Goal: Task Accomplishment & Management: Use online tool/utility

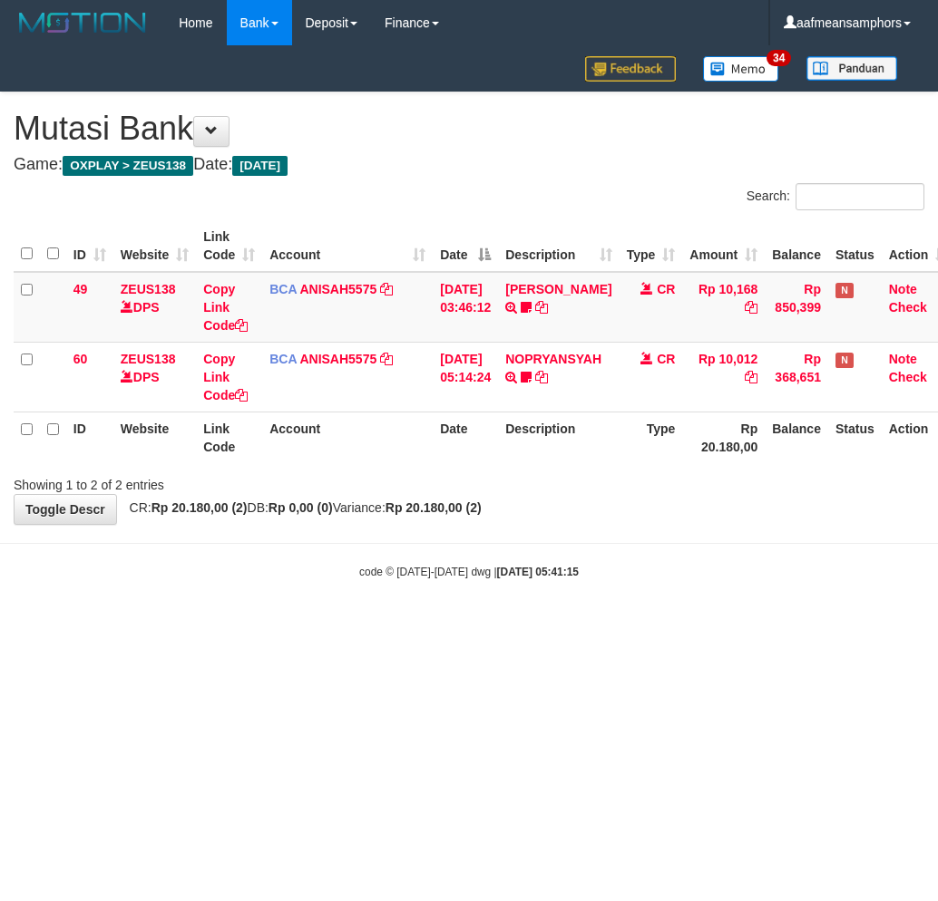
scroll to position [0, 13]
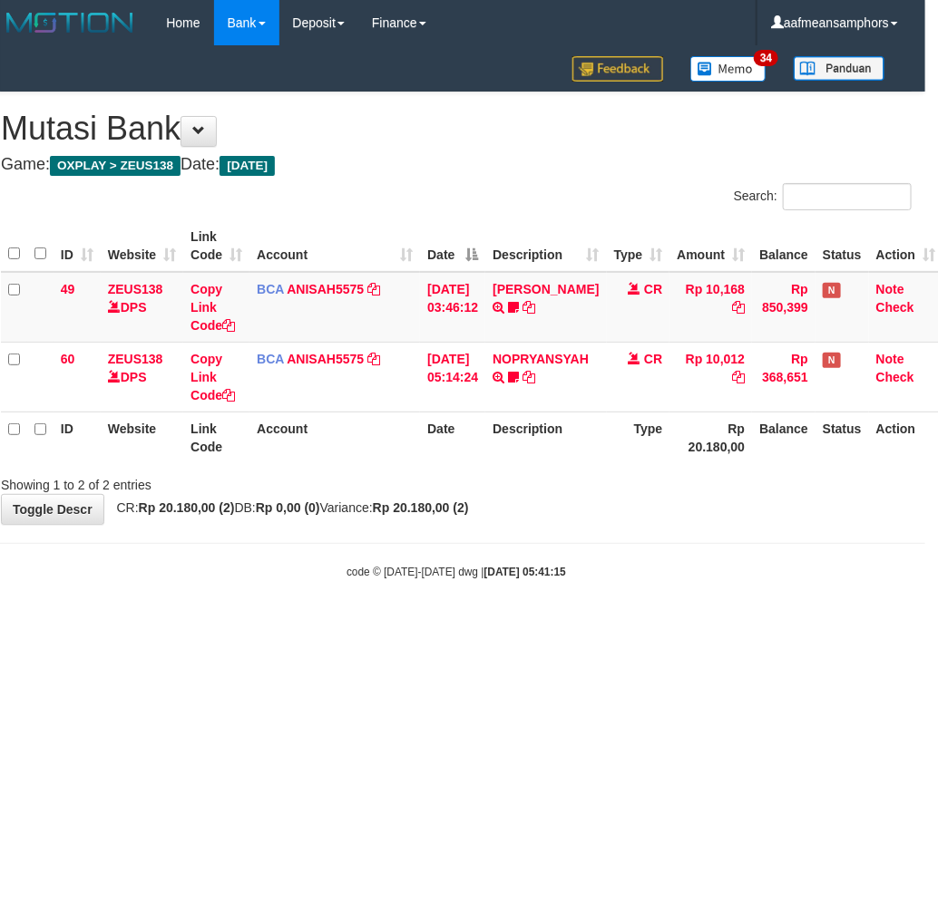
click at [607, 604] on body "Toggle navigation Home Bank Account List Load By Website Group [OXPLAY] ZEUS138…" at bounding box center [456, 313] width 938 height 626
click at [611, 590] on body "Toggle navigation Home Bank Account List Load By Website Group [OXPLAY] ZEUS138…" at bounding box center [456, 313] width 938 height 626
click at [610, 590] on body "Toggle navigation Home Bank Account List Load By Website Group [OXPLAY] ZEUS138…" at bounding box center [456, 313] width 938 height 626
click at [612, 586] on body "Toggle navigation Home Bank Account List Load By Website Group [OXPLAY] ZEUS138…" at bounding box center [456, 313] width 938 height 626
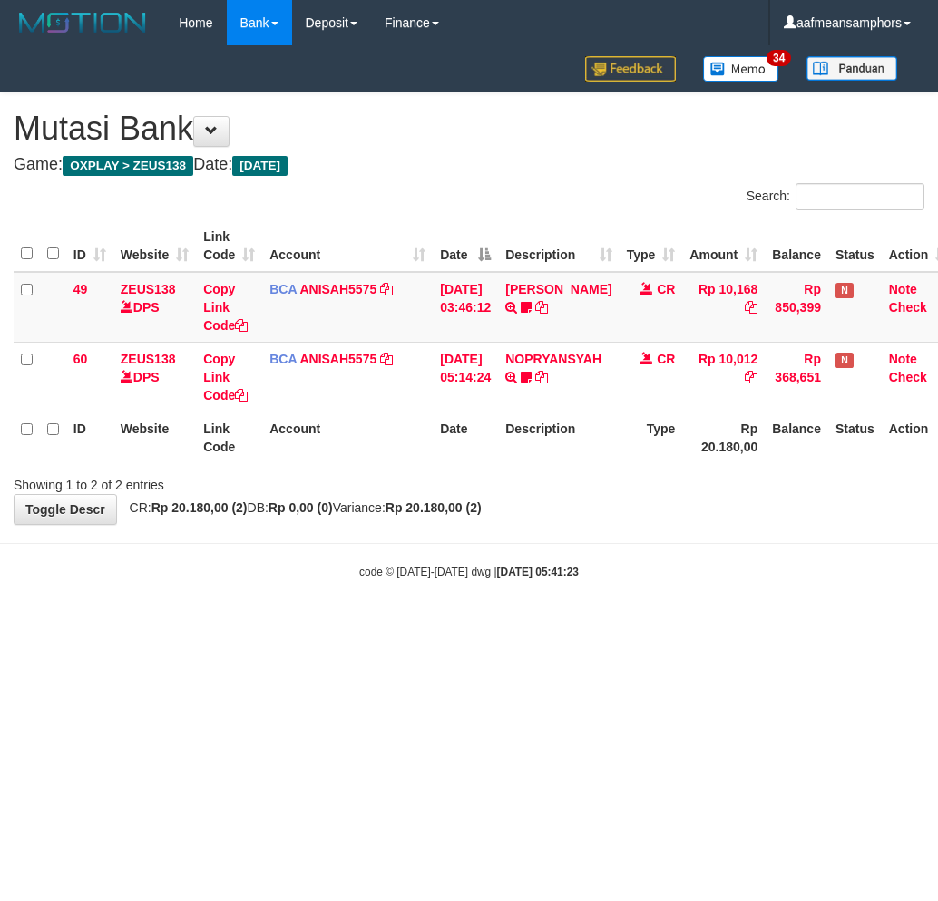
scroll to position [0, 13]
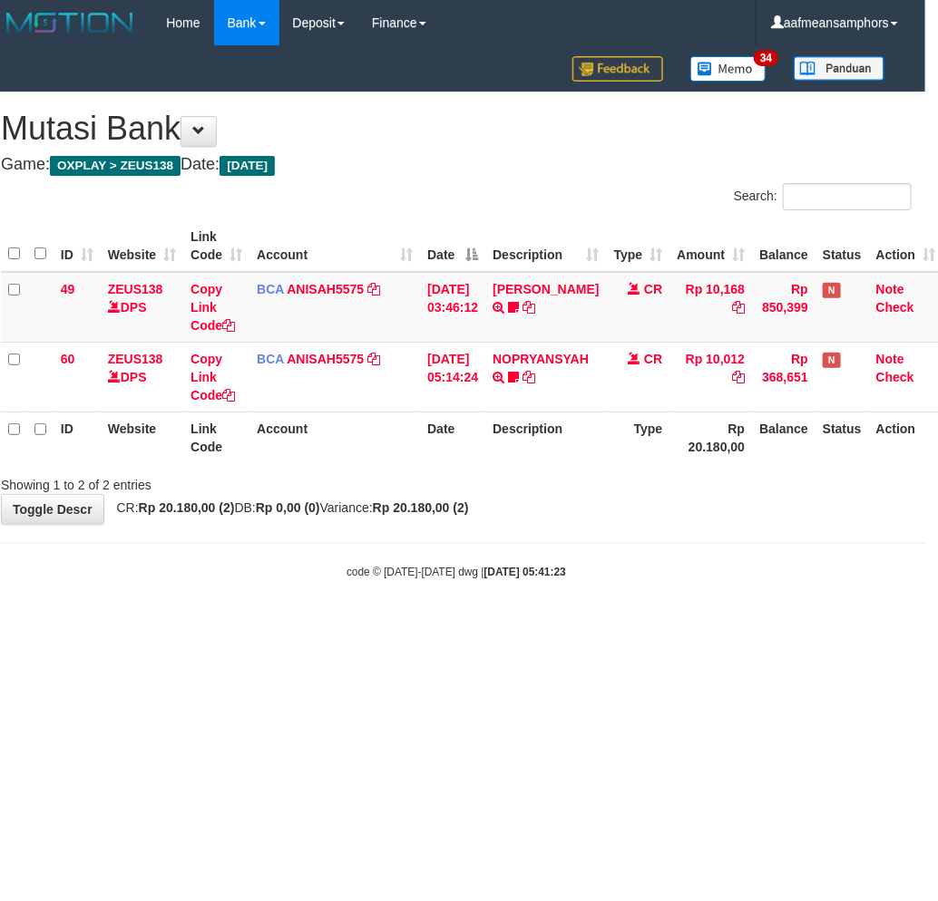
drag, startPoint x: 0, startPoint y: 0, endPoint x: 604, endPoint y: 608, distance: 857.2
click at [604, 606] on body "Toggle navigation Home Bank Account List Load By Website Group [OXPLAY] ZEUS138…" at bounding box center [456, 313] width 938 height 626
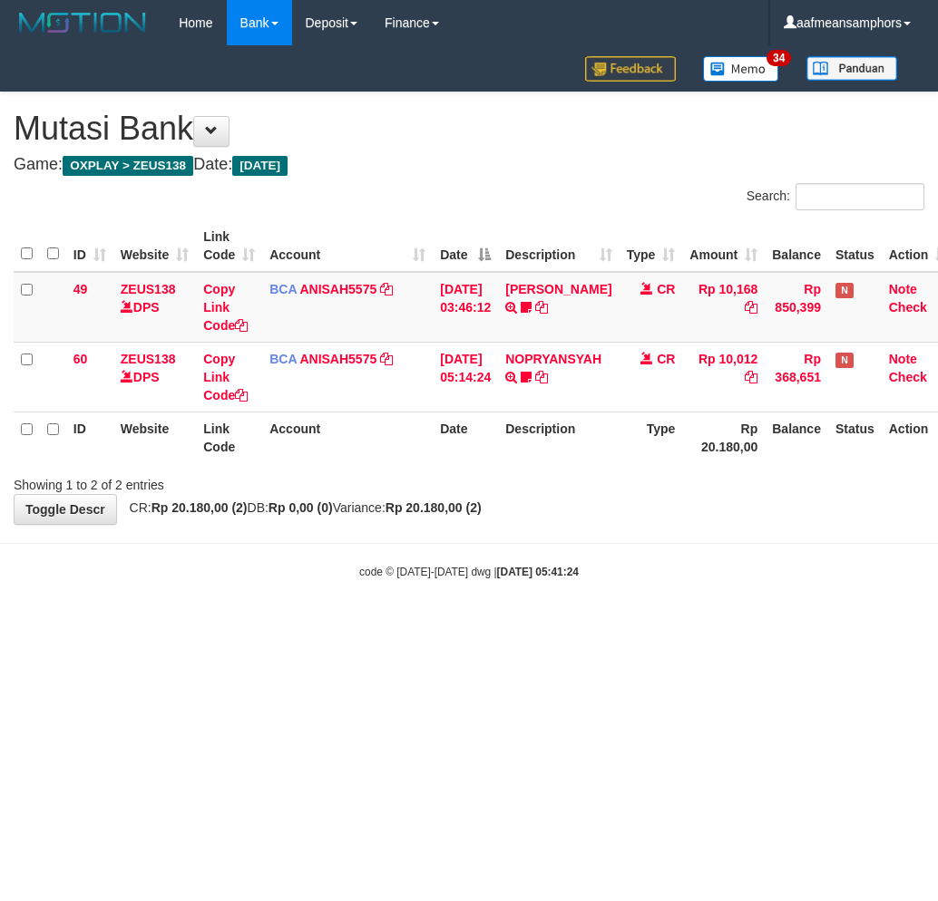
scroll to position [0, 13]
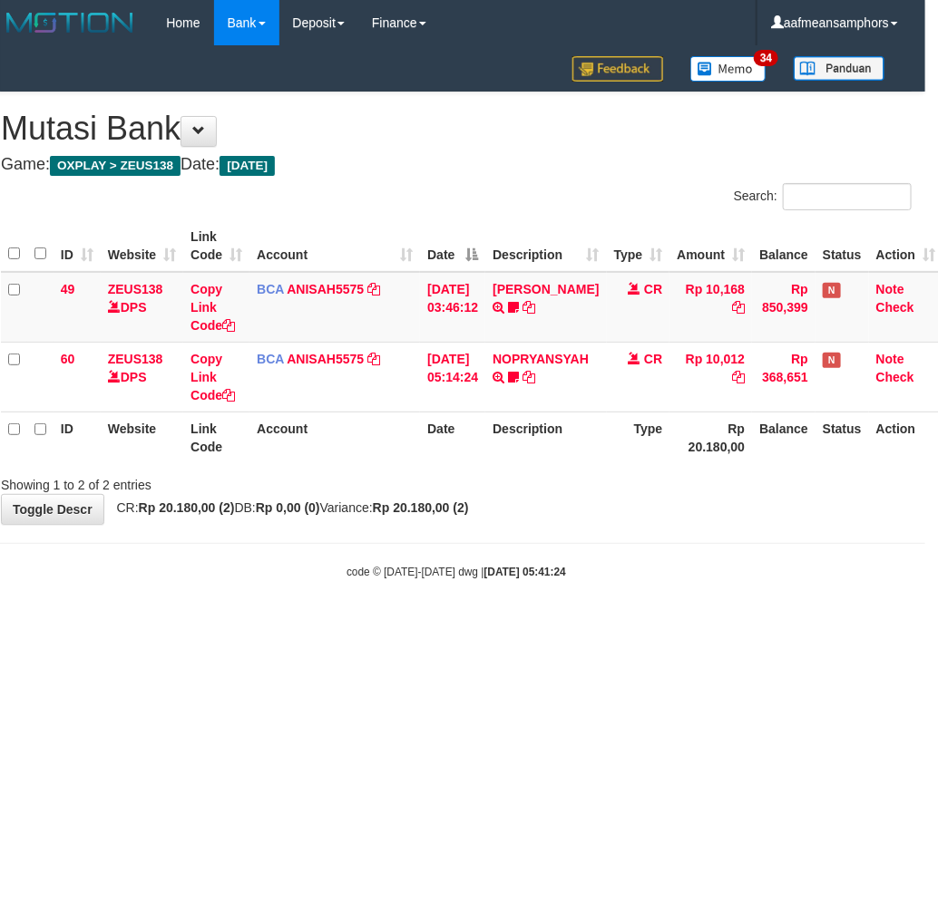
click at [582, 601] on body "Toggle navigation Home Bank Account List Load By Website Group [OXPLAY] ZEUS138…" at bounding box center [456, 313] width 938 height 626
click at [548, 596] on body "Toggle navigation Home Bank Account List Load By Website Group [OXPLAY] ZEUS138…" at bounding box center [456, 313] width 938 height 626
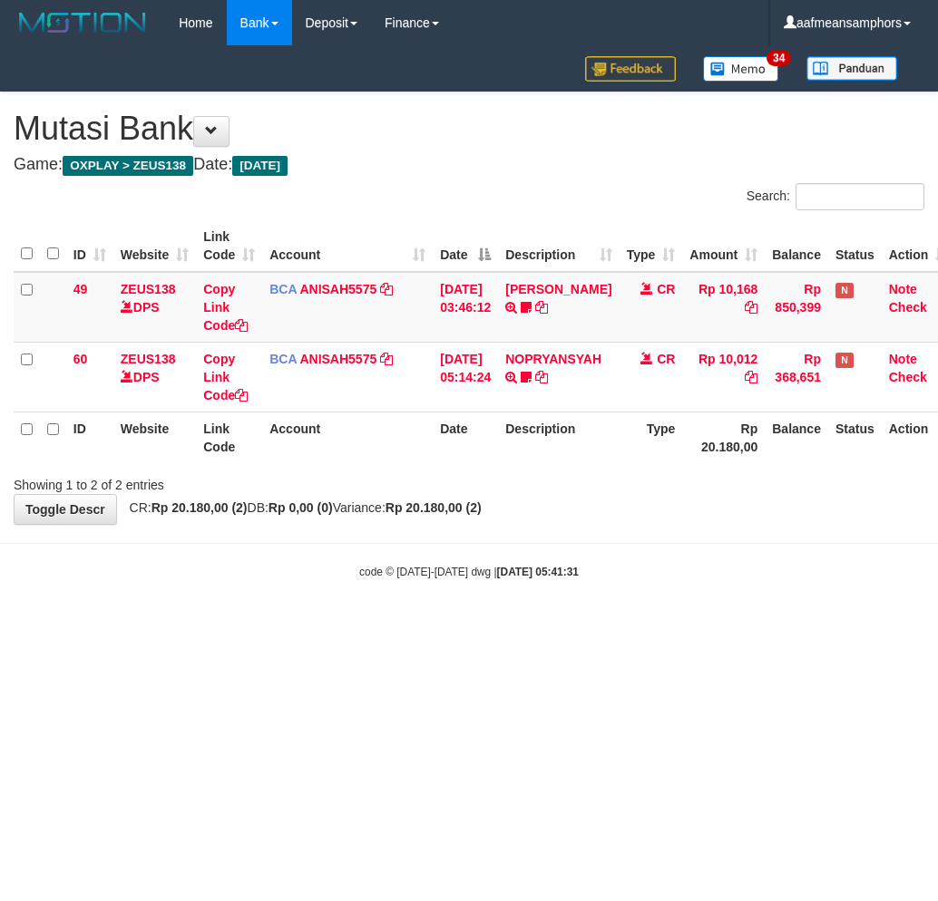
scroll to position [0, 13]
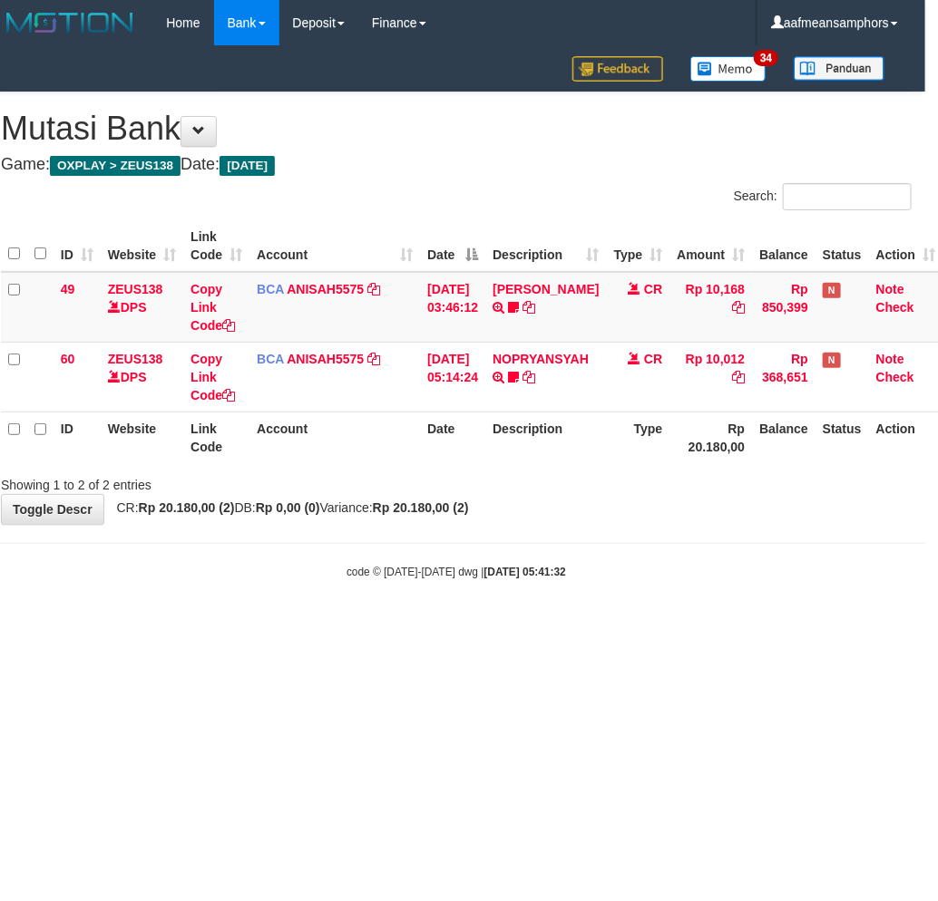
click at [548, 610] on body "Toggle navigation Home Bank Account List Load By Website Group [OXPLAY] ZEUS138…" at bounding box center [456, 313] width 938 height 626
drag, startPoint x: 547, startPoint y: 610, endPoint x: 556, endPoint y: 598, distance: 14.9
click at [548, 609] on body "Toggle navigation Home Bank Account List Load By Website Group [OXPLAY] ZEUS138…" at bounding box center [456, 313] width 938 height 626
drag, startPoint x: 599, startPoint y: 605, endPoint x: 636, endPoint y: 596, distance: 37.4
click at [595, 609] on body "Toggle navigation Home Bank Account List Load By Website Group [OXPLAY] ZEUS138…" at bounding box center [456, 313] width 938 height 626
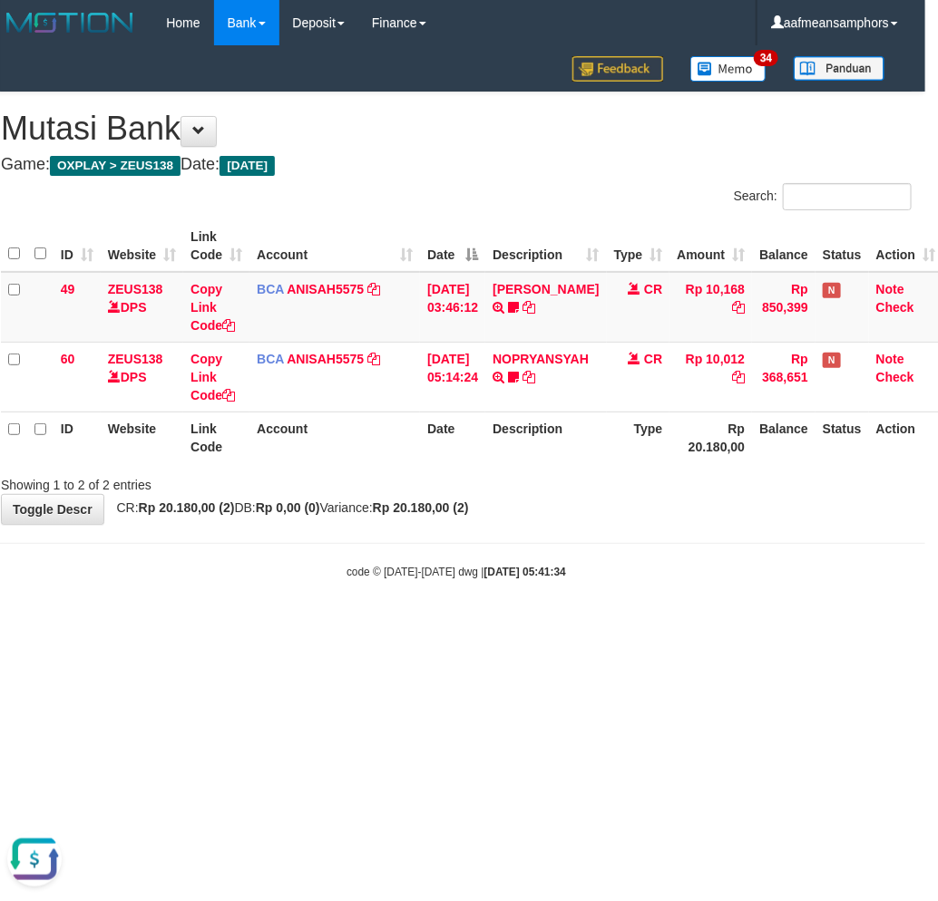
drag, startPoint x: 669, startPoint y: 572, endPoint x: 660, endPoint y: 578, distance: 11.1
click at [665, 575] on div "code © 2012-2018 dwg | 2025/10/01 05:41:34" at bounding box center [456, 571] width 938 height 18
click at [803, 596] on body "Toggle navigation Home Bank Account List Load By Website Group [OXPLAY] ZEUS138…" at bounding box center [456, 313] width 938 height 626
click at [802, 592] on body "Toggle navigation Home Bank Account List Load By Website Group [OXPLAY] ZEUS138…" at bounding box center [456, 313] width 938 height 626
click at [731, 585] on body "Toggle navigation Home Bank Account List Load By Website Group [OXPLAY] ZEUS138…" at bounding box center [456, 313] width 938 height 626
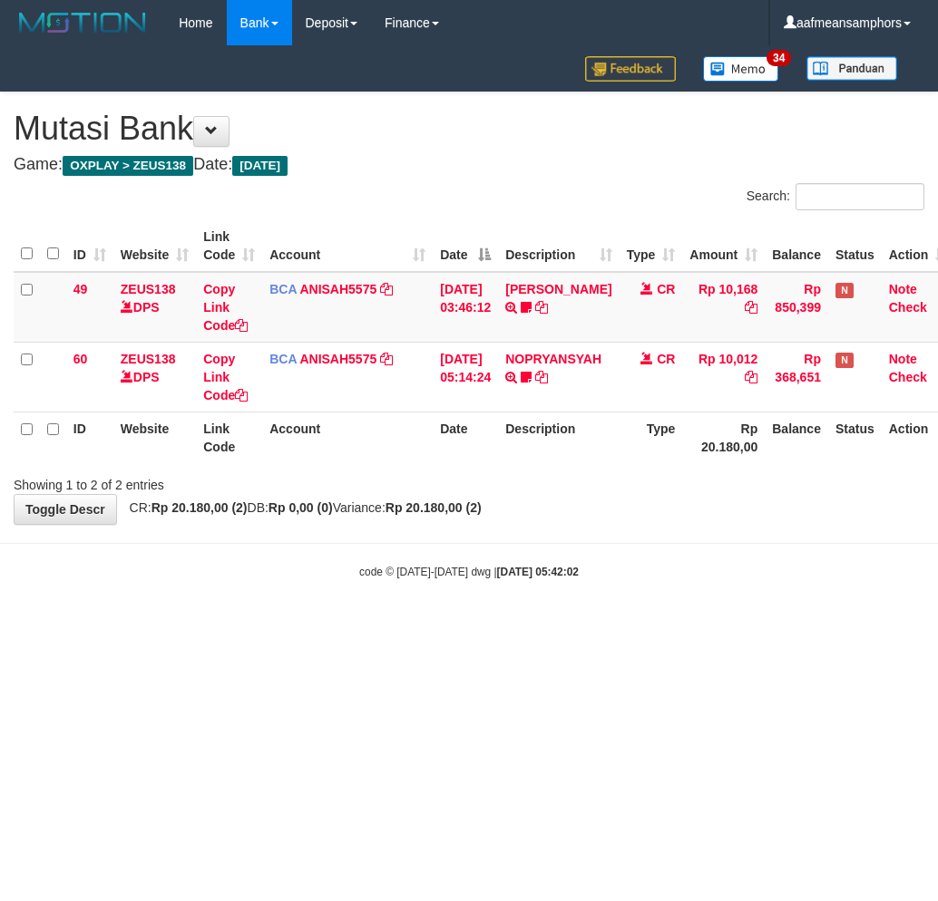
scroll to position [0, 13]
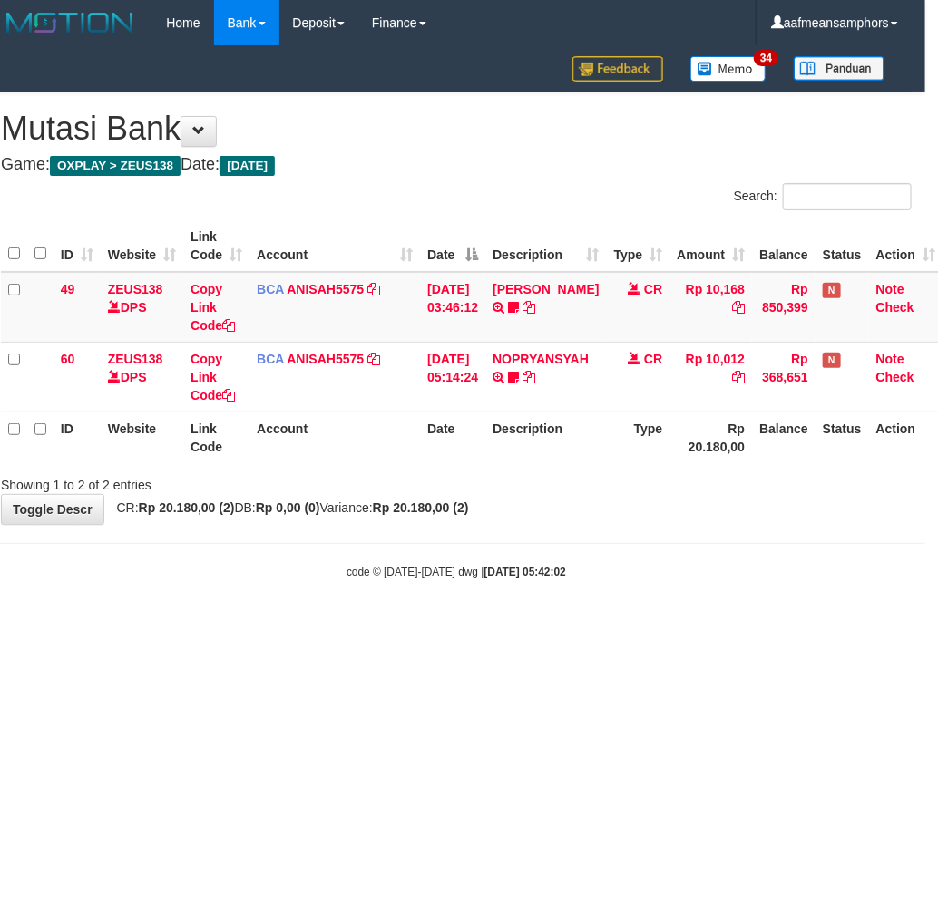
click at [470, 626] on html "Toggle navigation Home Bank Account List Load By Website Group [OXPLAY] ZEUS138…" at bounding box center [456, 313] width 938 height 626
drag, startPoint x: 470, startPoint y: 631, endPoint x: 485, endPoint y: 632, distance: 15.4
click at [485, 626] on html "Toggle navigation Home Bank Account List Load By Website Group [OXPLAY] ZEUS138…" at bounding box center [456, 313] width 938 height 626
click at [569, 599] on body "Toggle navigation Home Bank Account List Load By Website Group [OXPLAY] ZEUS138…" at bounding box center [456, 313] width 938 height 626
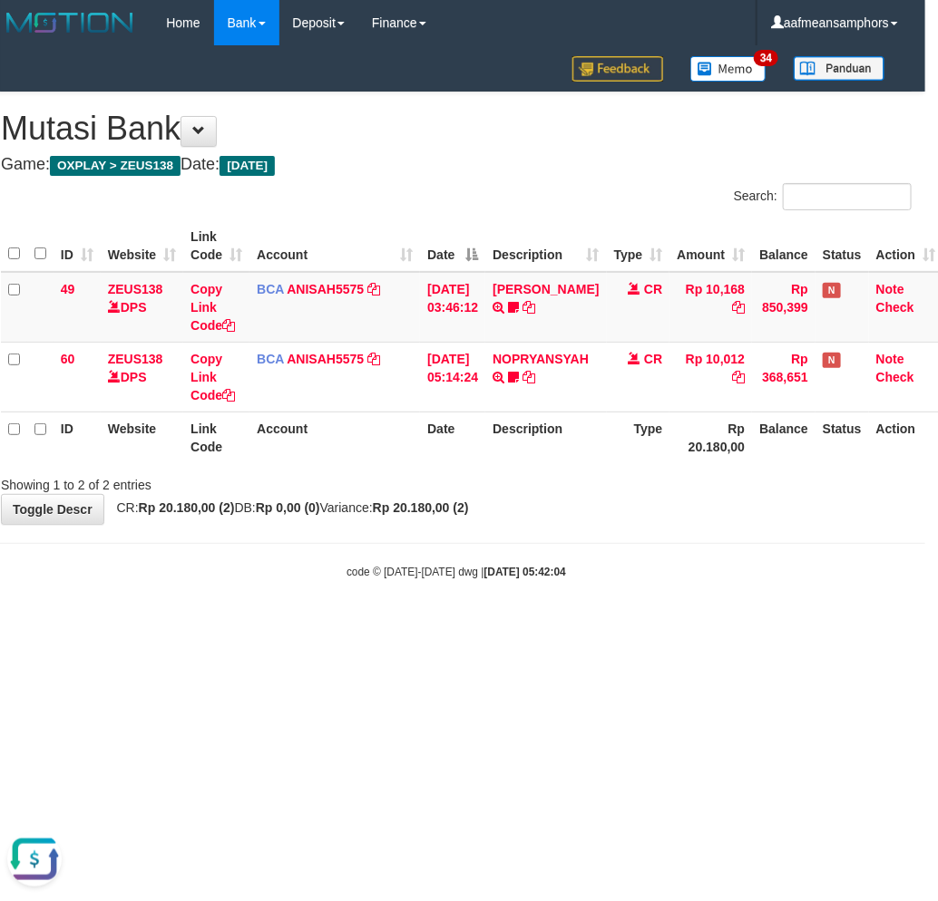
click at [572, 618] on body "Toggle navigation Home Bank Account List Load By Website Group [OXPLAY] ZEUS138…" at bounding box center [456, 313] width 938 height 626
click at [676, 586] on body "Toggle navigation Home Bank Account List Load By Website Group [OXPLAY] ZEUS138…" at bounding box center [456, 313] width 938 height 626
click at [682, 586] on body "Toggle navigation Home Bank Account List Load By Website Group [OXPLAY] ZEUS138…" at bounding box center [456, 313] width 938 height 626
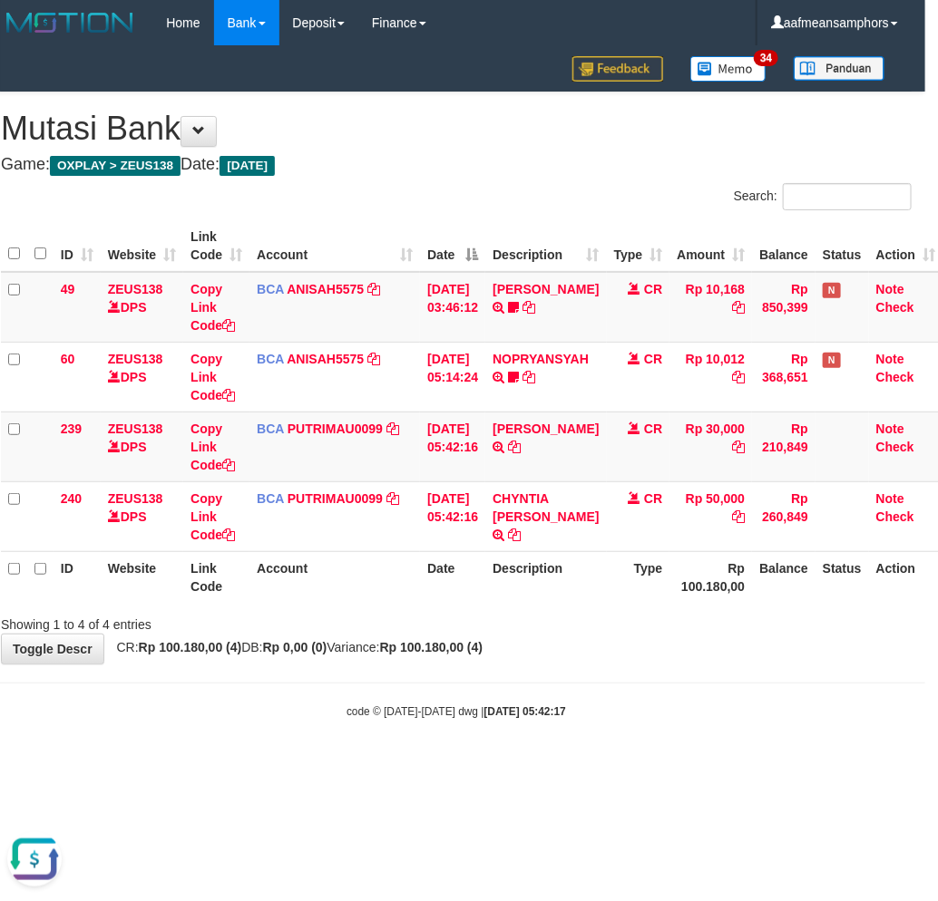
click at [557, 655] on div "**********" at bounding box center [456, 377] width 938 height 571
click at [597, 638] on div "**********" at bounding box center [456, 377] width 938 height 571
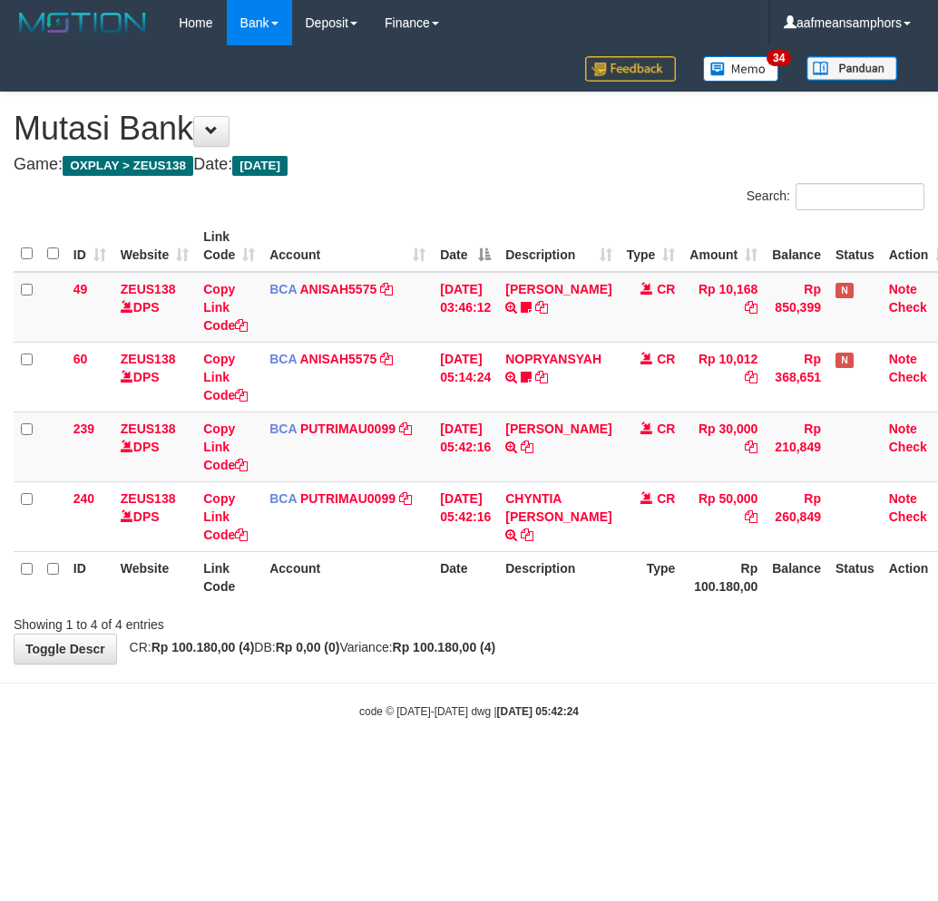
scroll to position [0, 13]
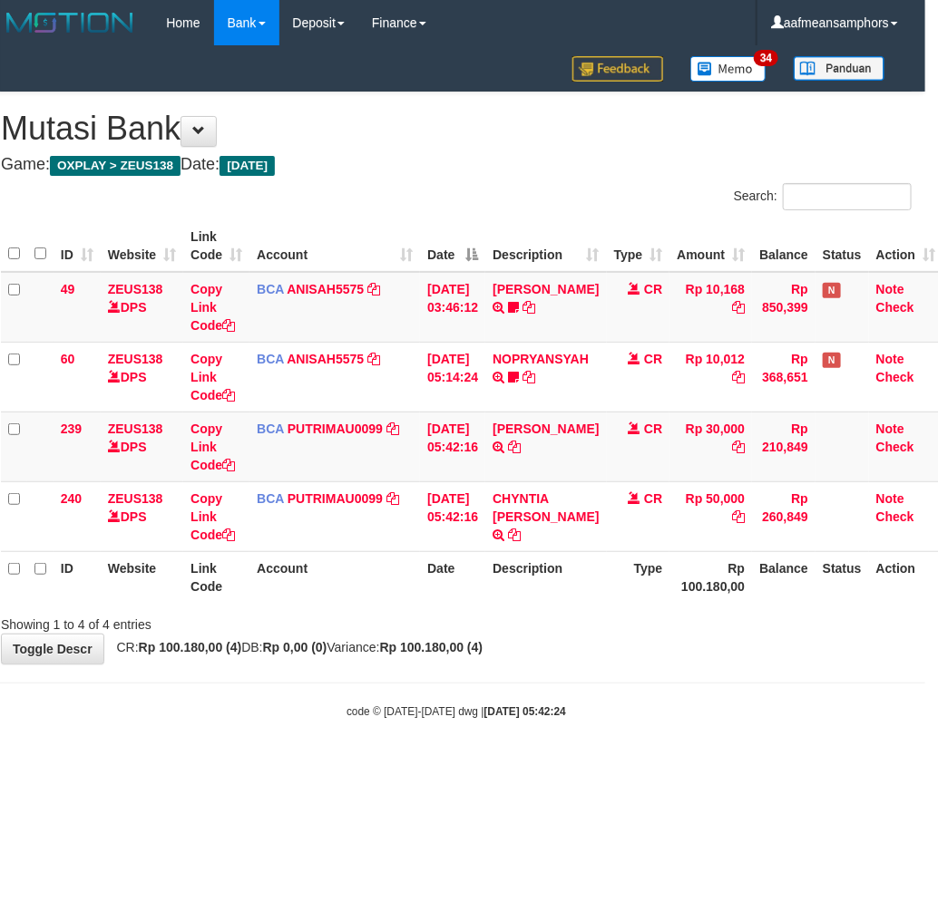
click at [664, 619] on div "Showing 1 to 4 of 4 entries" at bounding box center [456, 620] width 938 height 25
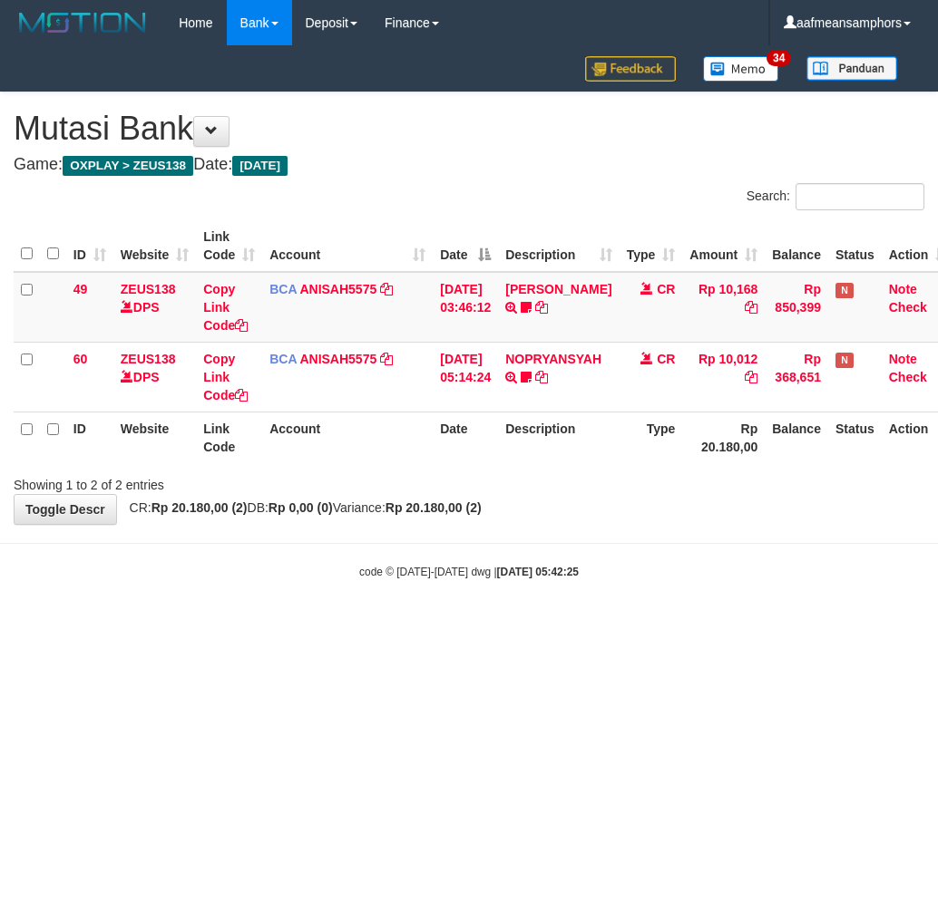
scroll to position [0, 13]
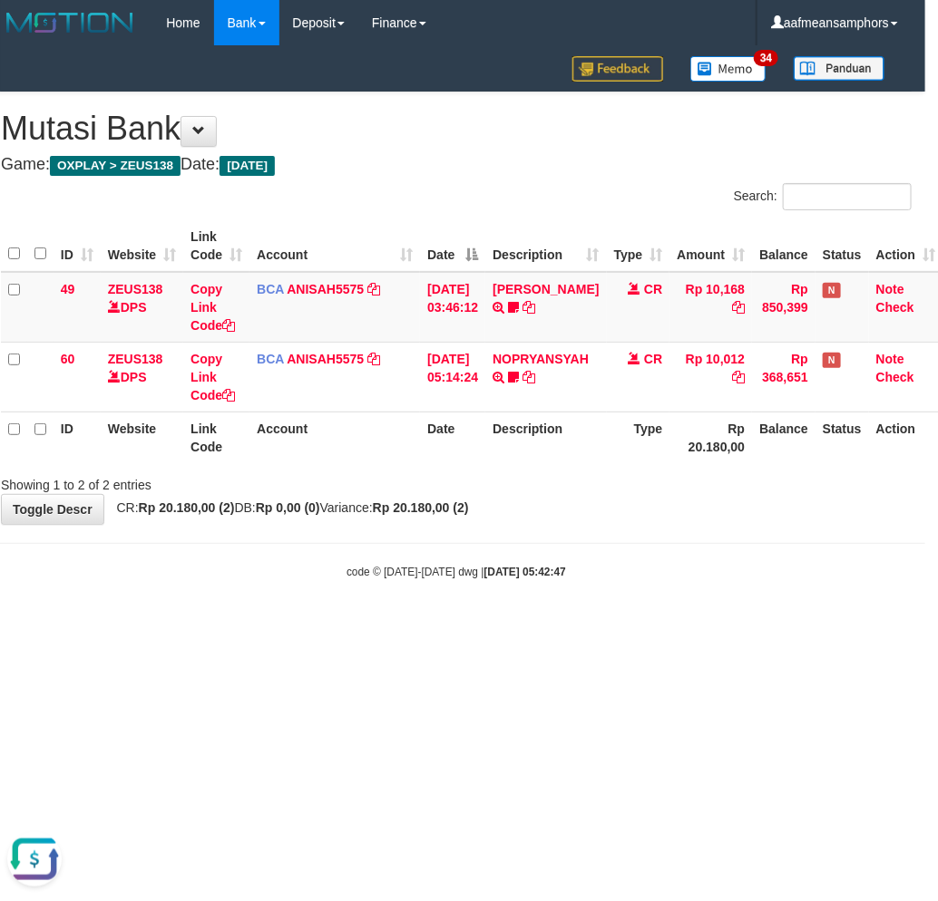
click at [739, 626] on html "Toggle navigation Home Bank Account List Load By Website Group [OXPLAY] ZEUS138…" at bounding box center [456, 313] width 938 height 626
drag, startPoint x: 730, startPoint y: 656, endPoint x: 642, endPoint y: 648, distance: 88.2
click at [651, 626] on html "Toggle navigation Home Bank Account List Load By Website Group [OXPLAY] ZEUS138…" at bounding box center [456, 313] width 938 height 626
click at [565, 558] on body "Toggle navigation Home Bank Account List Load By Website Group [OXPLAY] ZEUS138…" at bounding box center [456, 313] width 938 height 626
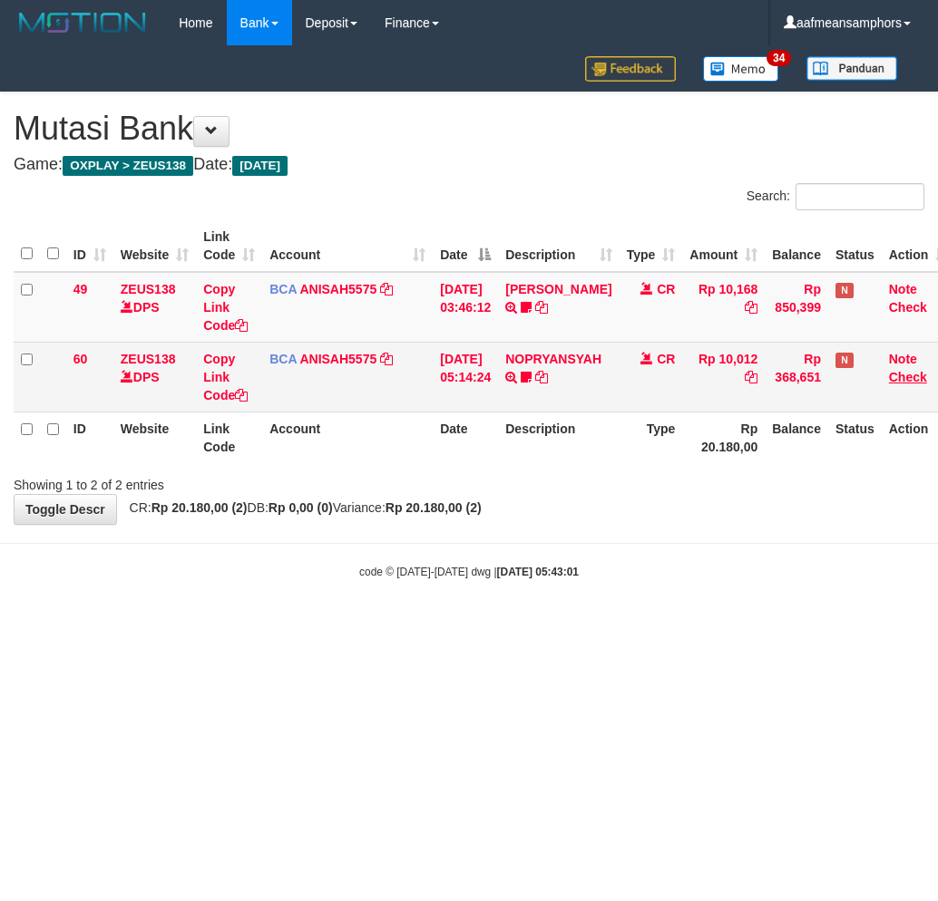
scroll to position [0, 13]
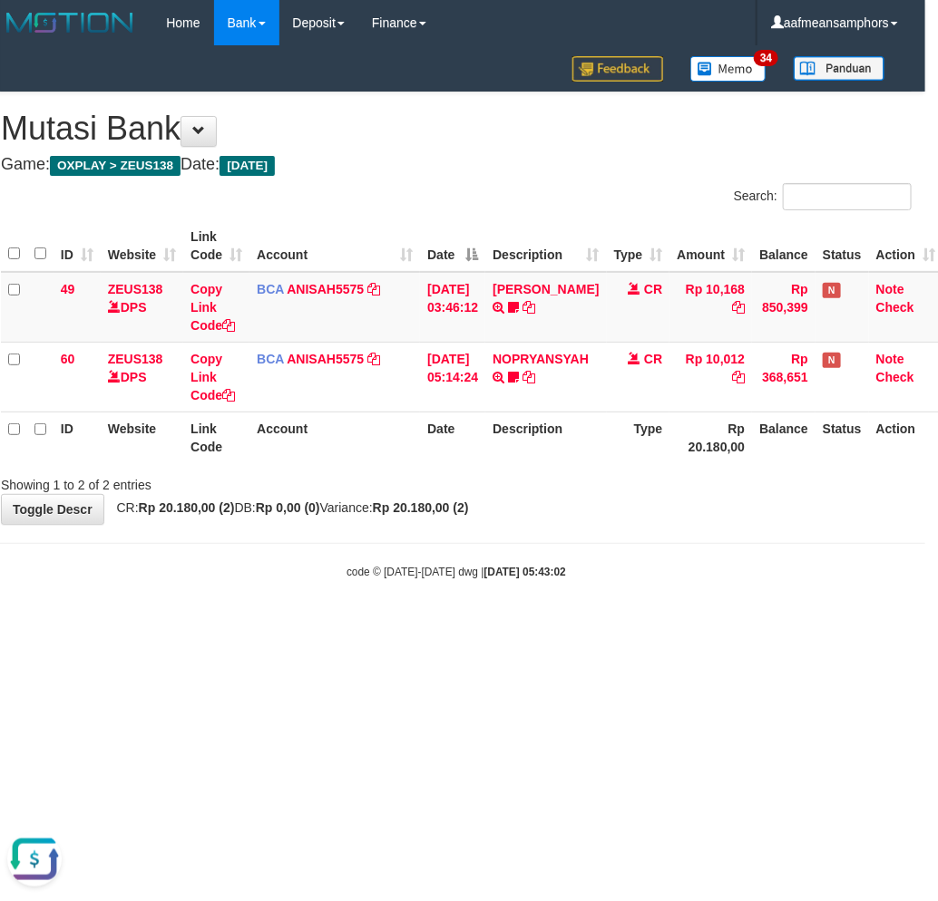
drag, startPoint x: 638, startPoint y: 538, endPoint x: 662, endPoint y: 528, distance: 25.6
click at [632, 538] on body "Toggle navigation Home Bank Account List Load By Website Group [OXPLAY] ZEUS138…" at bounding box center [456, 313] width 938 height 626
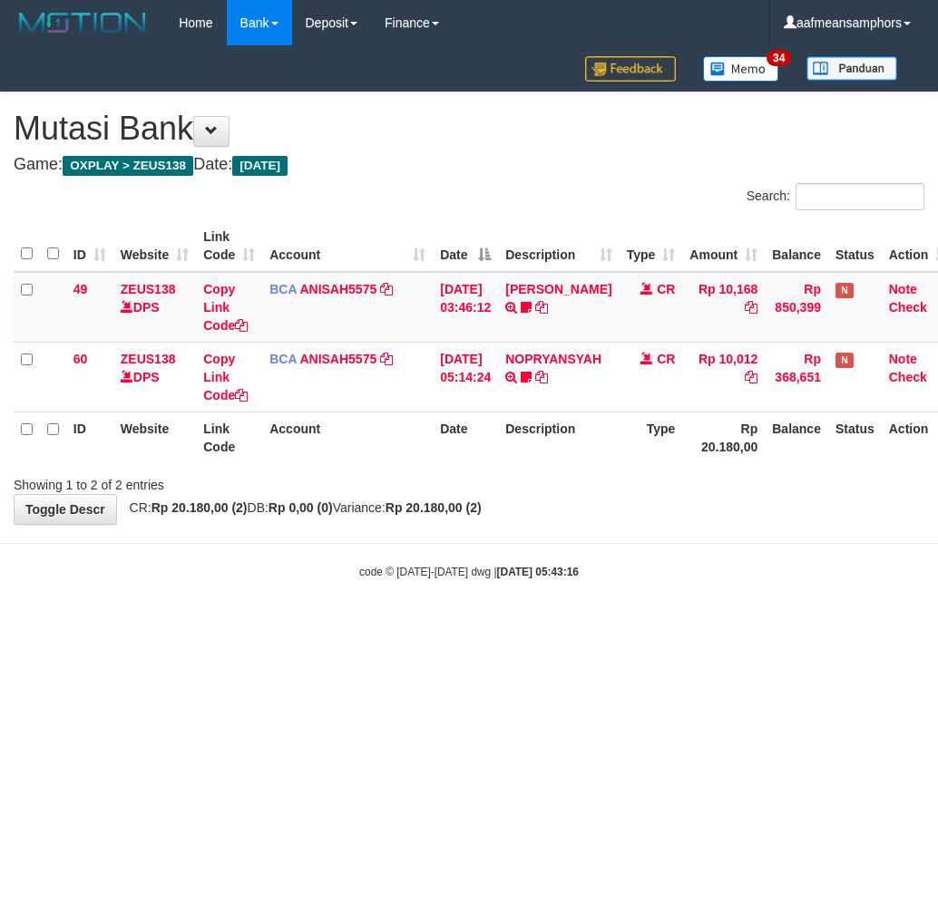
scroll to position [0, 13]
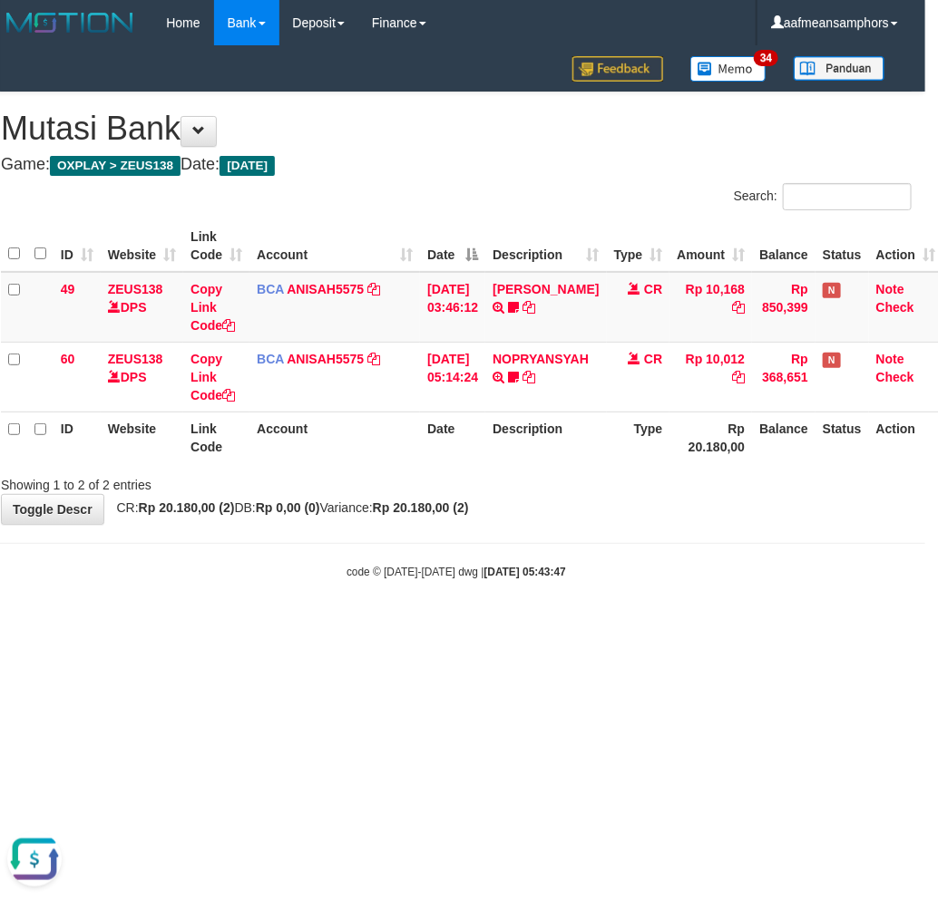
click at [578, 611] on body "Toggle navigation Home Bank Account List Load By Website Group [OXPLAY] ZEUS138…" at bounding box center [456, 313] width 938 height 626
drag, startPoint x: 577, startPoint y: 611, endPoint x: 589, endPoint y: 598, distance: 18.0
click at [577, 610] on body "Toggle navigation Home Bank Account List Load By Website Group [OXPLAY] ZEUS138…" at bounding box center [456, 313] width 938 height 626
drag, startPoint x: 426, startPoint y: 646, endPoint x: 460, endPoint y: 637, distance: 34.8
click at [429, 626] on html "Toggle navigation Home Bank Account List Load By Website Group [OXPLAY] ZEUS138…" at bounding box center [456, 313] width 938 height 626
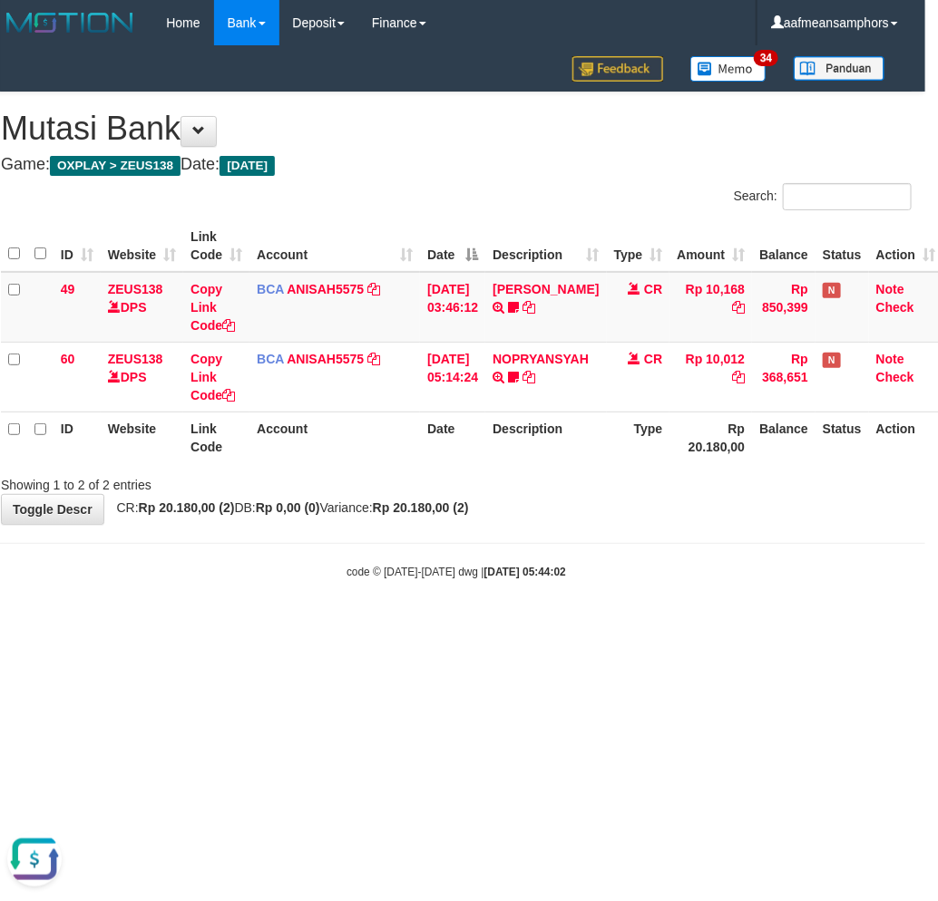
click at [460, 626] on html "Toggle navigation Home Bank Account List Load By Website Group [OXPLAY] ZEUS138…" at bounding box center [456, 313] width 938 height 626
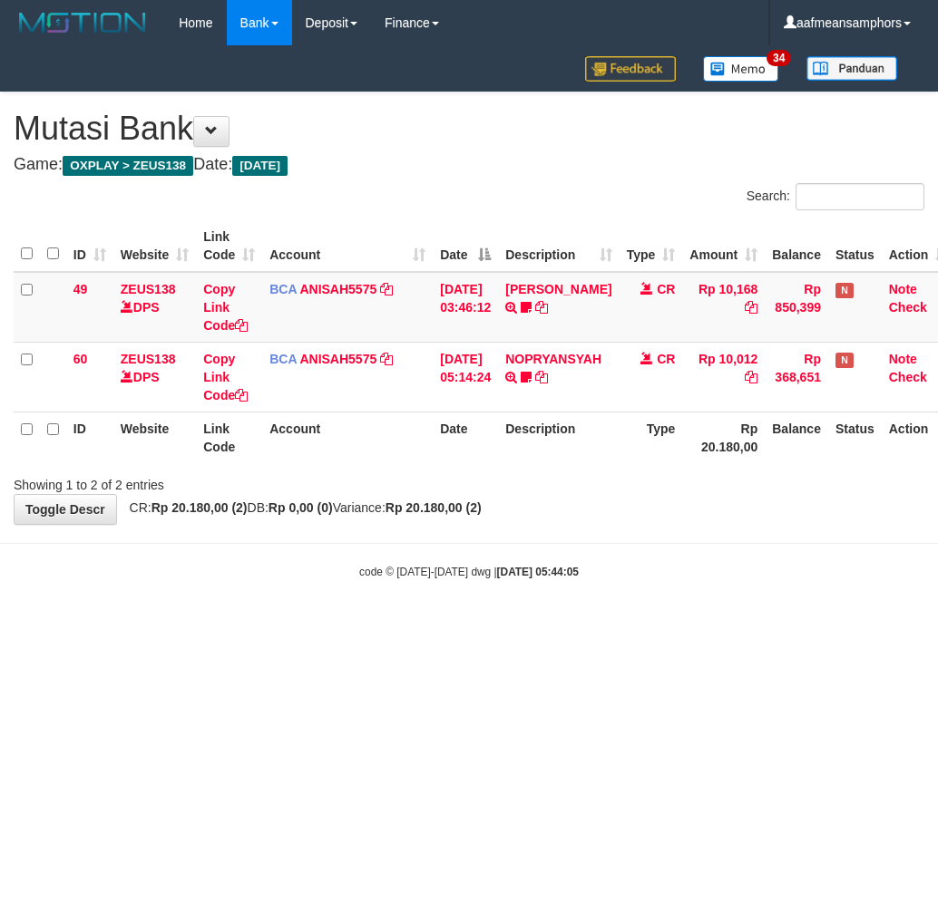
scroll to position [0, 13]
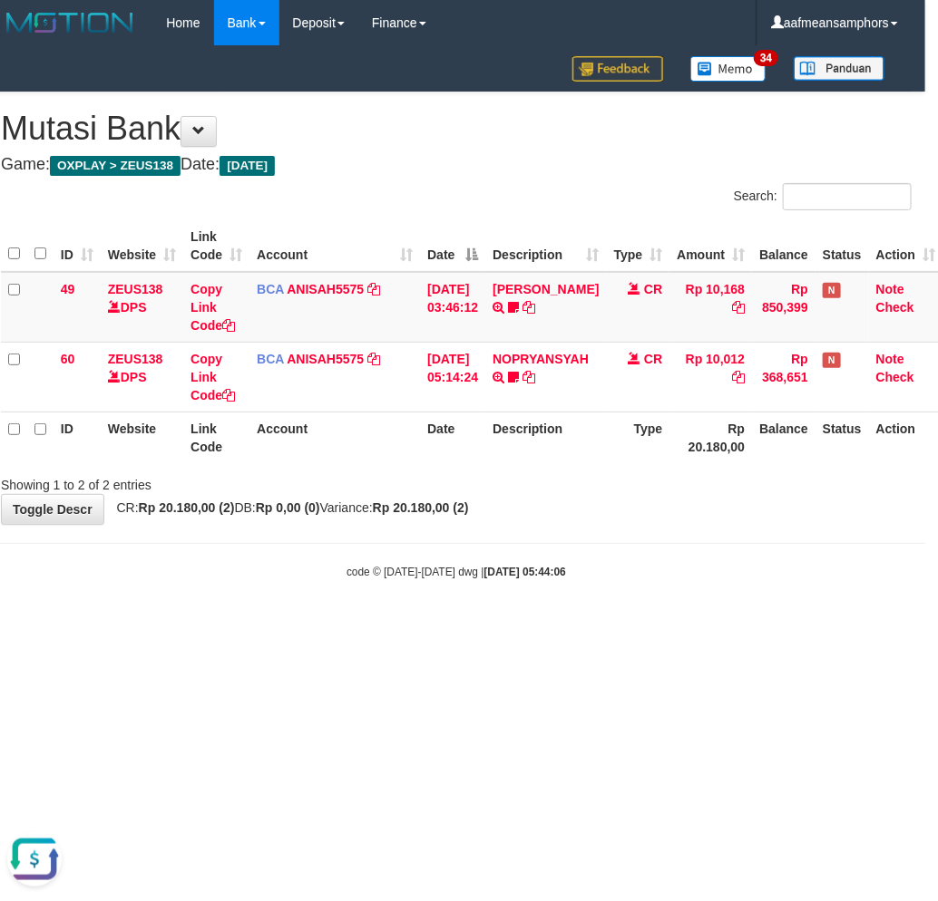
click at [568, 623] on body "Toggle navigation Home Bank Account List Load By Website Group [OXPLAY] ZEUS138…" at bounding box center [456, 313] width 938 height 626
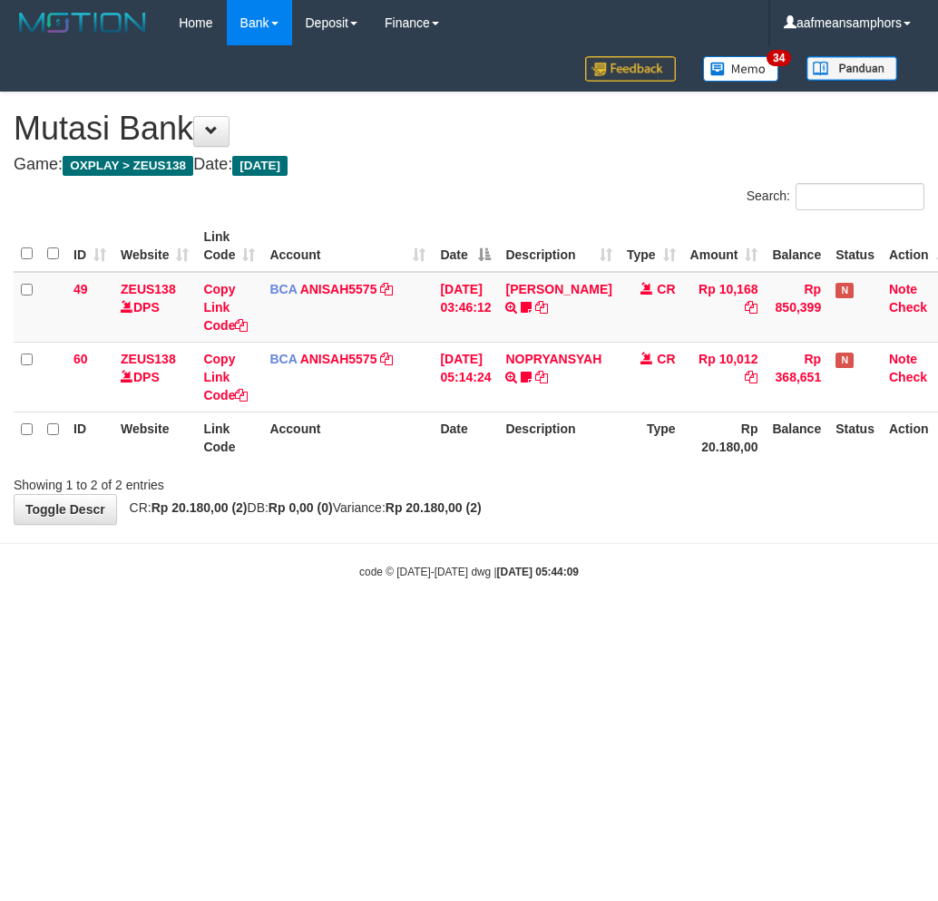
scroll to position [0, 13]
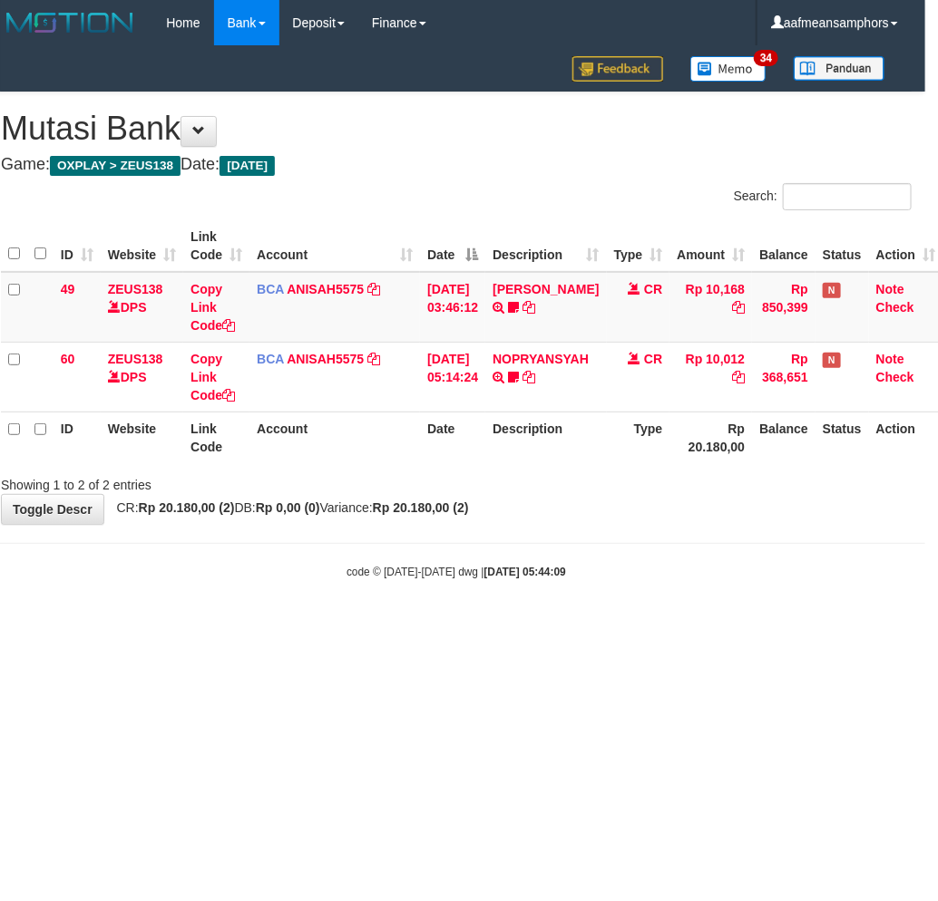
click at [593, 612] on body "Toggle navigation Home Bank Account List Load By Website Group [OXPLAY] ZEUS138…" at bounding box center [456, 313] width 938 height 626
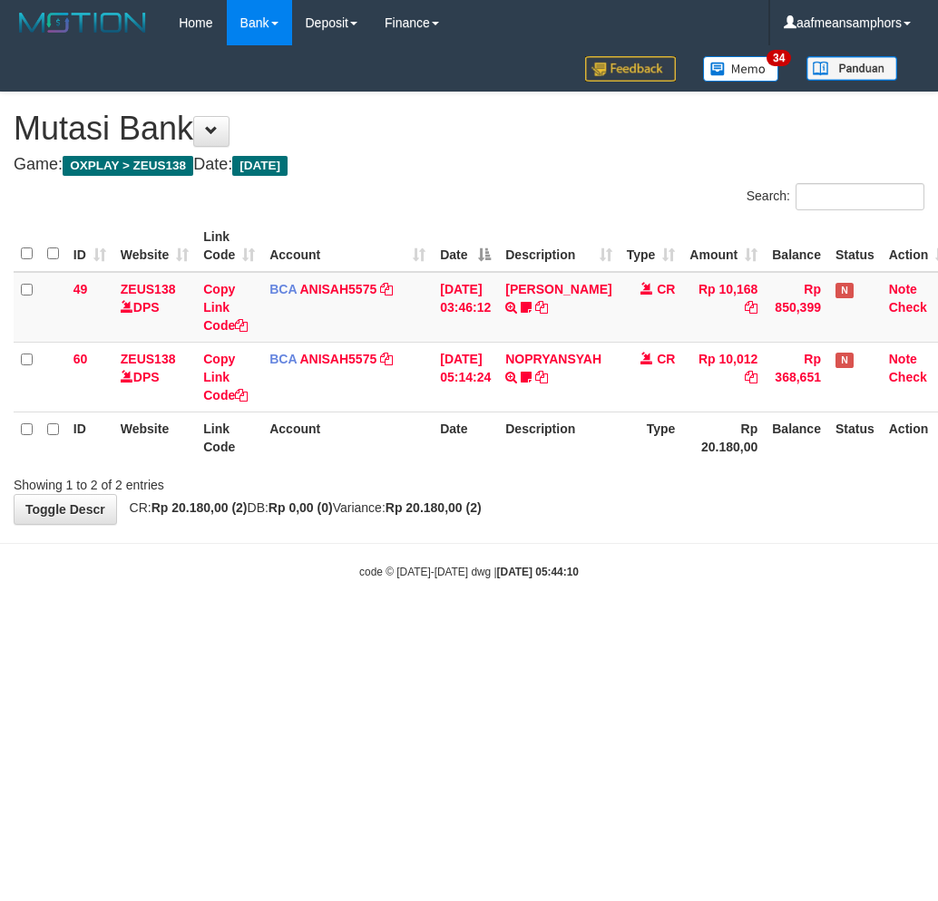
scroll to position [0, 13]
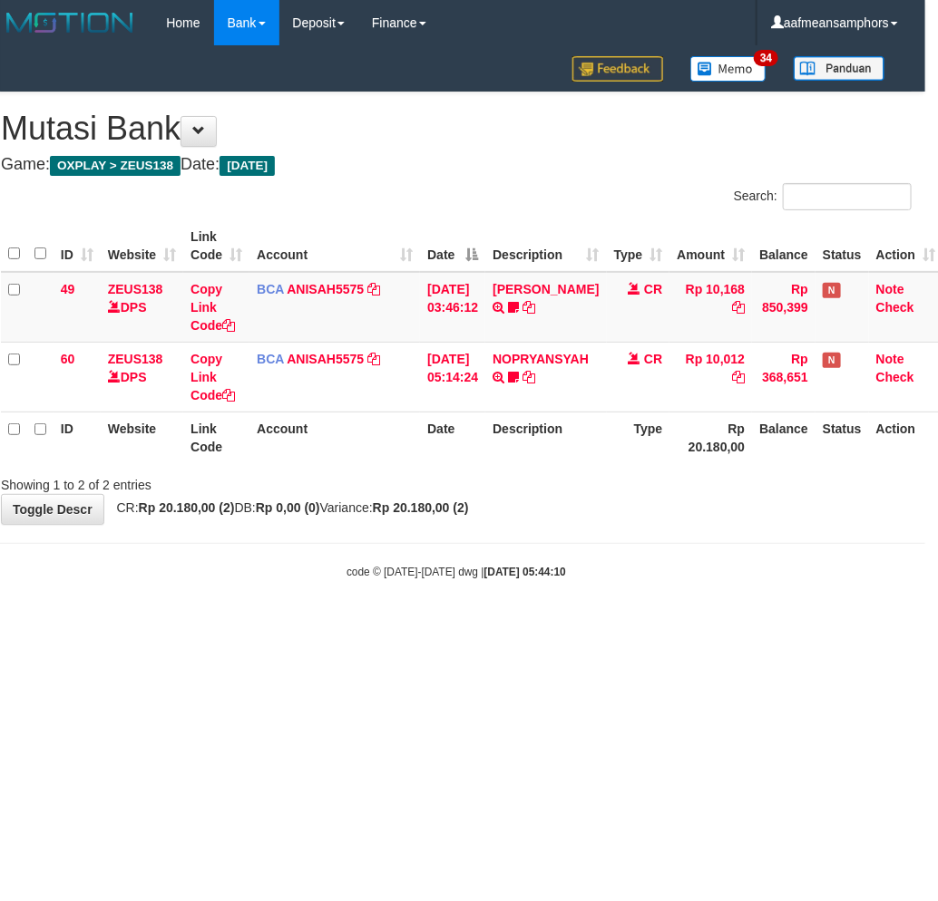
drag, startPoint x: 0, startPoint y: 0, endPoint x: 578, endPoint y: 605, distance: 836.9
click at [578, 604] on body "Toggle navigation Home Bank Account List Load By Website Group [OXPLAY] ZEUS138…" at bounding box center [456, 313] width 938 height 626
click at [568, 607] on body "Toggle navigation Home Bank Account List Load By Website Group [OXPLAY] ZEUS138…" at bounding box center [456, 313] width 938 height 626
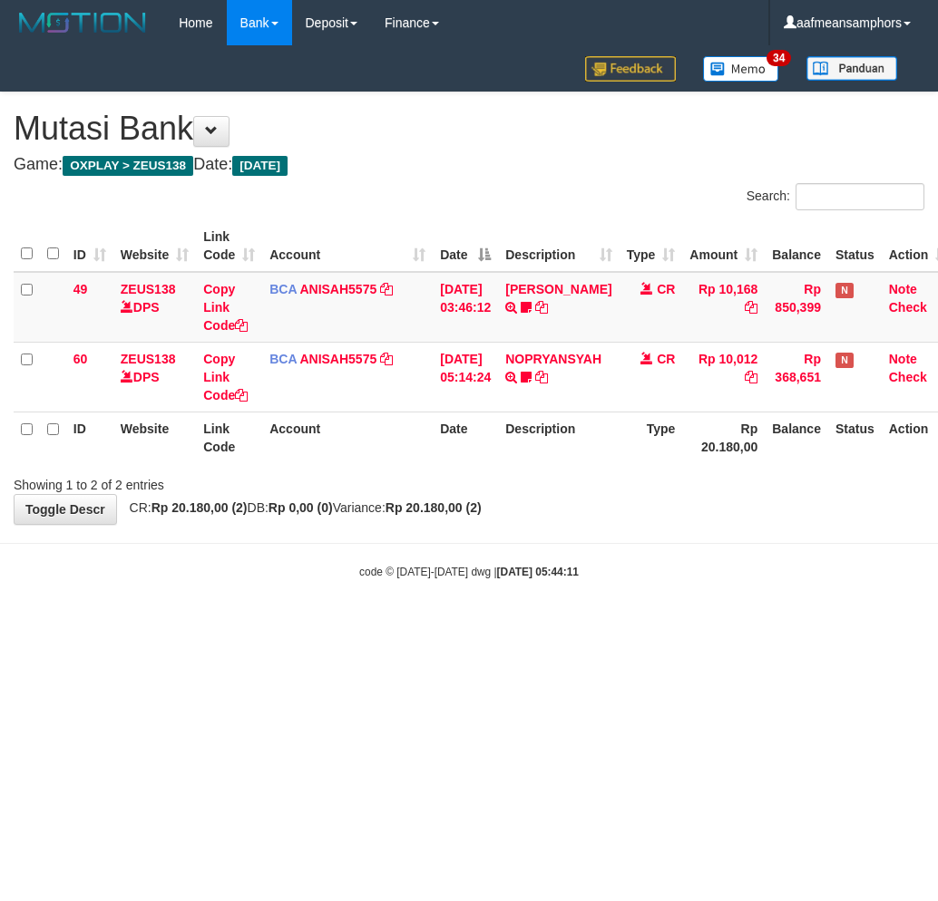
scroll to position [0, 13]
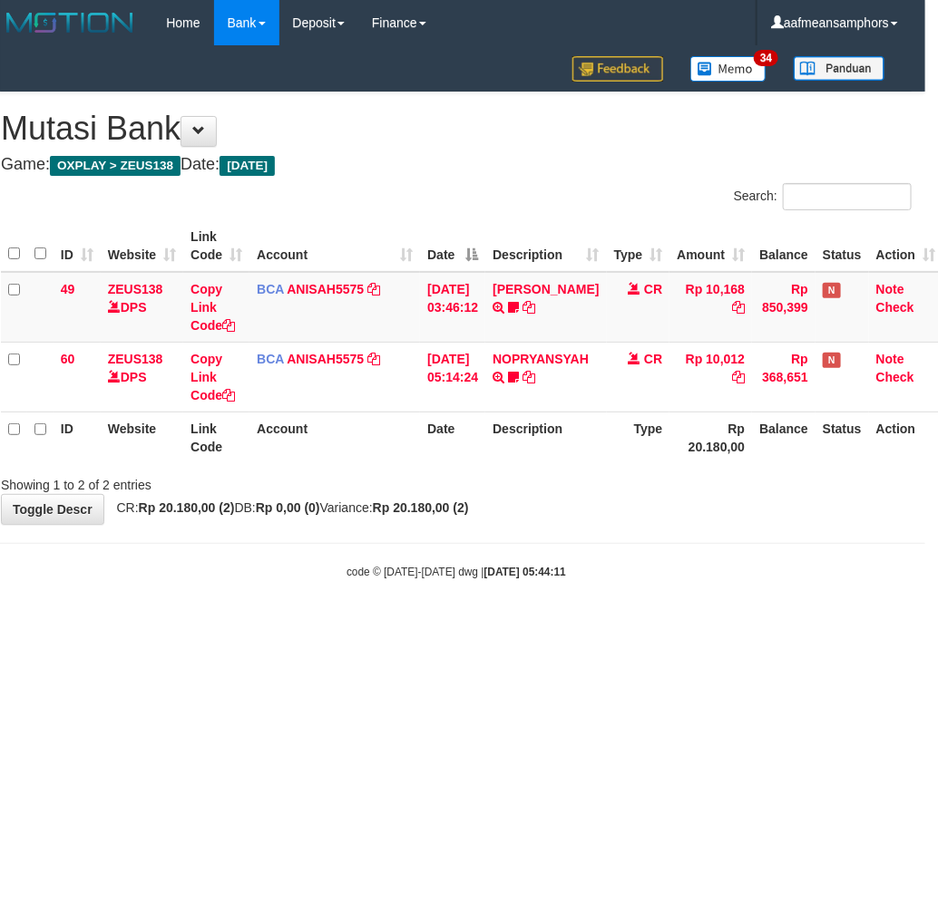
drag, startPoint x: 0, startPoint y: 0, endPoint x: 547, endPoint y: 635, distance: 837.7
click at [547, 626] on html "Toggle navigation Home Bank Account List Load By Website Group [OXPLAY] ZEUS138…" at bounding box center [456, 313] width 938 height 626
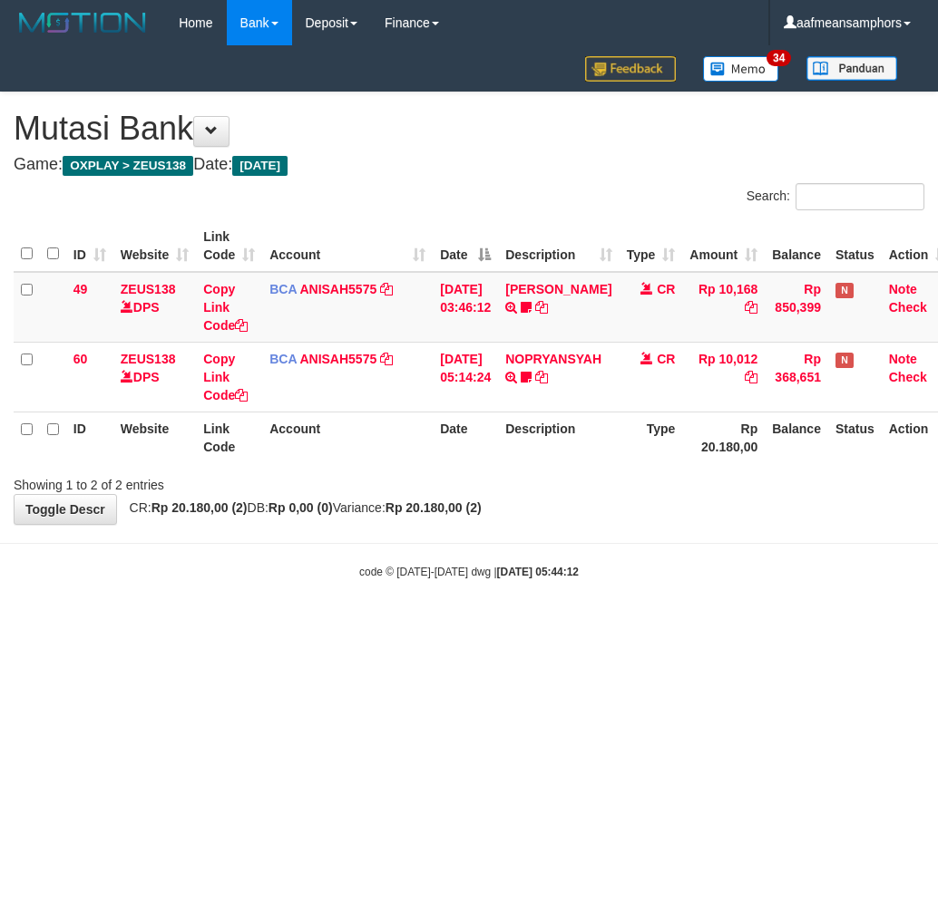
scroll to position [0, 13]
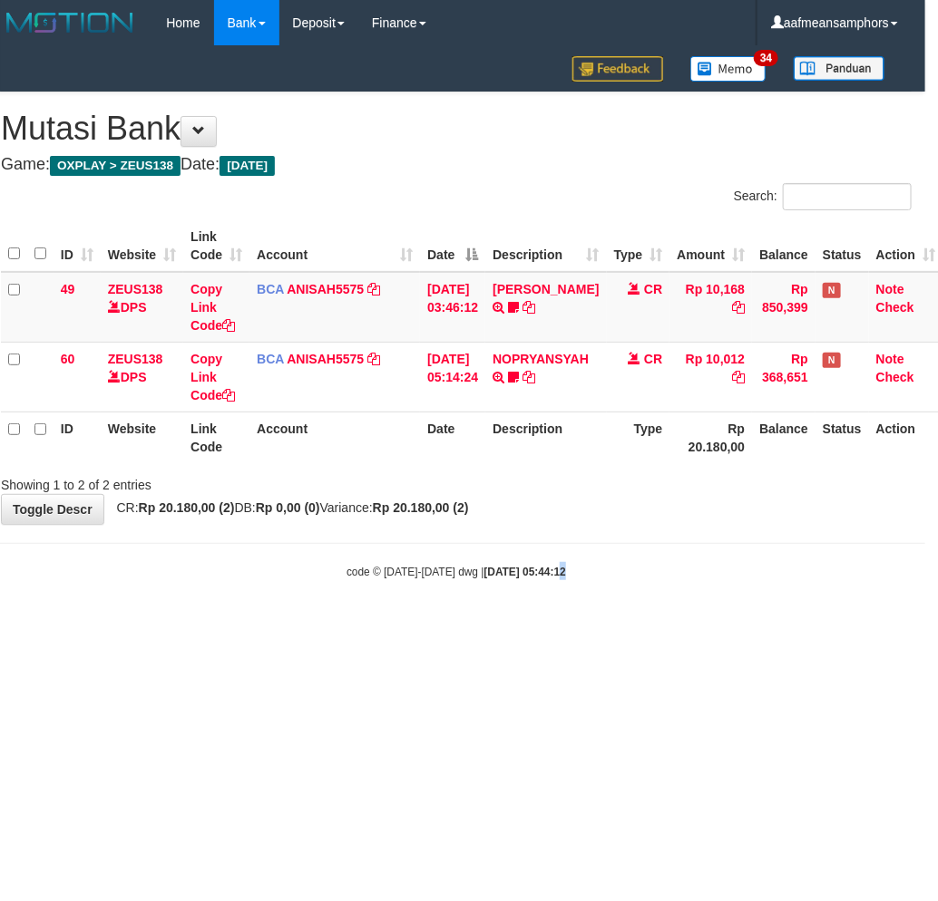
click at [539, 615] on body "Toggle navigation Home Bank Account List Load By Website Group [OXPLAY] ZEUS138…" at bounding box center [456, 313] width 938 height 626
click at [640, 547] on body "Toggle navigation Home Bank Account List Load By Website Group [OXPLAY] ZEUS138…" at bounding box center [456, 313] width 938 height 626
click at [529, 626] on html "Toggle navigation Home Bank Account List Load By Website Group [OXPLAY] ZEUS138…" at bounding box center [456, 313] width 938 height 626
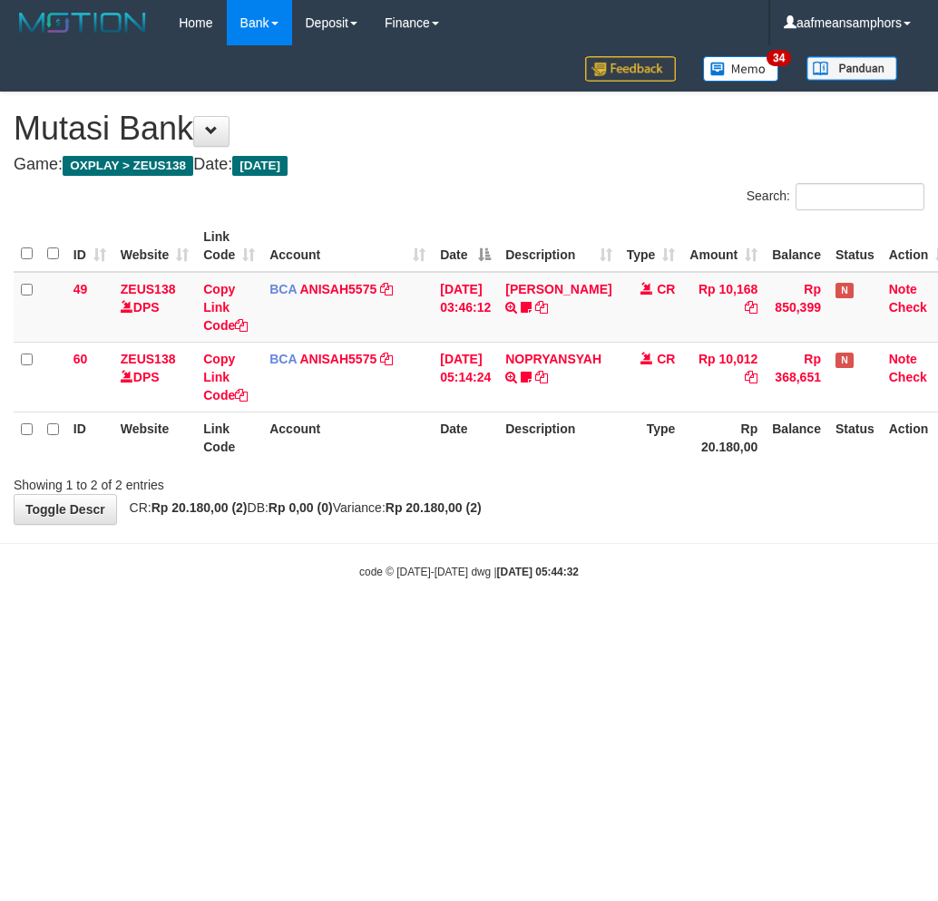
scroll to position [0, 13]
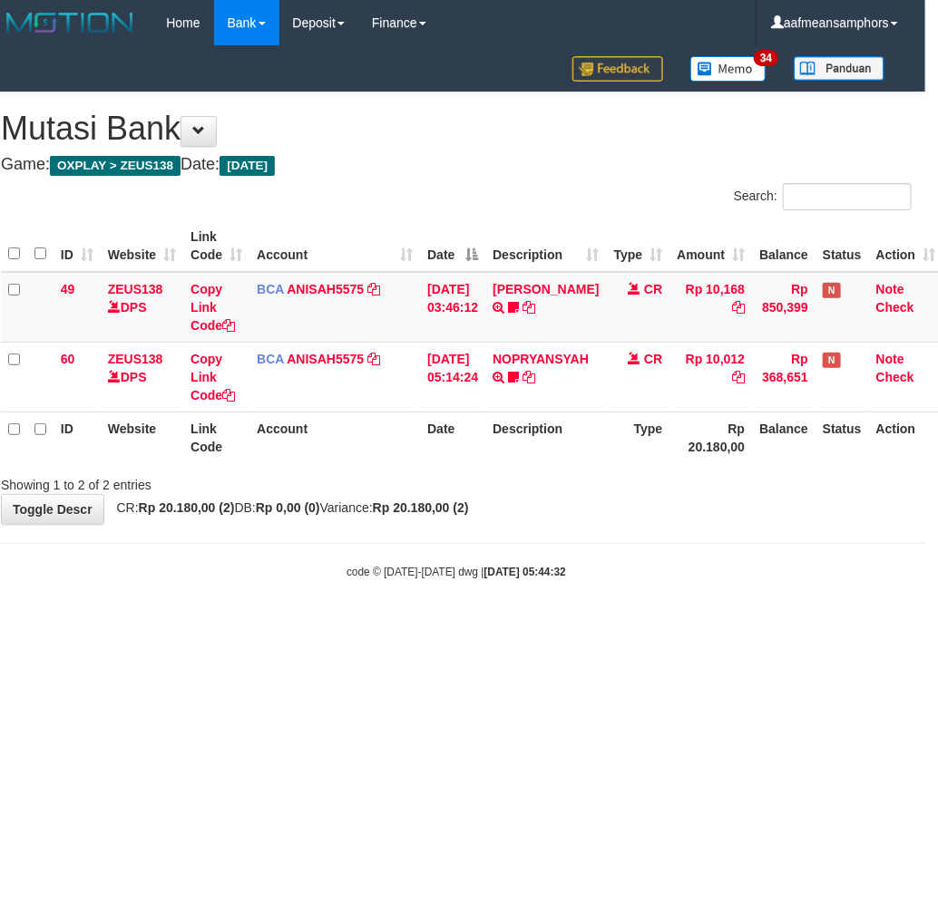
click at [610, 626] on html "Toggle navigation Home Bank Account List Load By Website Group [OXPLAY] ZEUS138…" at bounding box center [456, 313] width 938 height 626
drag, startPoint x: 622, startPoint y: 635, endPoint x: 609, endPoint y: 647, distance: 18.0
click at [614, 626] on html "Toggle navigation Home Bank Account List Load By Website Group [OXPLAY] ZEUS138…" at bounding box center [456, 313] width 938 height 626
click at [609, 626] on html "Toggle navigation Home Bank Account List Load By Website Group [OXPLAY] ZEUS138…" at bounding box center [456, 313] width 938 height 626
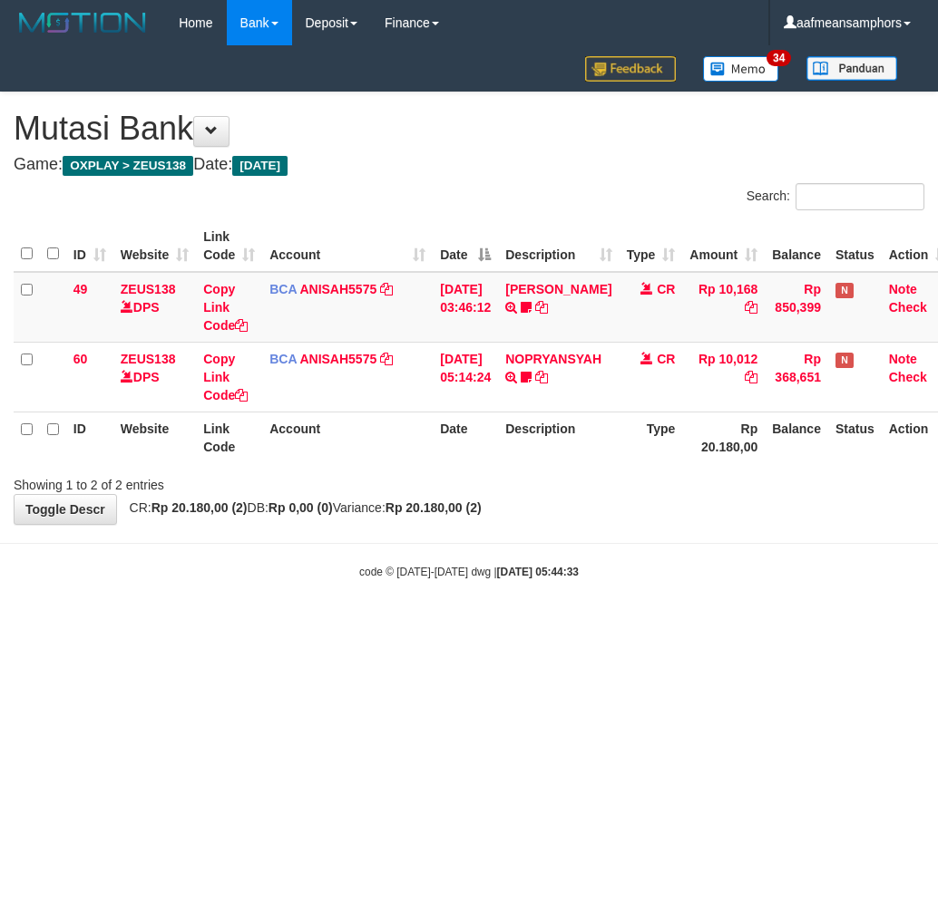
scroll to position [0, 13]
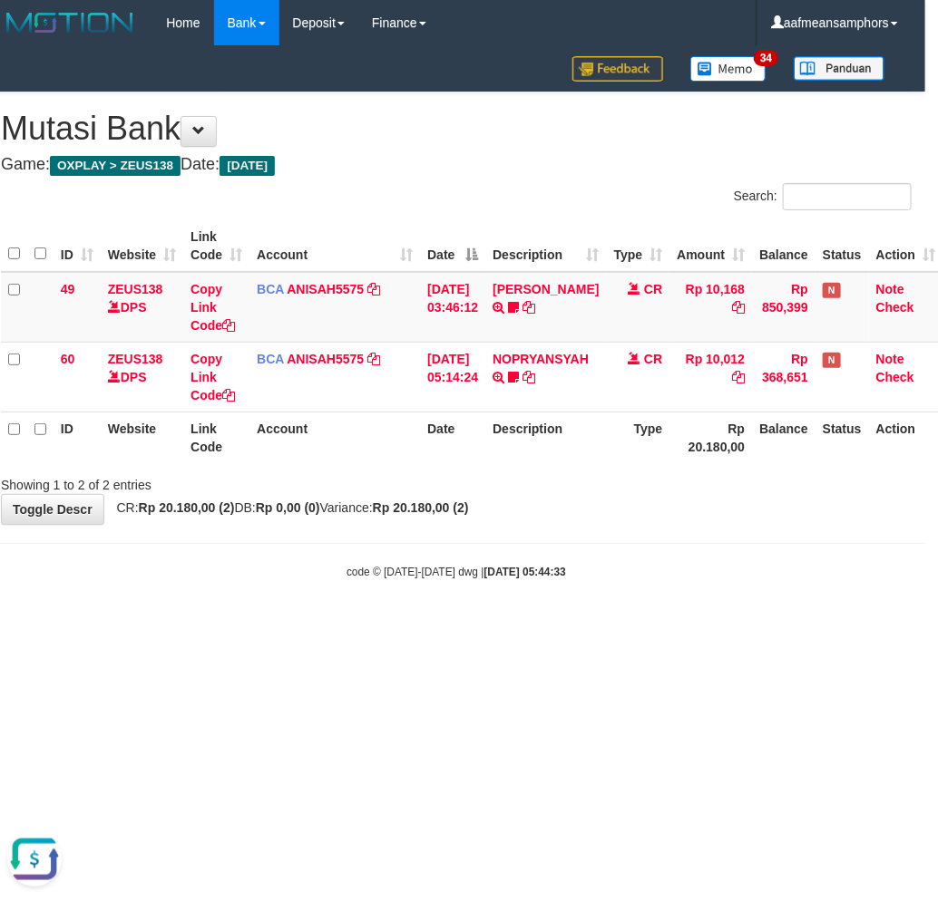
click at [629, 595] on body "Toggle navigation Home Bank Account List Load By Website Group [OXPLAY] ZEUS138…" at bounding box center [456, 313] width 938 height 626
click at [636, 594] on body "Toggle navigation Home Bank Account List Load By Website Group [OXPLAY] ZEUS138…" at bounding box center [456, 313] width 938 height 626
click at [387, 624] on body "Toggle navigation Home Bank Account List Load By Website Group [OXPLAY] ZEUS138…" at bounding box center [456, 313] width 938 height 626
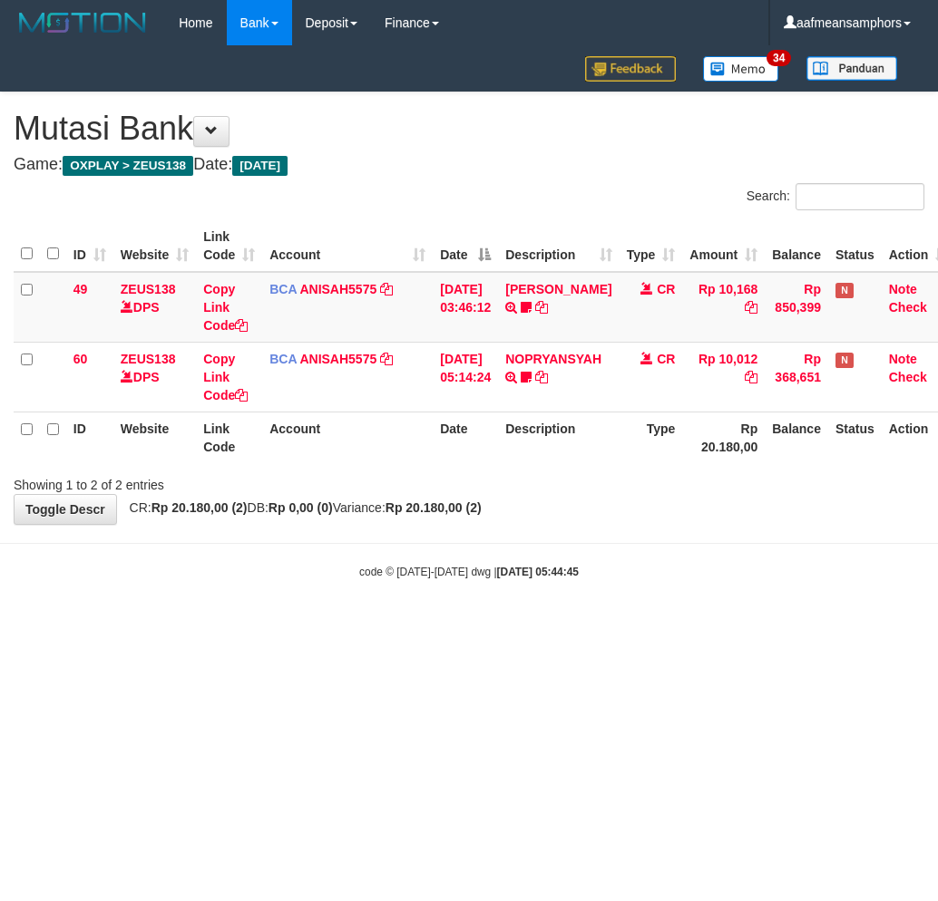
scroll to position [0, 13]
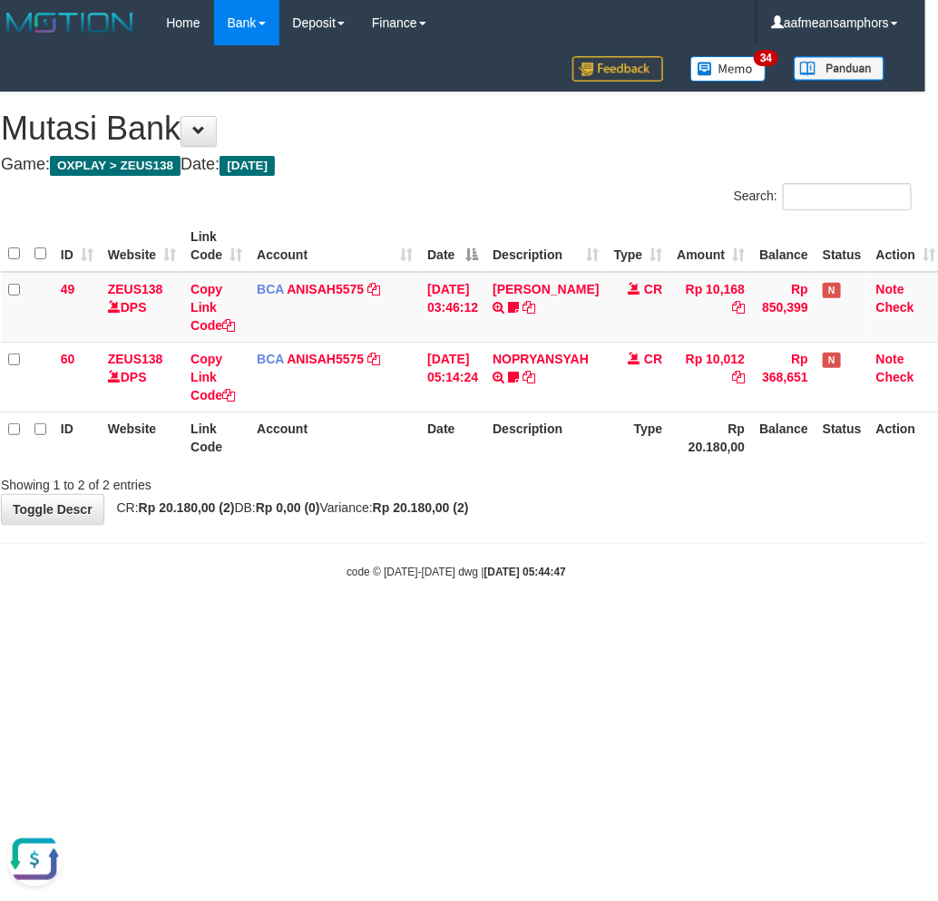
click at [569, 520] on div "**********" at bounding box center [456, 308] width 938 height 432
drag, startPoint x: 568, startPoint y: 520, endPoint x: 600, endPoint y: 511, distance: 33.9
click at [569, 520] on div "**********" at bounding box center [456, 308] width 938 height 432
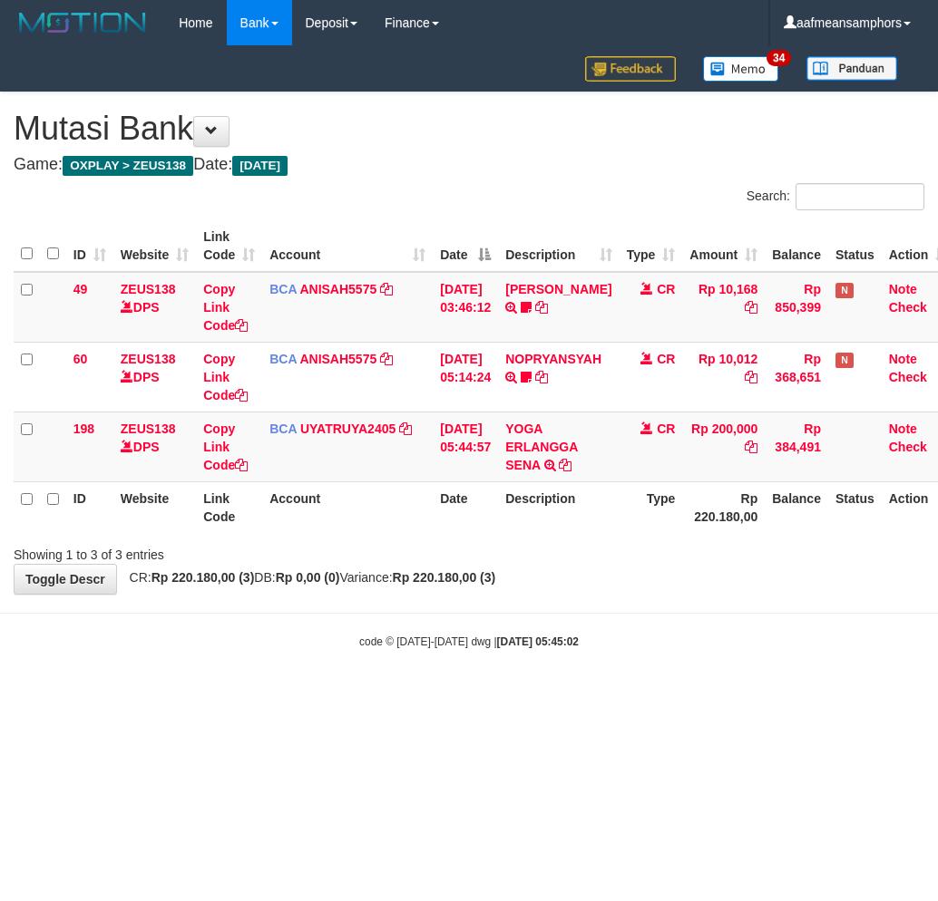
scroll to position [0, 13]
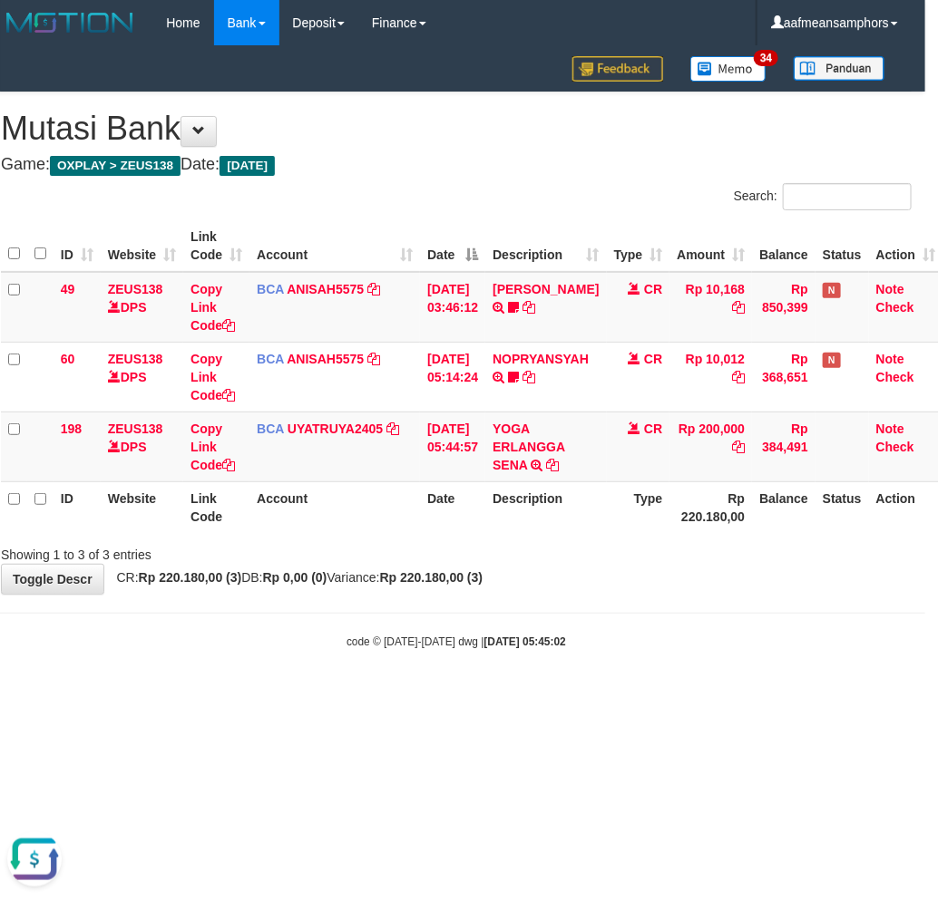
click at [574, 633] on div "code © 2012-2018 dwg | 2025/10/01 05:45:02" at bounding box center [456, 641] width 938 height 18
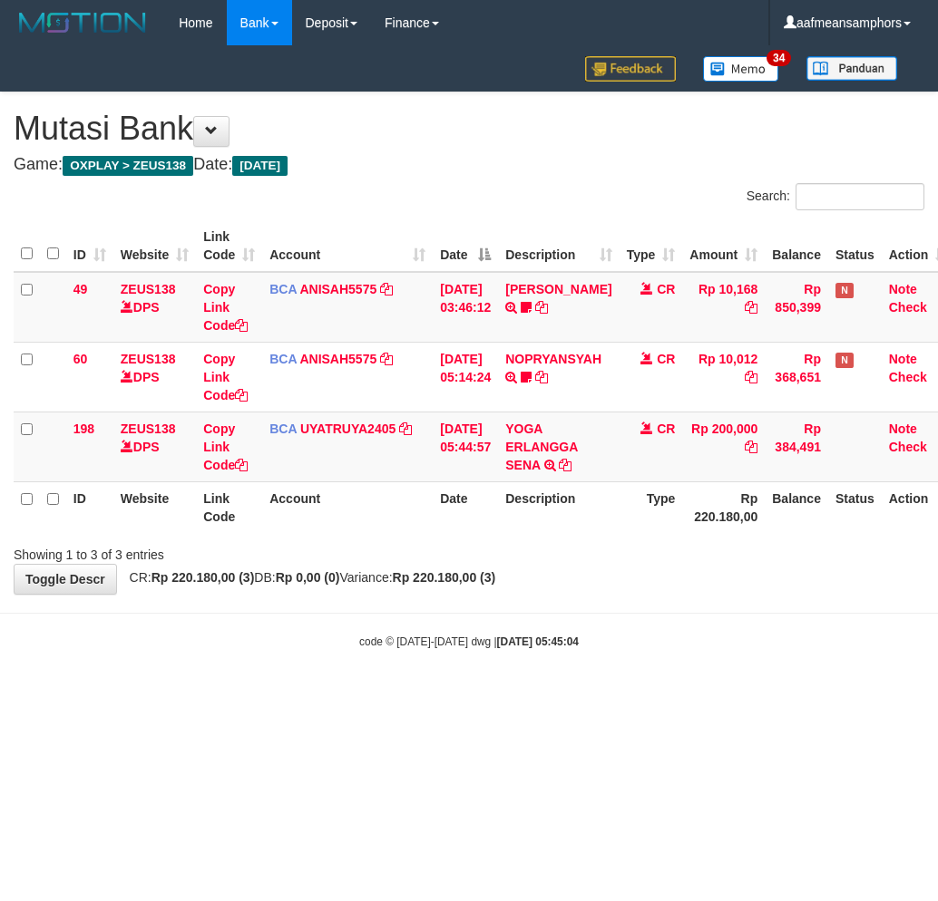
scroll to position [0, 13]
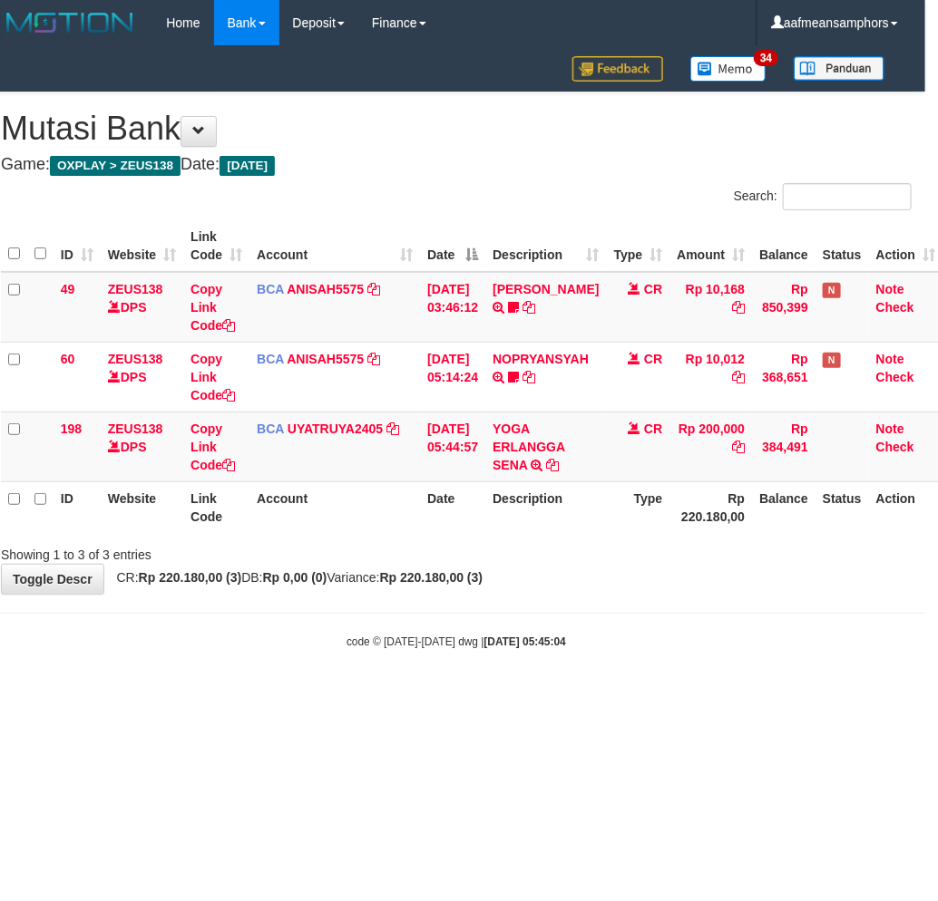
click at [590, 615] on body "Toggle navigation Home Bank Account List Load By Website Group [OXPLAY] ZEUS138…" at bounding box center [456, 347] width 938 height 695
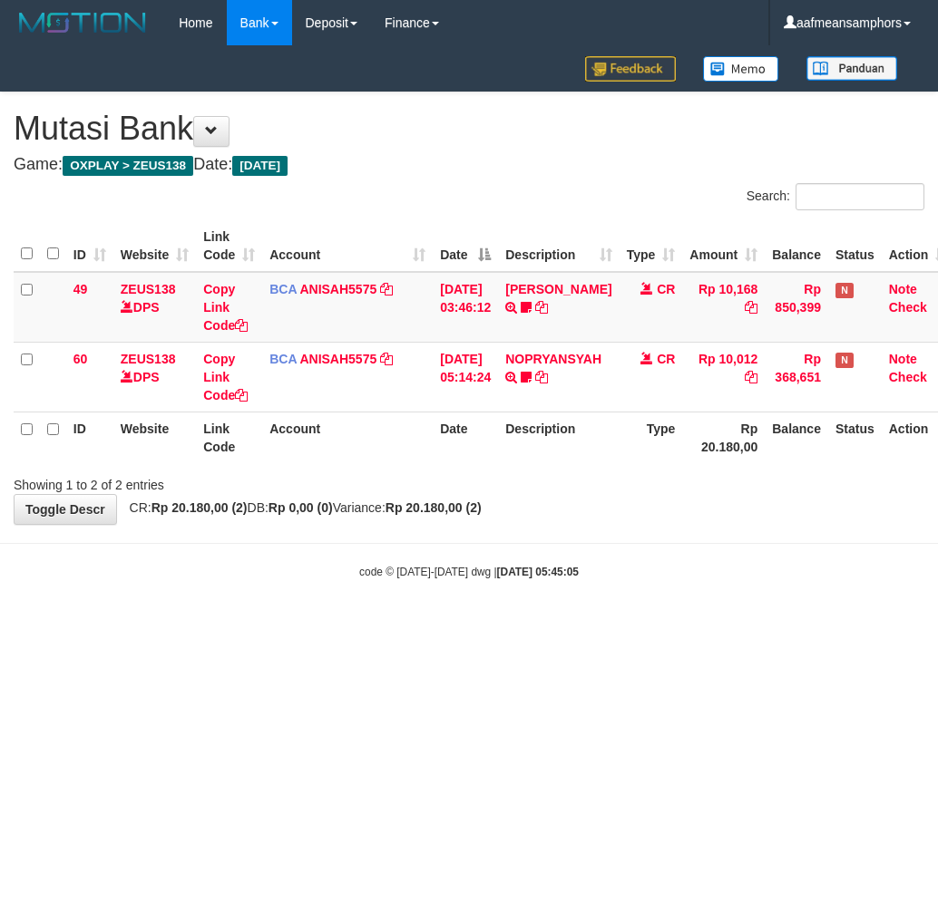
scroll to position [0, 13]
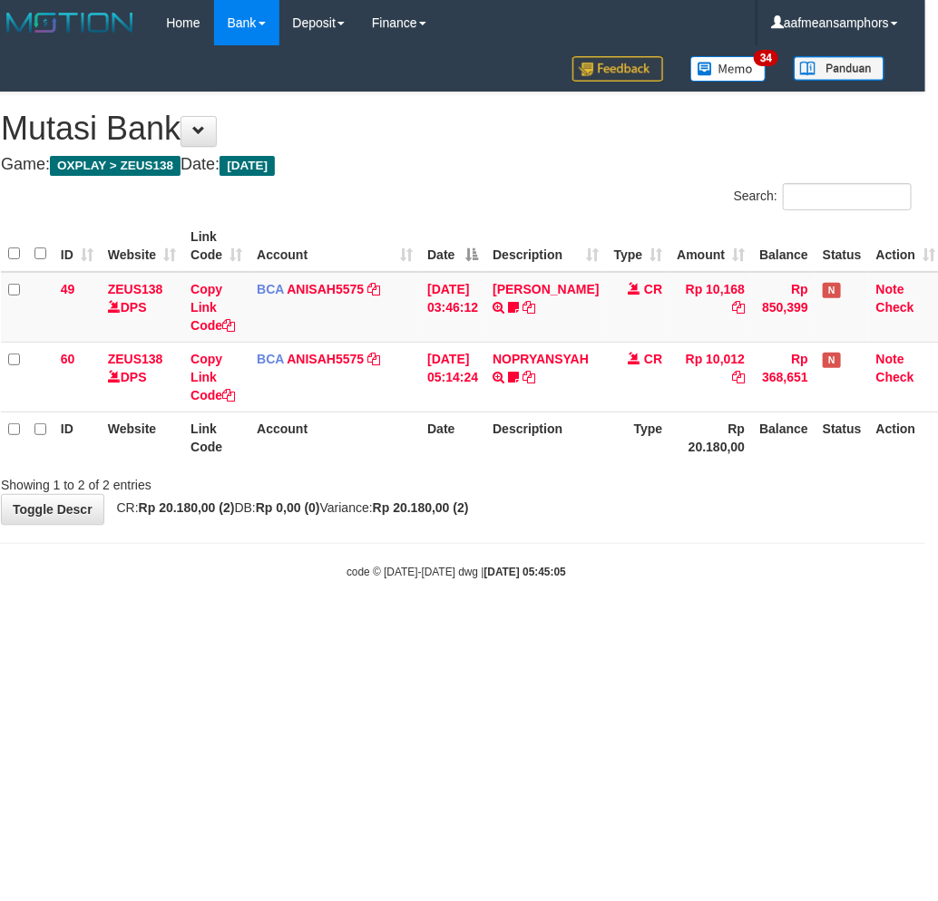
click at [709, 626] on html "Toggle navigation Home Bank Account List Load By Website Group [OXPLAY] ZEUS138…" at bounding box center [456, 313] width 938 height 626
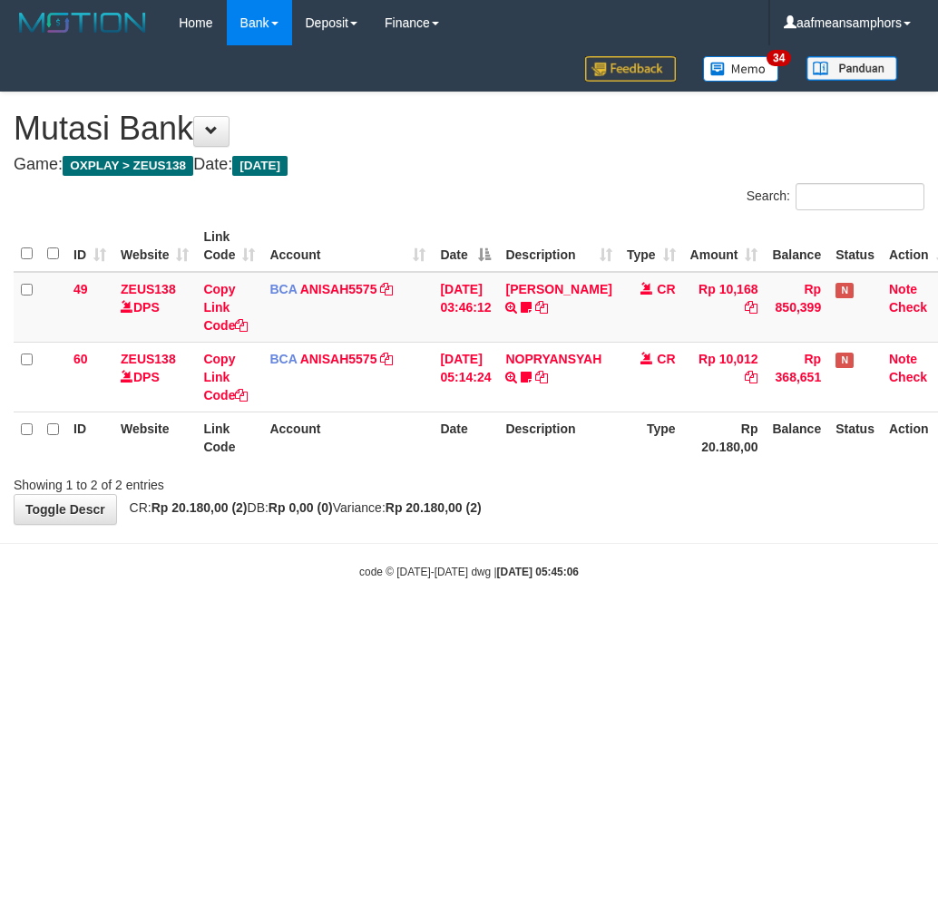
click at [713, 626] on html "Toggle navigation Home Bank Account List Load By Website Group [OXPLAY] ZEUS138…" at bounding box center [469, 313] width 938 height 626
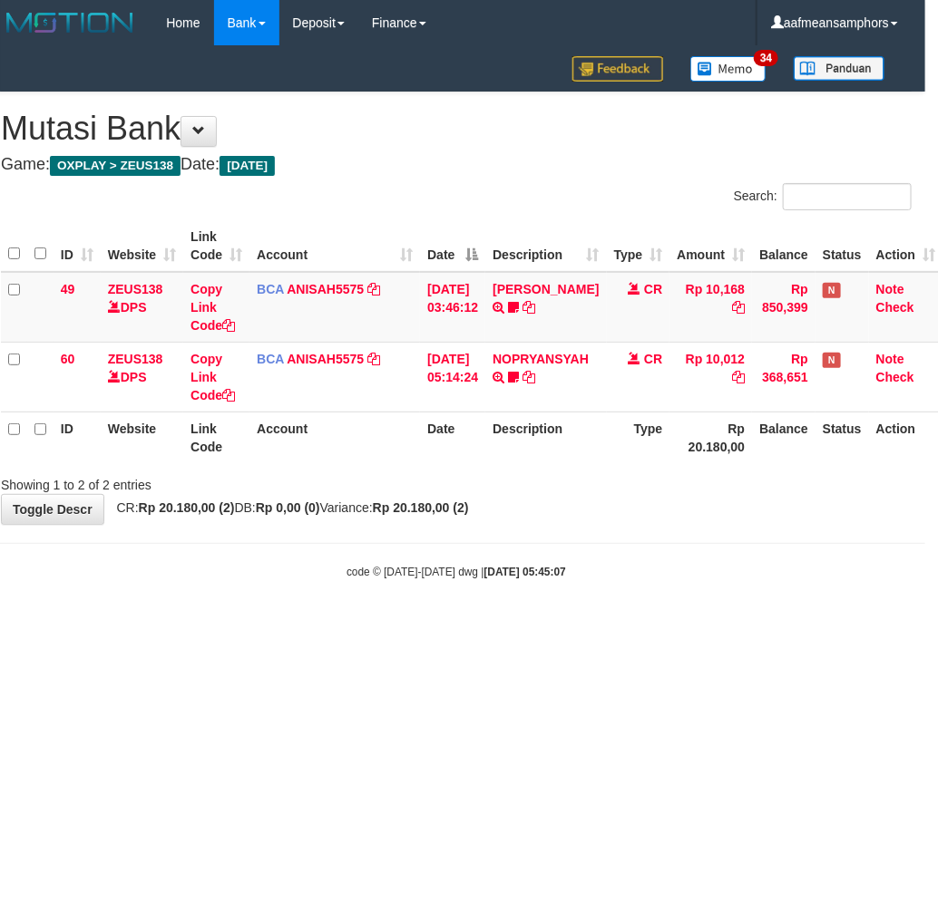
drag, startPoint x: 0, startPoint y: 0, endPoint x: 671, endPoint y: 624, distance: 916.1
click at [675, 626] on html "Toggle navigation Home Bank Account List Load By Website Group [OXPLAY] ZEUS138…" at bounding box center [456, 313] width 938 height 626
click at [580, 626] on html "Toggle navigation Home Bank Account List Load By Website Group [OXPLAY] ZEUS138…" at bounding box center [456, 313] width 938 height 626
drag, startPoint x: 569, startPoint y: 669, endPoint x: 581, endPoint y: 667, distance: 11.9
click at [569, 626] on html "Toggle navigation Home Bank Account List Load By Website Group [OXPLAY] ZEUS138…" at bounding box center [456, 313] width 938 height 626
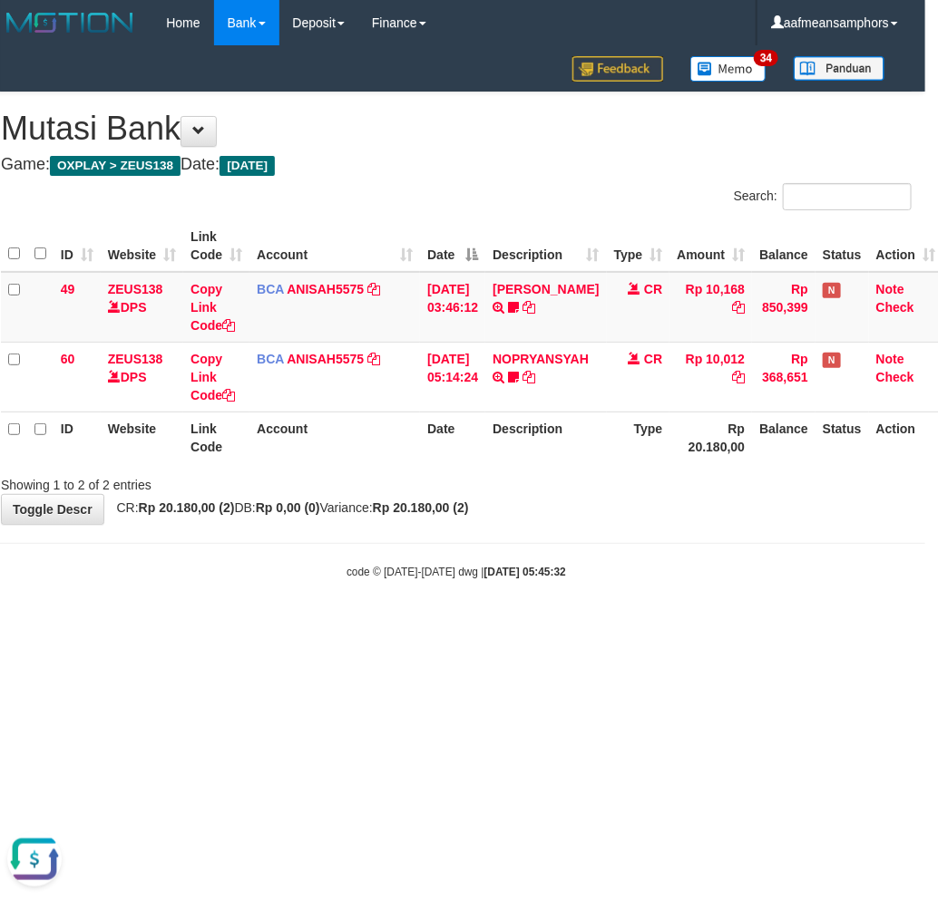
click at [681, 626] on html "Toggle navigation Home Bank Account List Load By Website Group [OXPLAY] ZEUS138…" at bounding box center [456, 313] width 938 height 626
click at [680, 626] on html "Toggle navigation Home Bank Account List Load By Website Group [OXPLAY] ZEUS138…" at bounding box center [456, 313] width 938 height 626
click at [594, 526] on body "Toggle navigation Home Bank Account List Load By Website Group [OXPLAY] ZEUS138…" at bounding box center [456, 313] width 938 height 626
click at [593, 519] on div "**********" at bounding box center [456, 308] width 938 height 432
click at [617, 509] on div "**********" at bounding box center [456, 308] width 938 height 432
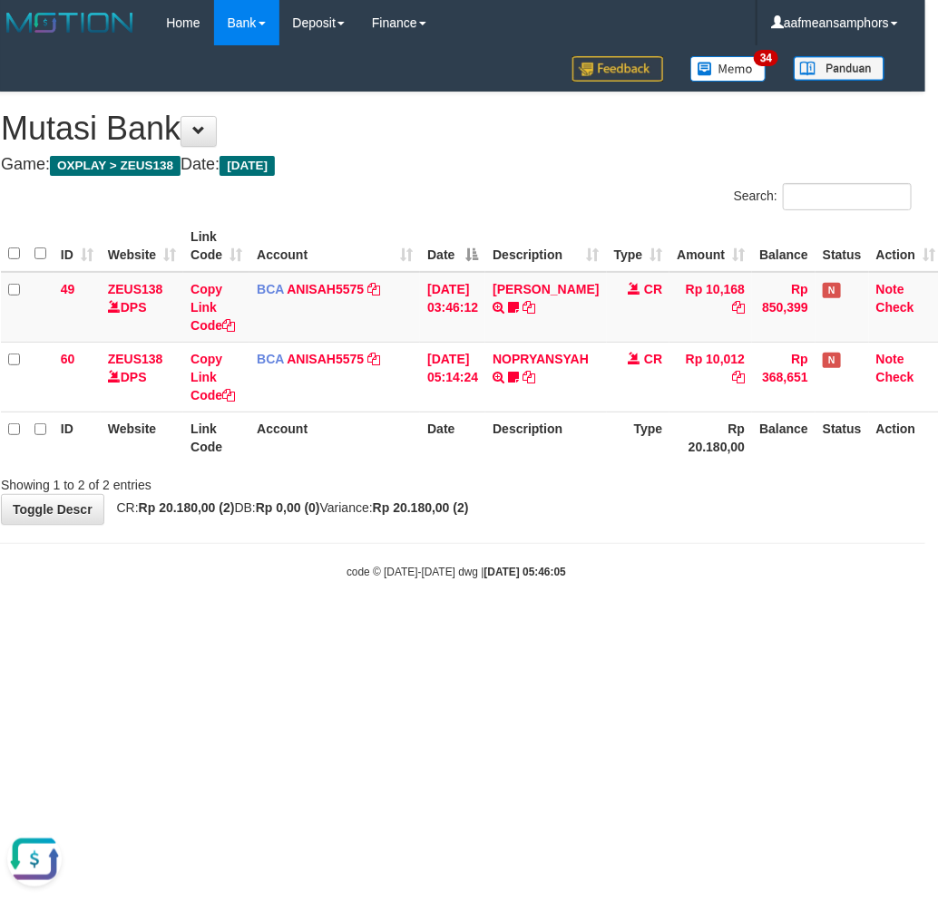
click at [623, 508] on div "**********" at bounding box center [456, 308] width 938 height 432
drag, startPoint x: 509, startPoint y: 632, endPoint x: 533, endPoint y: 604, distance: 37.3
click at [509, 626] on html "Toggle navigation Home Bank Account List Load By Website Group [OXPLAY] ZEUS138…" at bounding box center [456, 313] width 938 height 626
click at [578, 593] on body "Toggle navigation Home Bank Account List Load By Website Group [OXPLAY] ZEUS138…" at bounding box center [456, 313] width 938 height 626
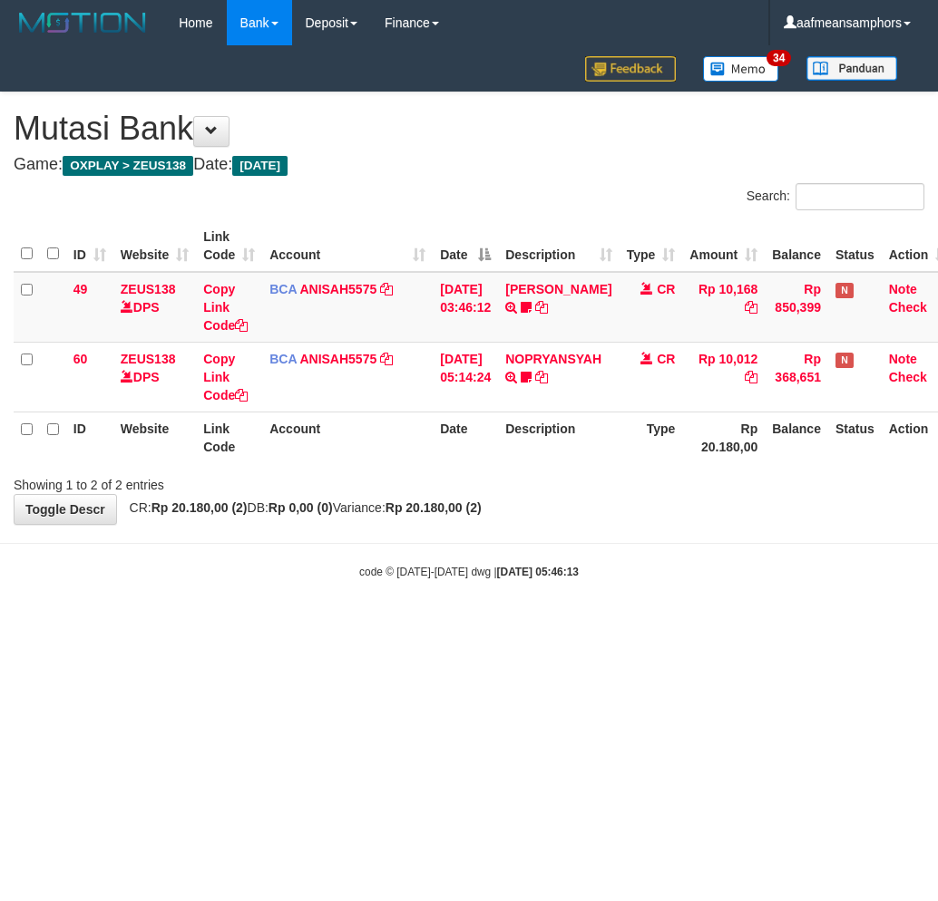
scroll to position [0, 13]
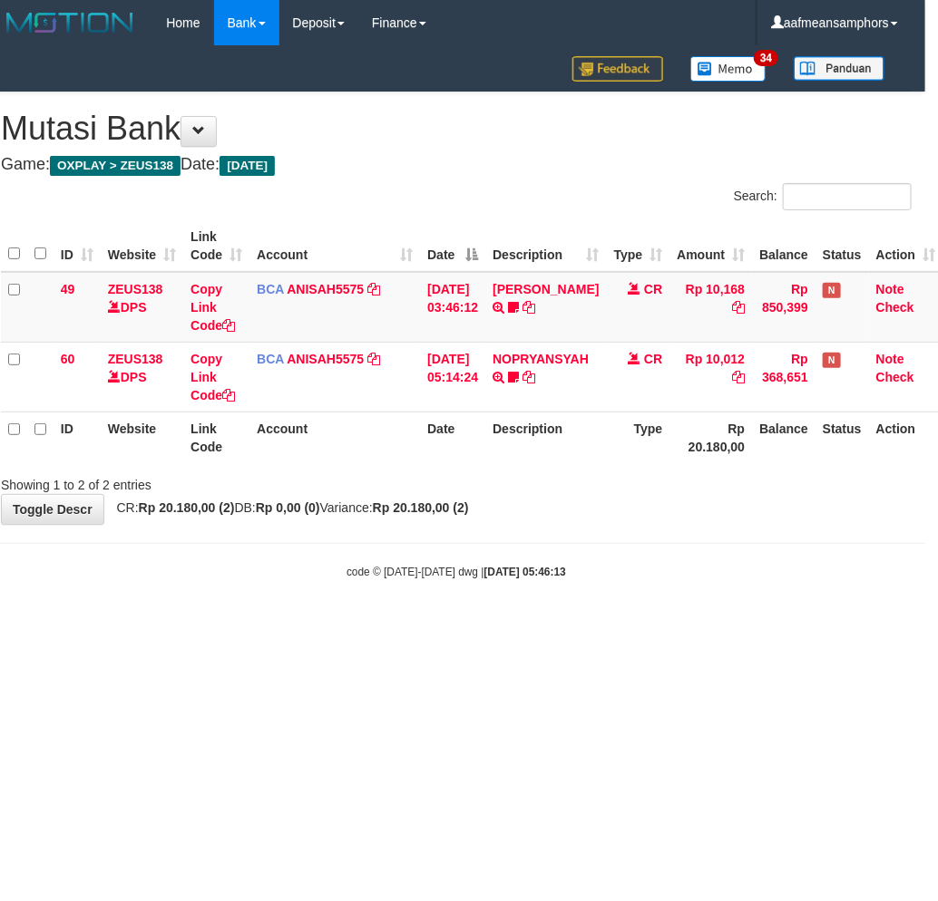
click at [592, 615] on body "Toggle navigation Home Bank Account List Load By Website Group [OXPLAY] ZEUS138…" at bounding box center [456, 313] width 938 height 626
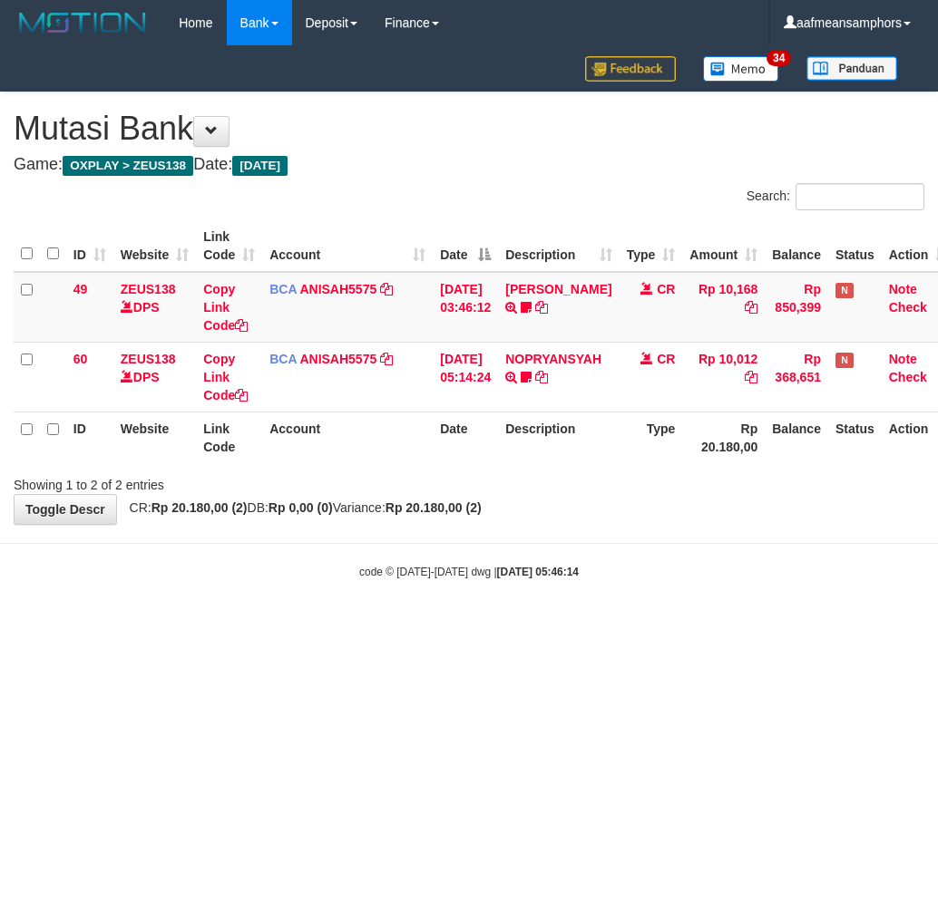
scroll to position [0, 13]
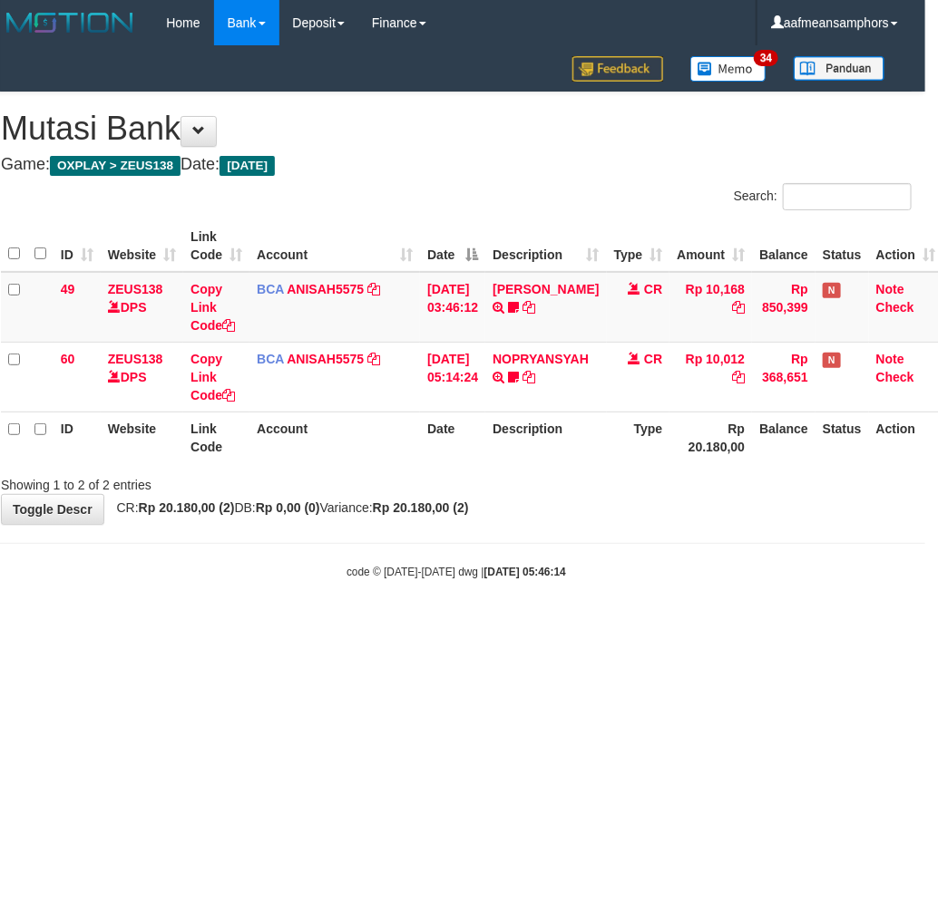
click at [592, 615] on body "Toggle navigation Home Bank Account List Load By Website Group [OXPLAY] ZEUS138…" at bounding box center [456, 313] width 938 height 626
click at [590, 622] on body "Toggle navigation Home Bank Account List Load By Website Group [OXPLAY] ZEUS138…" at bounding box center [456, 313] width 938 height 626
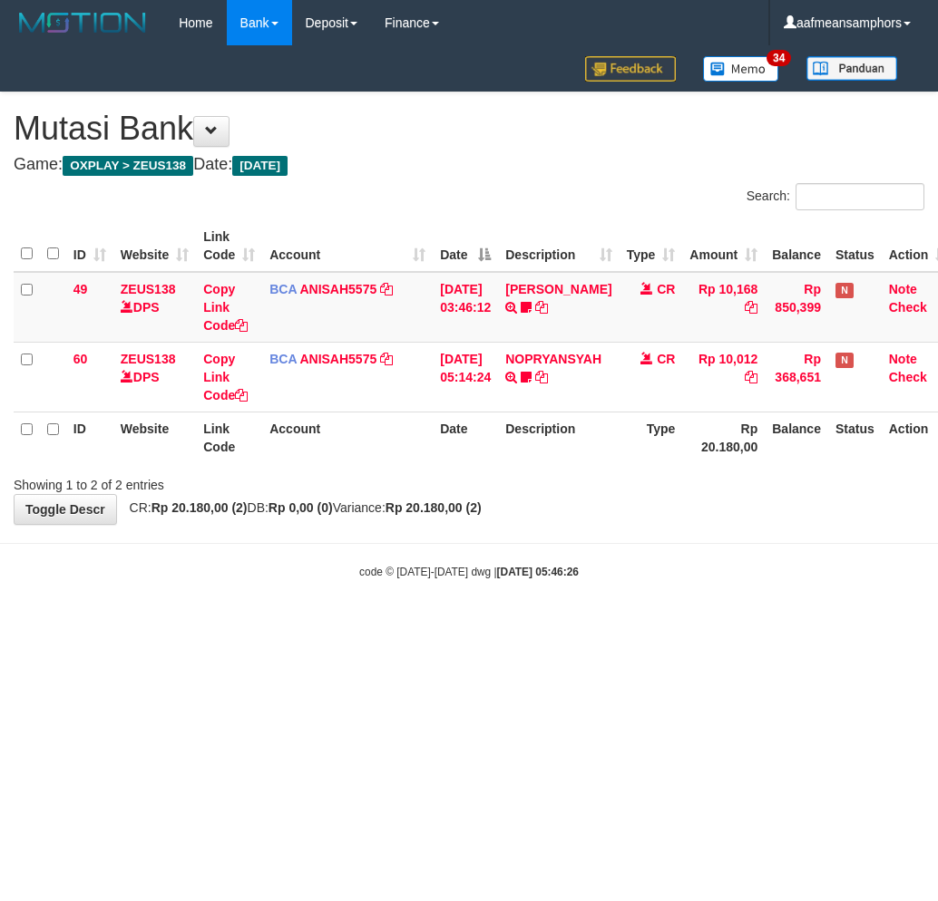
scroll to position [0, 13]
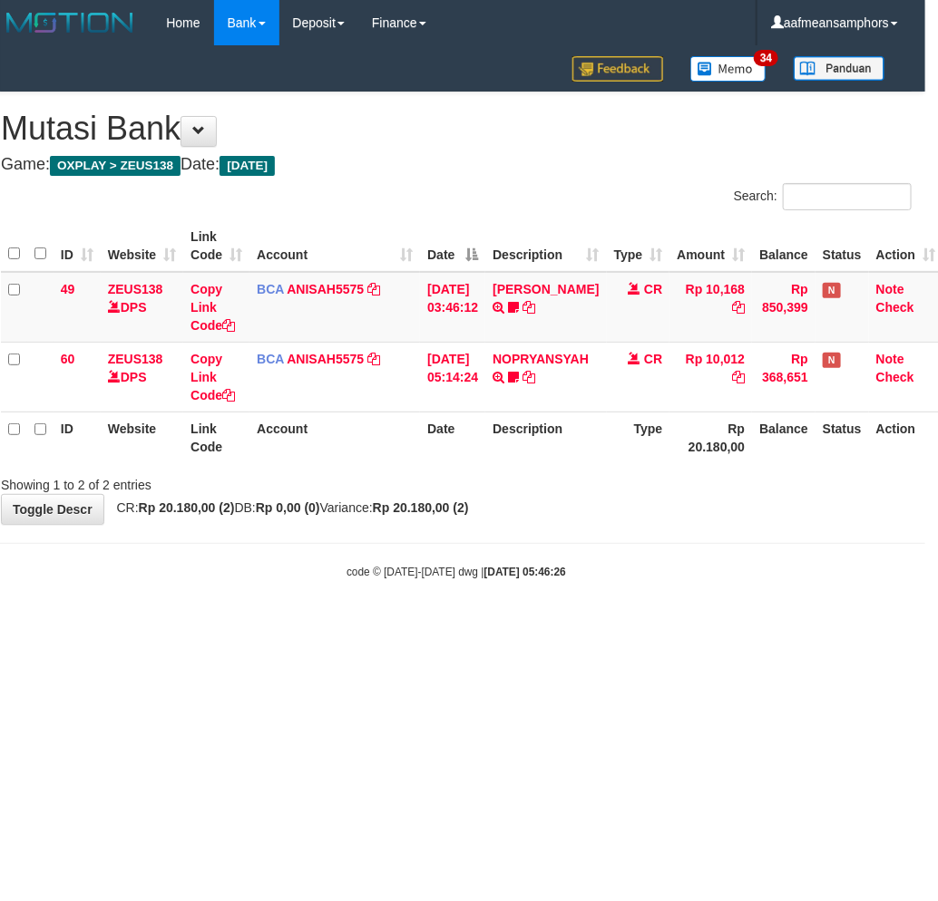
click at [550, 619] on body "Toggle navigation Home Bank Account List Load By Website Group [OXPLAY] ZEUS138…" at bounding box center [456, 313] width 938 height 626
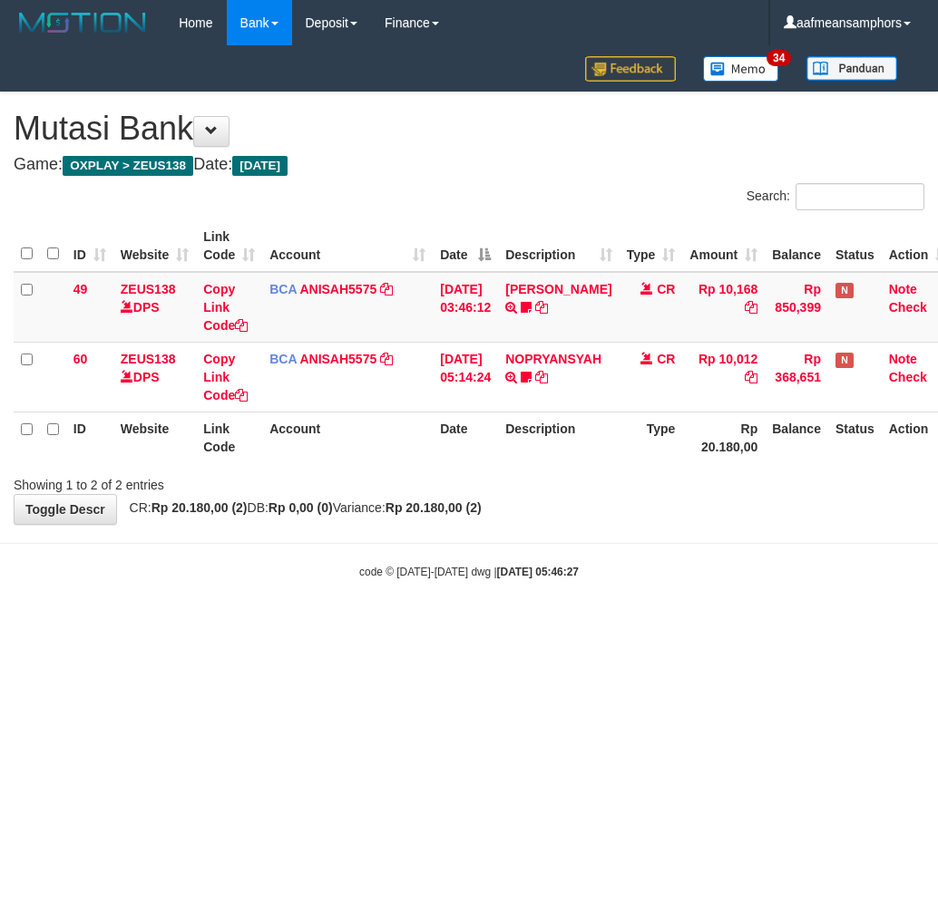
scroll to position [0, 13]
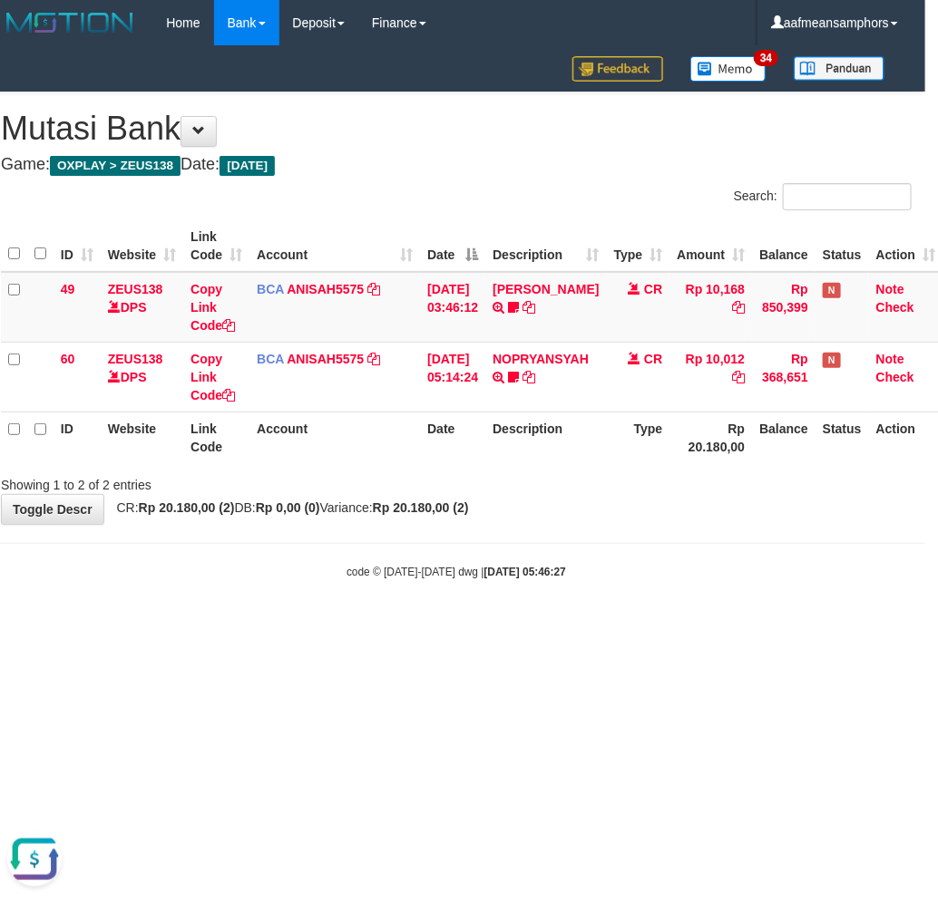
click at [649, 602] on body "Toggle navigation Home Bank Account List Load By Website Group [OXPLAY] ZEUS138…" at bounding box center [456, 313] width 938 height 626
drag, startPoint x: 583, startPoint y: 714, endPoint x: 576, endPoint y: 696, distance: 19.5
click at [573, 626] on html "Toggle navigation Home Bank Account List Load By Website Group [OXPLAY] ZEUS138…" at bounding box center [456, 313] width 938 height 626
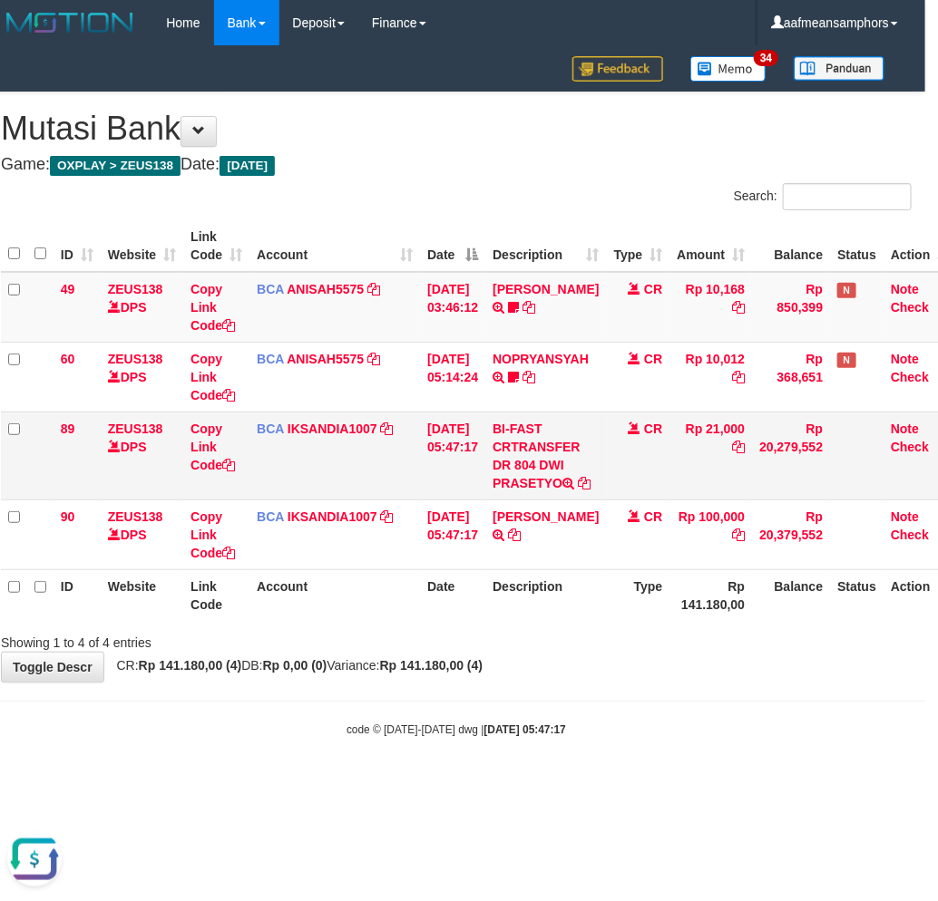
drag, startPoint x: 551, startPoint y: 466, endPoint x: 551, endPoint y: 478, distance: 11.8
click at [551, 478] on td "BI-FAST CRTRANSFER DR 804 DWI PRASETYO" at bounding box center [545, 456] width 121 height 88
copy td "DWI PRASE"
drag, startPoint x: 203, startPoint y: 445, endPoint x: 264, endPoint y: 422, distance: 65.2
click at [203, 445] on link "Copy Link Code" at bounding box center [212, 447] width 44 height 51
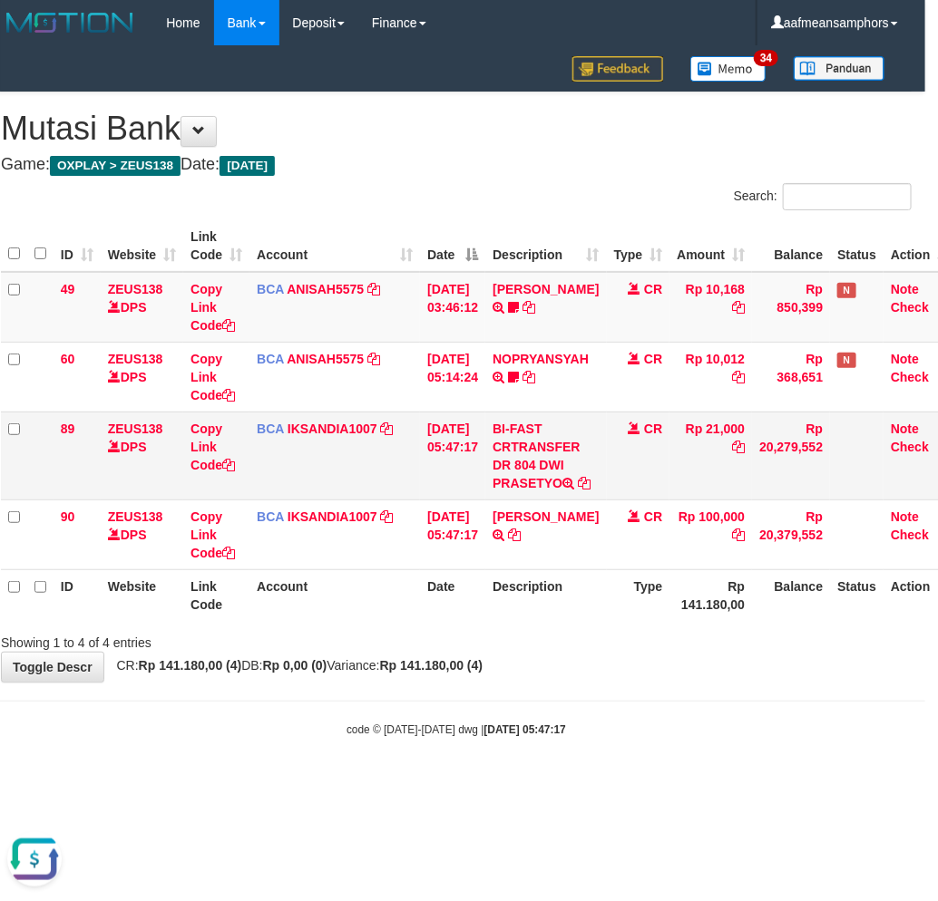
copy td "DWI PRASE"
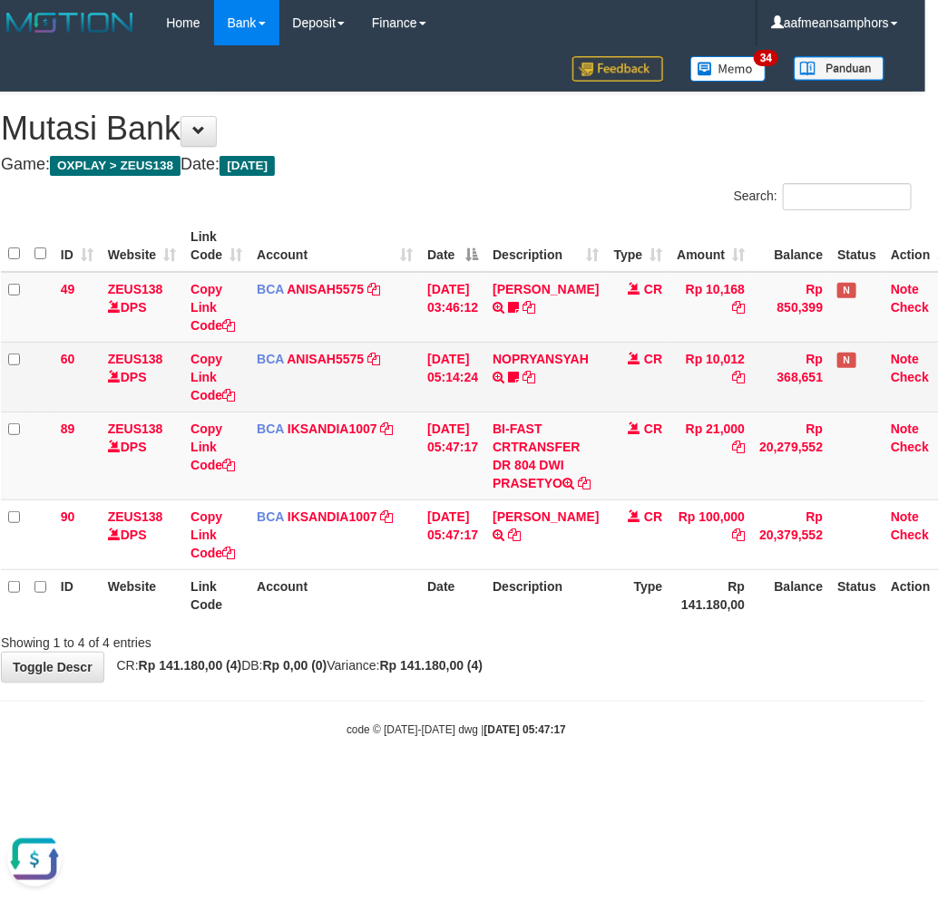
scroll to position [248, 0]
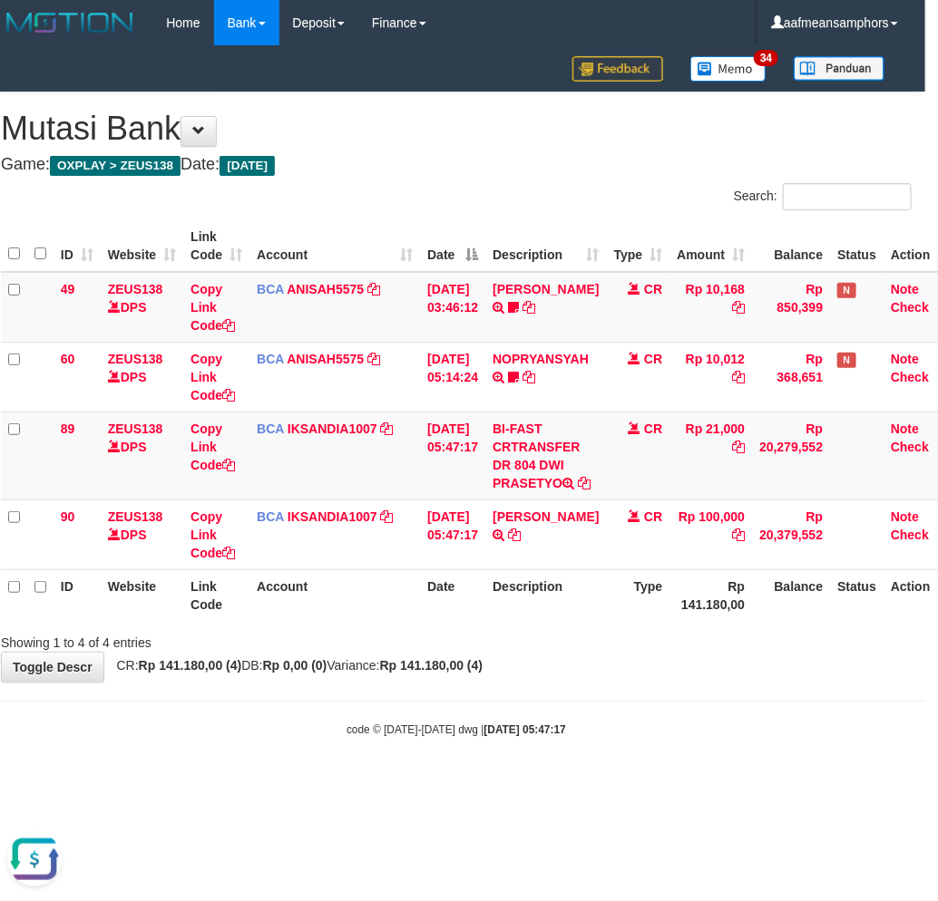
click at [578, 724] on body "Toggle navigation Home Bank Account List Load By Website Group [OXPLAY] ZEUS138…" at bounding box center [456, 391] width 938 height 783
click at [576, 723] on body "Toggle navigation Home Bank Account List Load By Website Group [OXPLAY] ZEUS138…" at bounding box center [456, 391] width 938 height 783
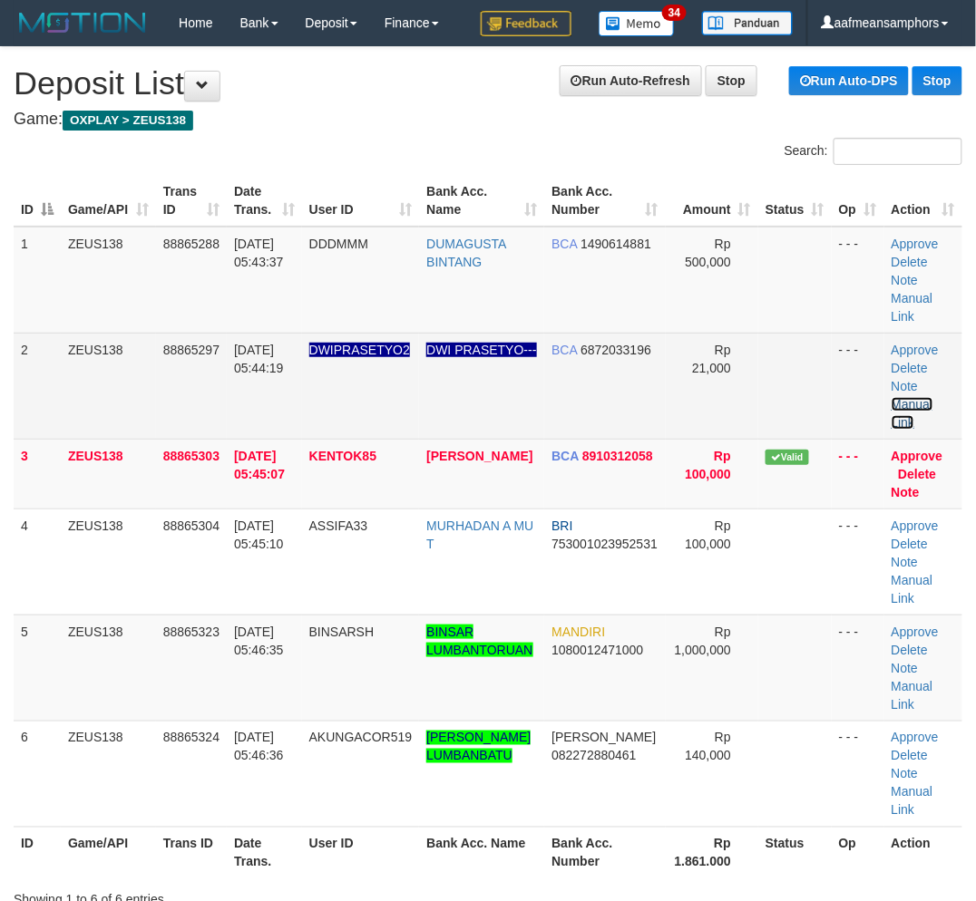
click at [910, 399] on link "Manual Link" at bounding box center [912, 413] width 42 height 33
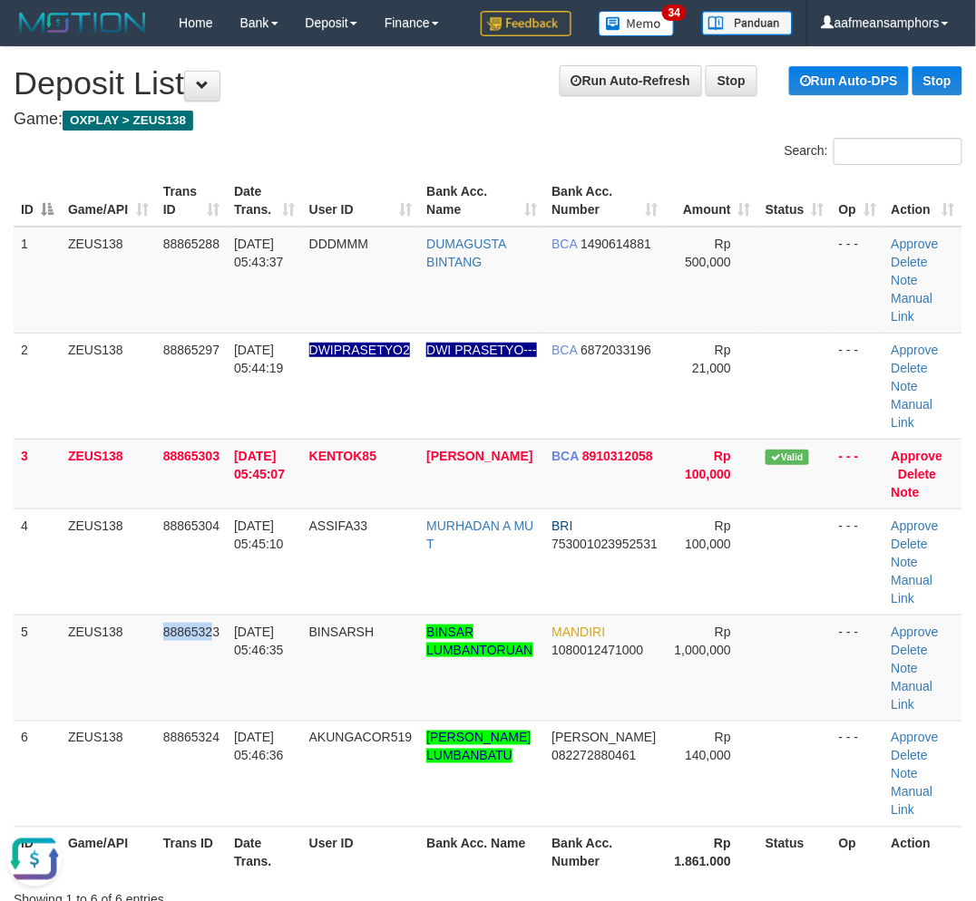
drag, startPoint x: 211, startPoint y: 664, endPoint x: 4, endPoint y: 666, distance: 207.6
click at [172, 659] on td "88865323" at bounding box center [191, 668] width 71 height 106
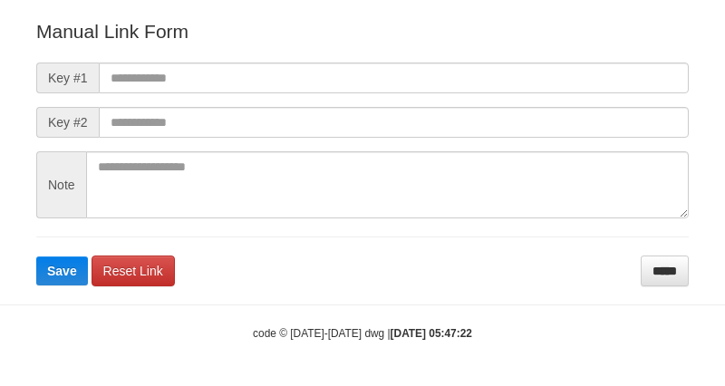
scroll to position [201, 0]
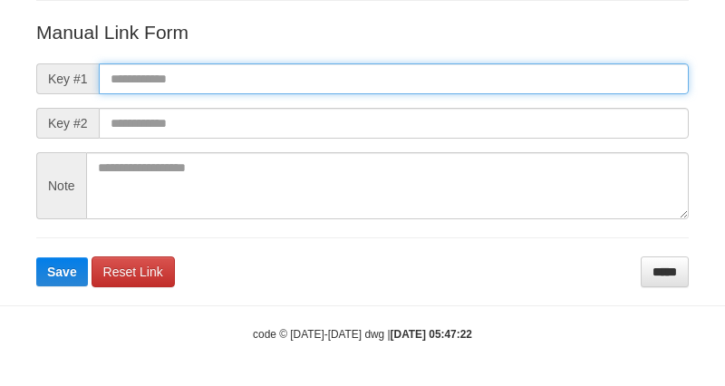
click at [460, 68] on input "text" at bounding box center [394, 78] width 590 height 31
paste input "**********"
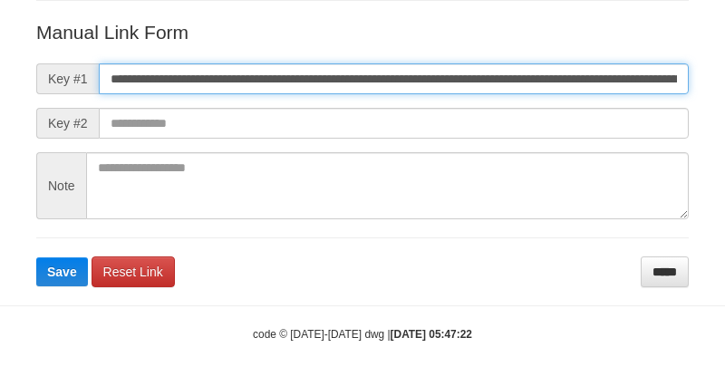
scroll to position [0, 1048]
type input "**********"
click at [36, 258] on button "Save" at bounding box center [62, 272] width 52 height 29
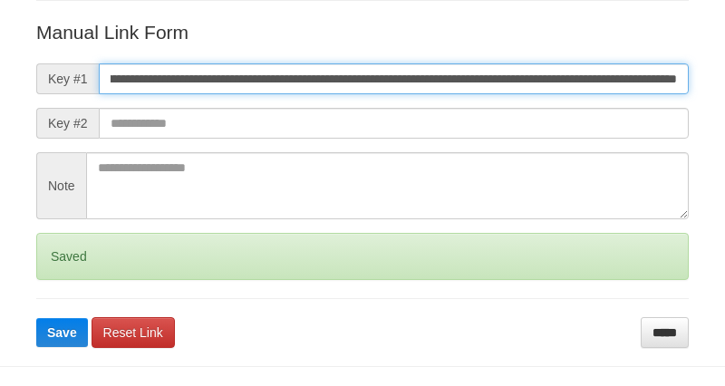
click at [36, 318] on button "Save" at bounding box center [62, 332] width 52 height 29
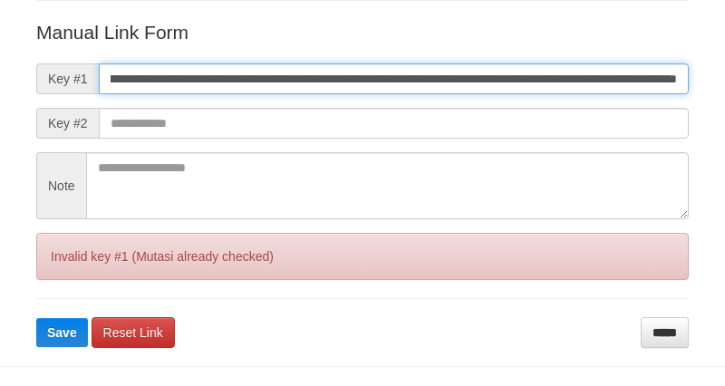
click at [36, 318] on button "Save" at bounding box center [62, 332] width 52 height 29
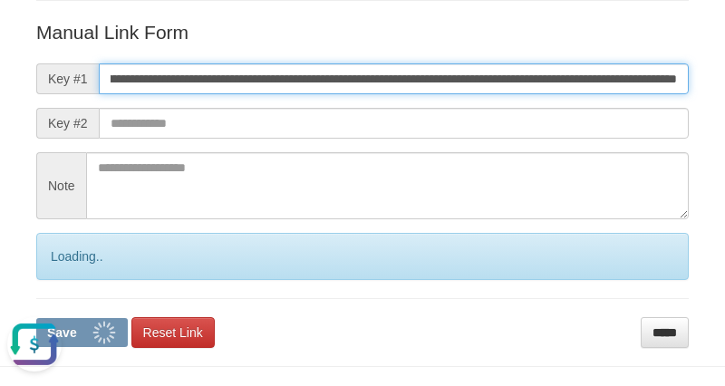
click at [36, 318] on button "Save" at bounding box center [82, 332] width 92 height 29
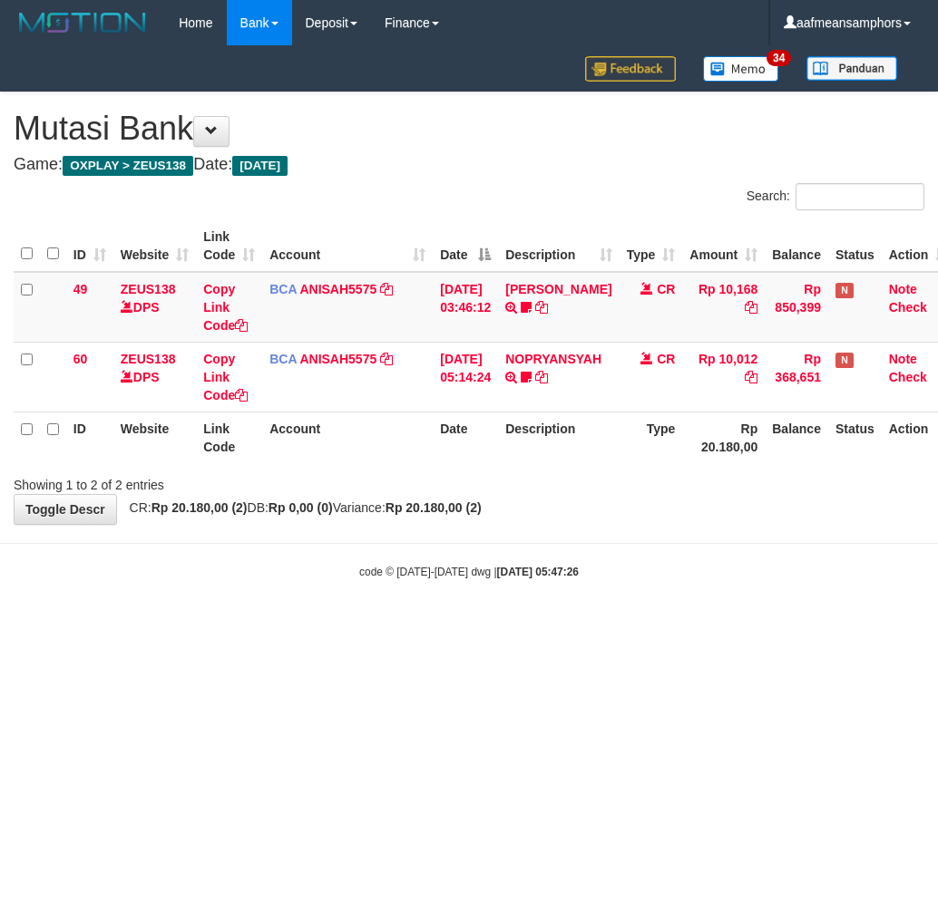
scroll to position [0, 13]
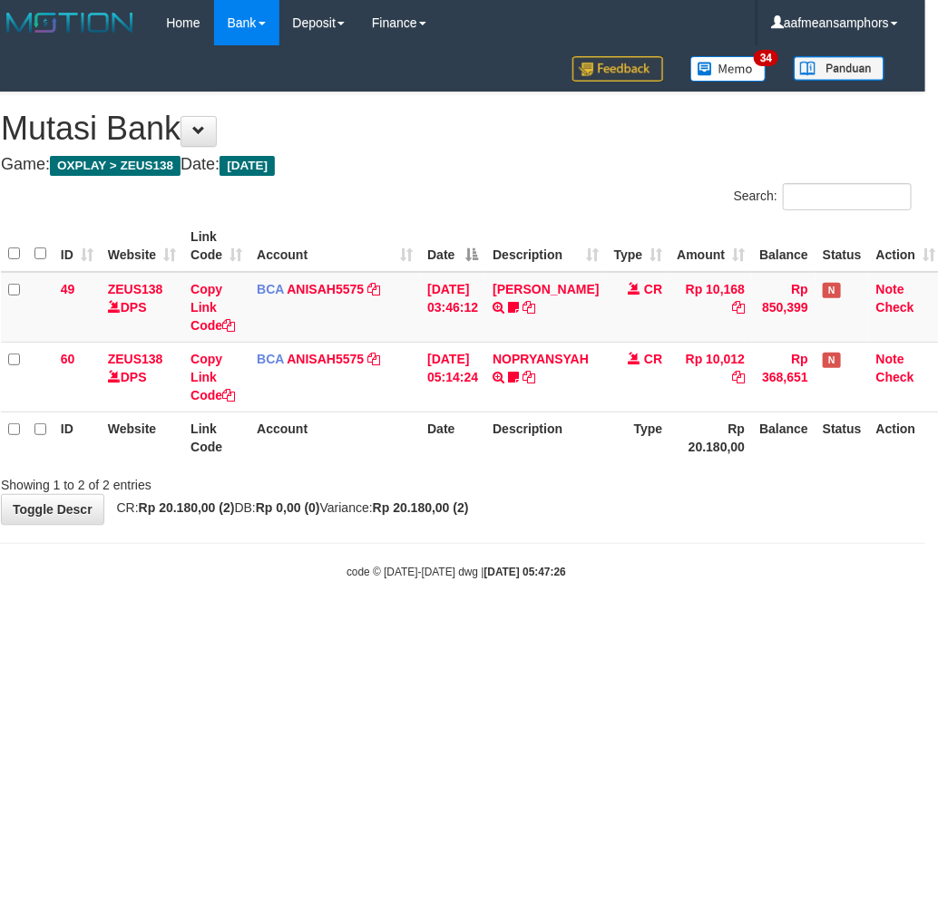
click at [582, 626] on html "Toggle navigation Home Bank Account List Load By Website Group [OXPLAY] ZEUS138…" at bounding box center [456, 313] width 938 height 626
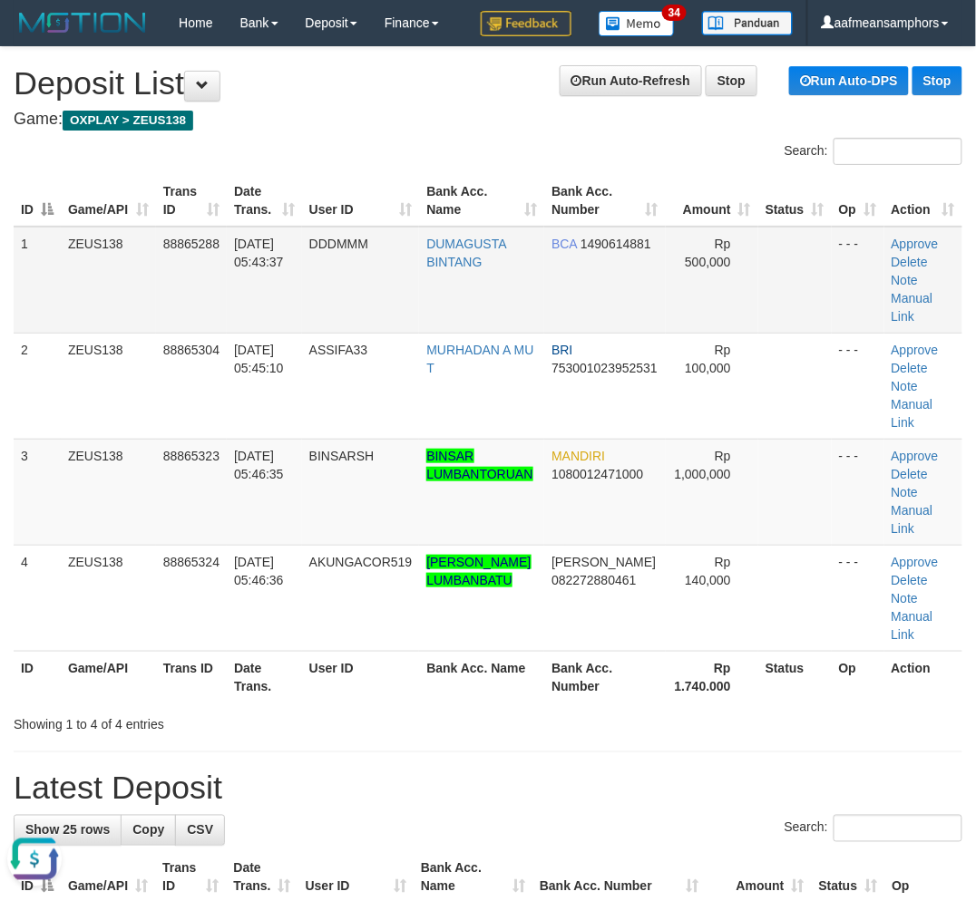
click at [316, 272] on td "DDDMMM" at bounding box center [361, 280] width 118 height 107
click at [321, 274] on td "DDDMMM" at bounding box center [361, 280] width 118 height 107
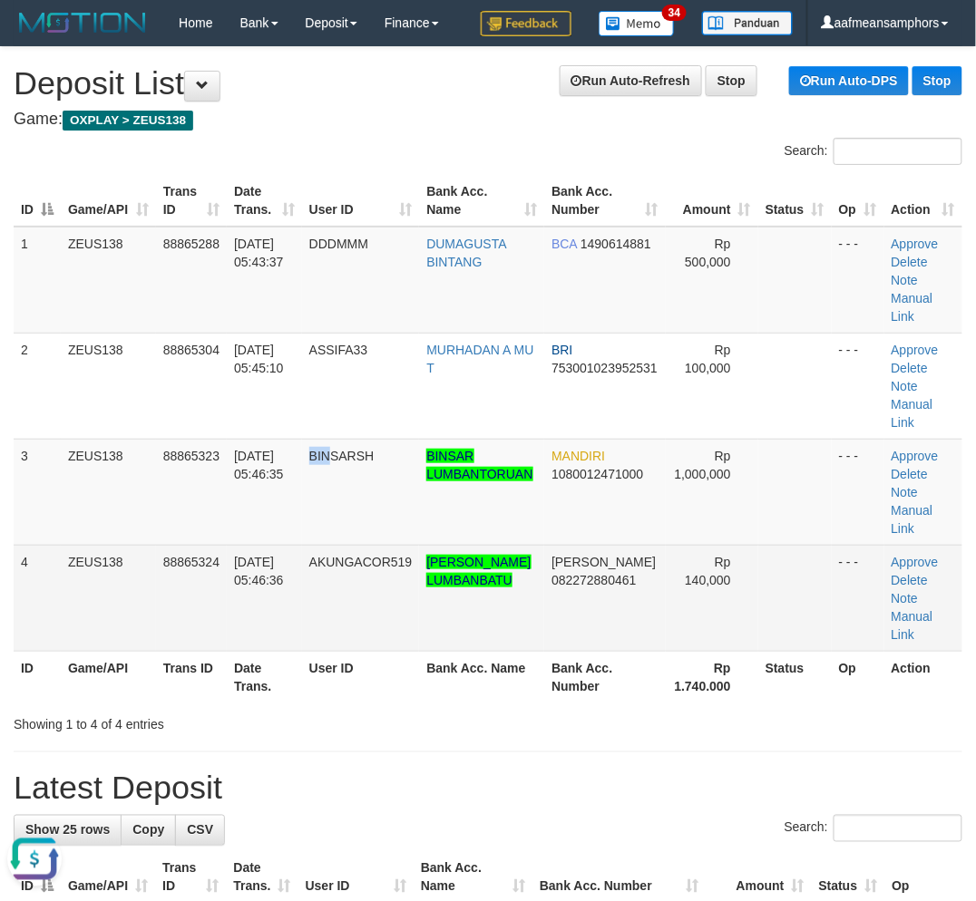
drag, startPoint x: 332, startPoint y: 542, endPoint x: 51, endPoint y: 586, distance: 284.4
click at [328, 542] on td "BINSARSH" at bounding box center [361, 492] width 118 height 106
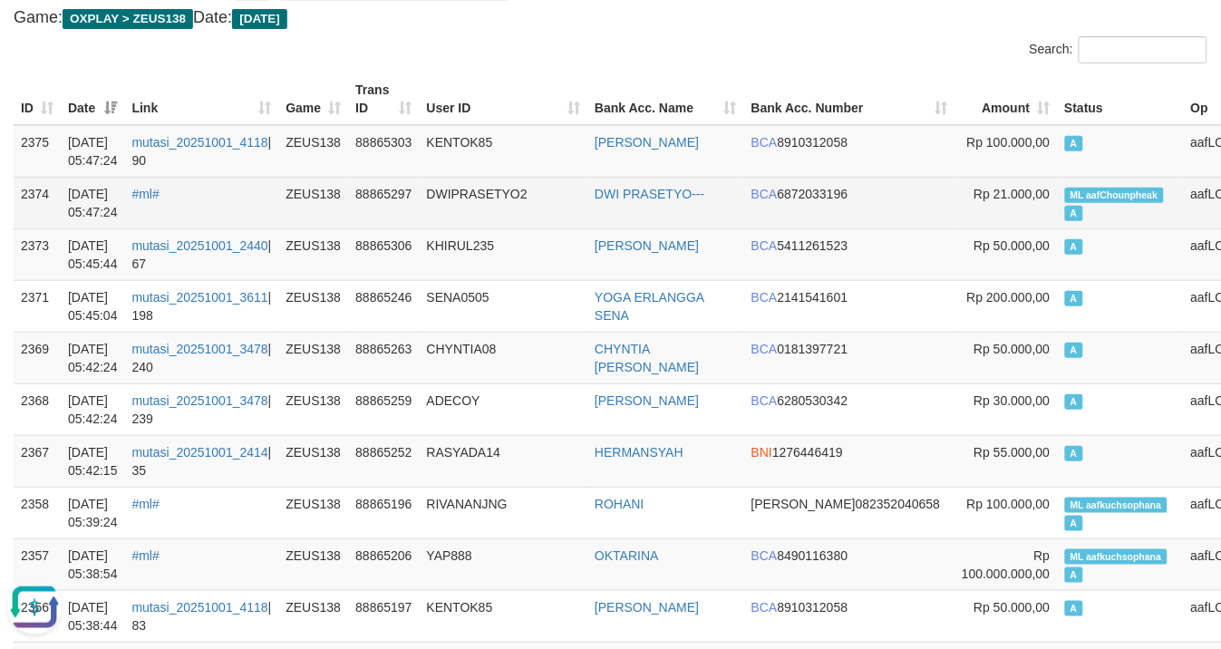
scroll to position [101, 0]
copy span "ML aafChounpheak"
drag, startPoint x: 959, startPoint y: 194, endPoint x: 1048, endPoint y: 196, distance: 88.9
click at [1065, 196] on span "ML aafChounpheak" at bounding box center [1114, 196] width 99 height 15
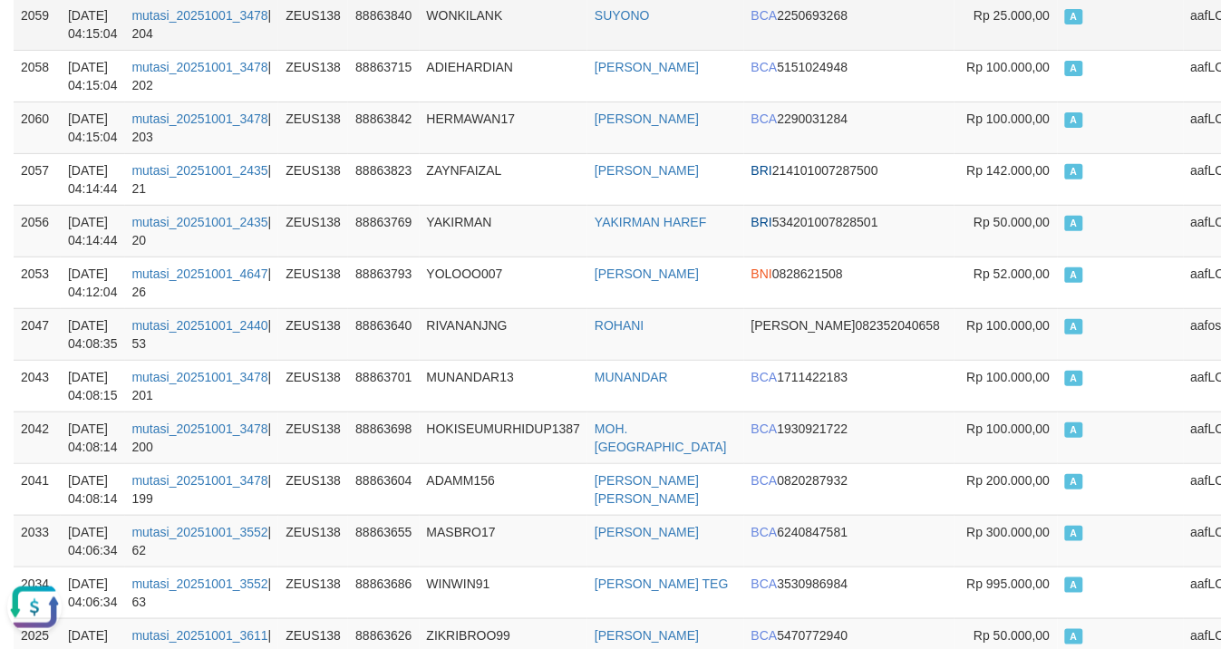
scroll to position [6357, 0]
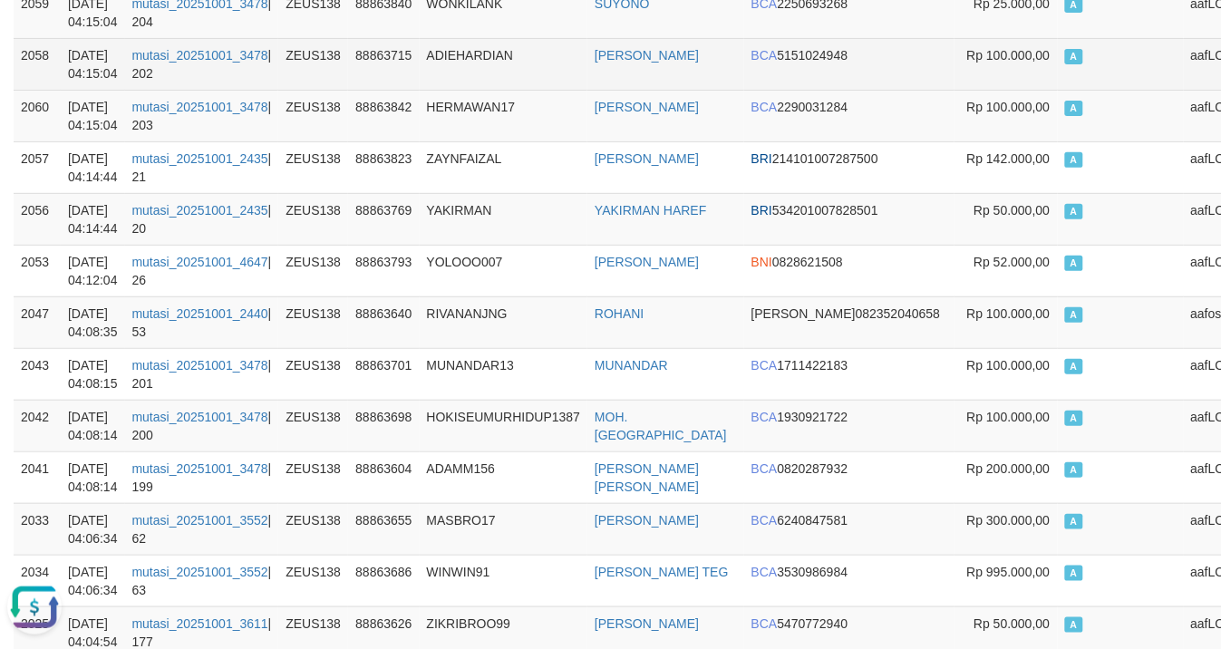
click at [568, 90] on td "ADIEHARDIAN" at bounding box center [504, 64] width 169 height 52
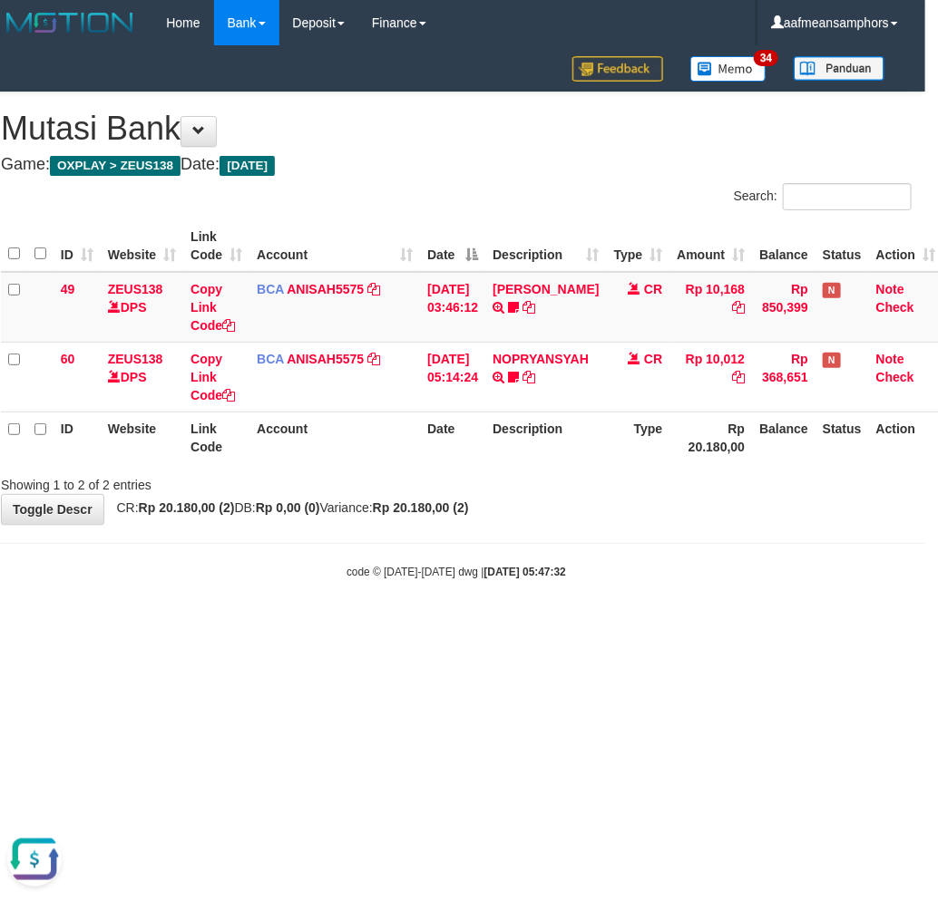
click at [445, 626] on html "Toggle navigation Home Bank Account List Load By Website Group [OXPLAY] ZEUS138…" at bounding box center [456, 313] width 938 height 626
click at [447, 626] on html "Toggle navigation Home Bank Account List Load By Website Group [OXPLAY] ZEUS138…" at bounding box center [456, 313] width 938 height 626
click at [444, 626] on html "Toggle navigation Home Bank Account List Load By Website Group [OXPLAY] ZEUS138…" at bounding box center [456, 313] width 938 height 626
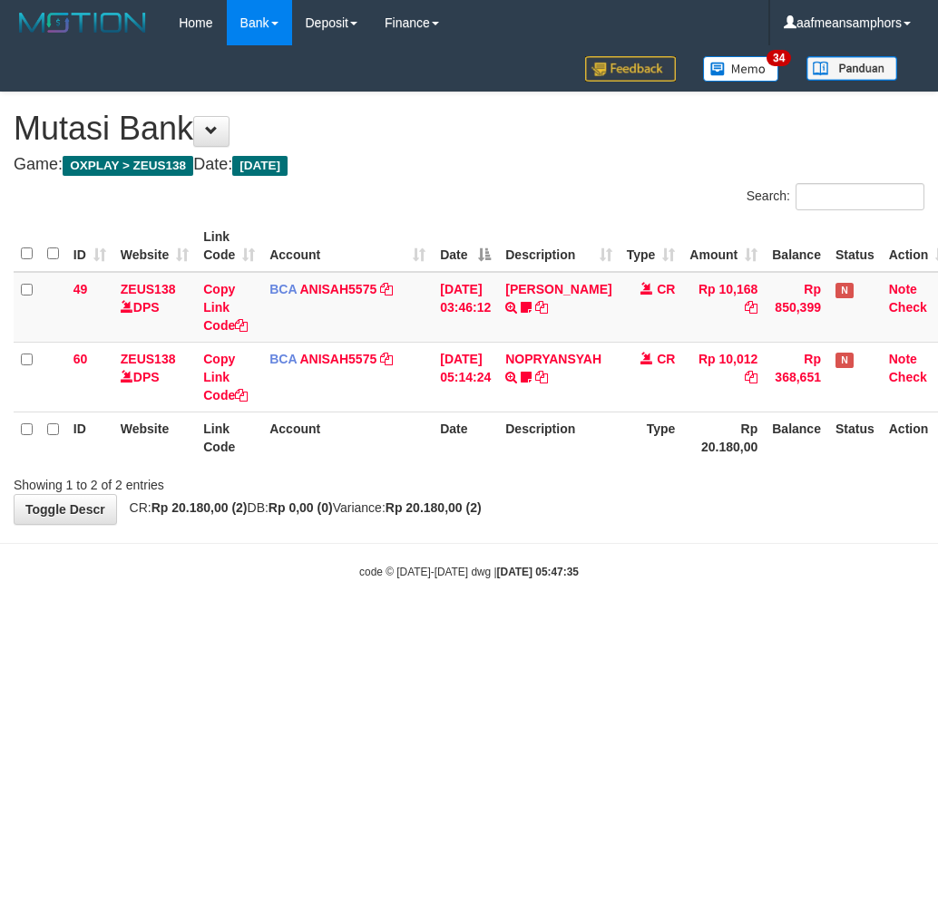
scroll to position [0, 13]
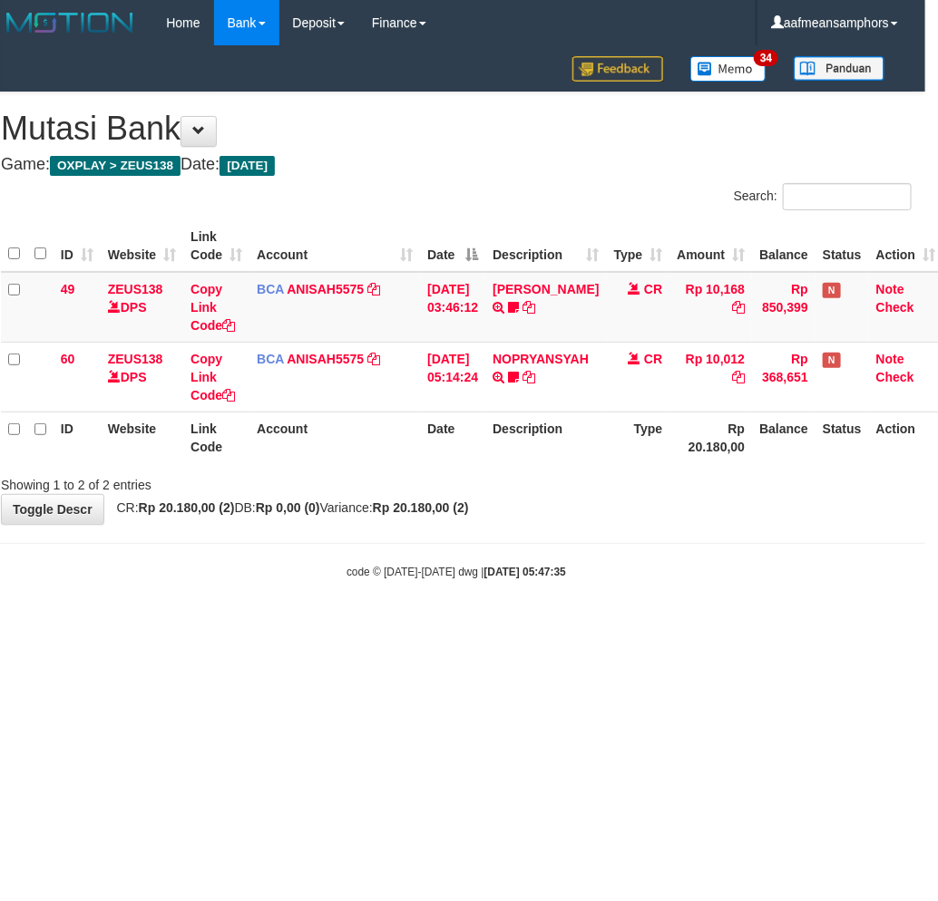
click at [629, 626] on html "Toggle navigation Home Bank Account List Load By Website Group [OXPLAY] ZEUS138…" at bounding box center [456, 313] width 938 height 626
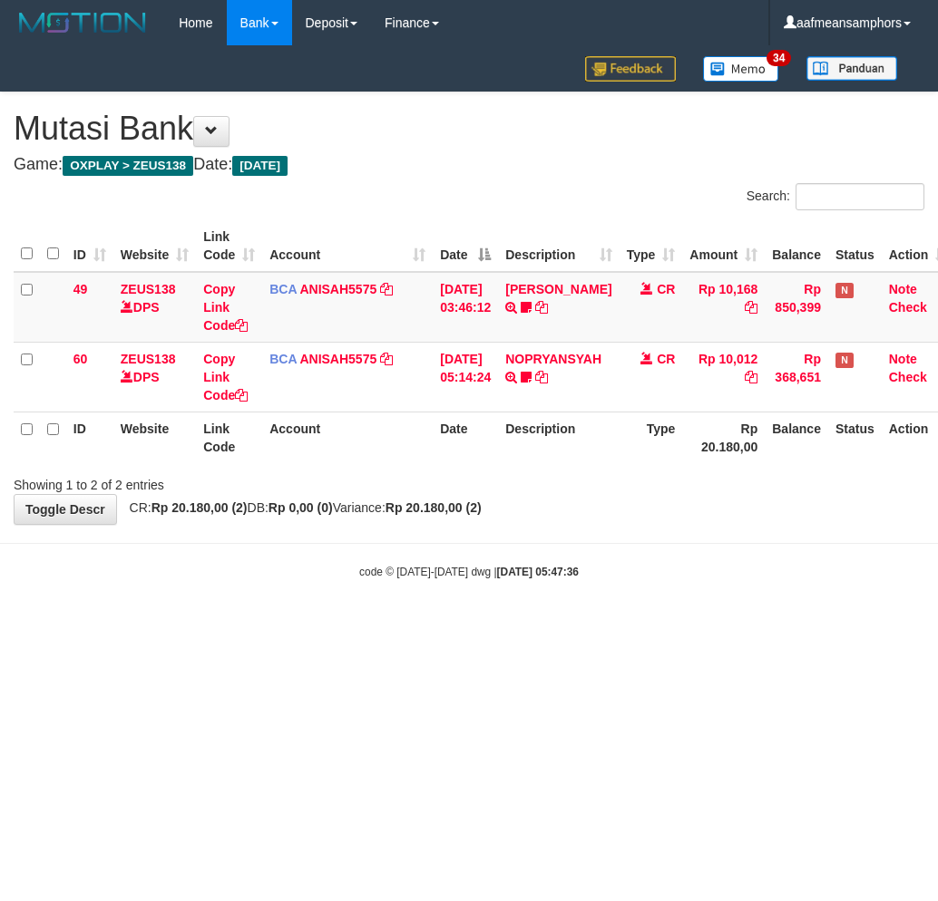
scroll to position [0, 13]
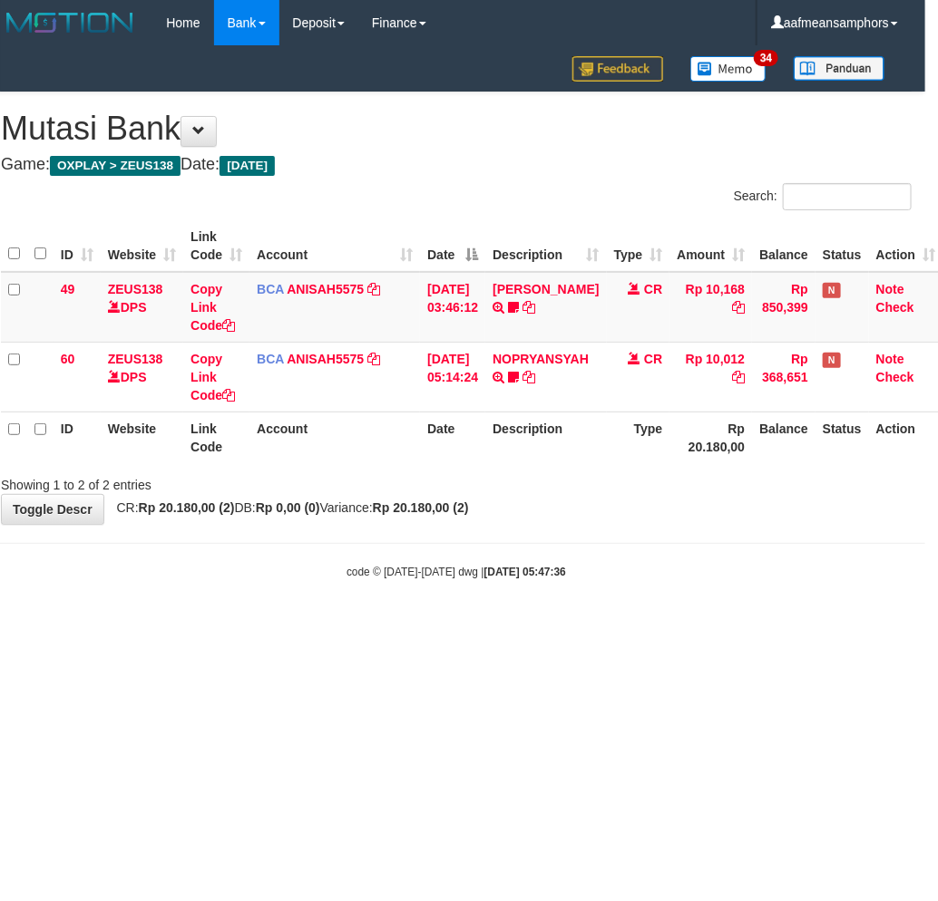
drag, startPoint x: 631, startPoint y: 633, endPoint x: 638, endPoint y: 623, distance: 12.3
click at [636, 626] on html "Toggle navigation Home Bank Account List Load By Website Group [OXPLAY] ZEUS138…" at bounding box center [456, 313] width 938 height 626
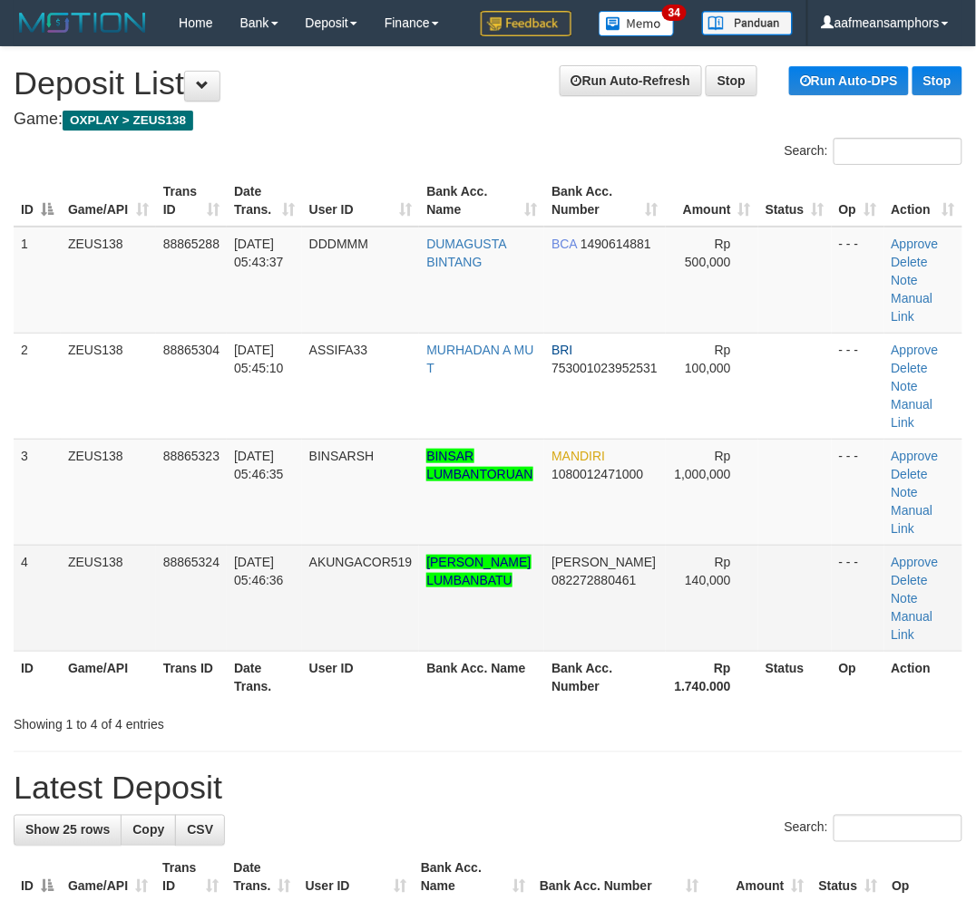
drag, startPoint x: 316, startPoint y: 632, endPoint x: 4, endPoint y: 654, distance: 312.7
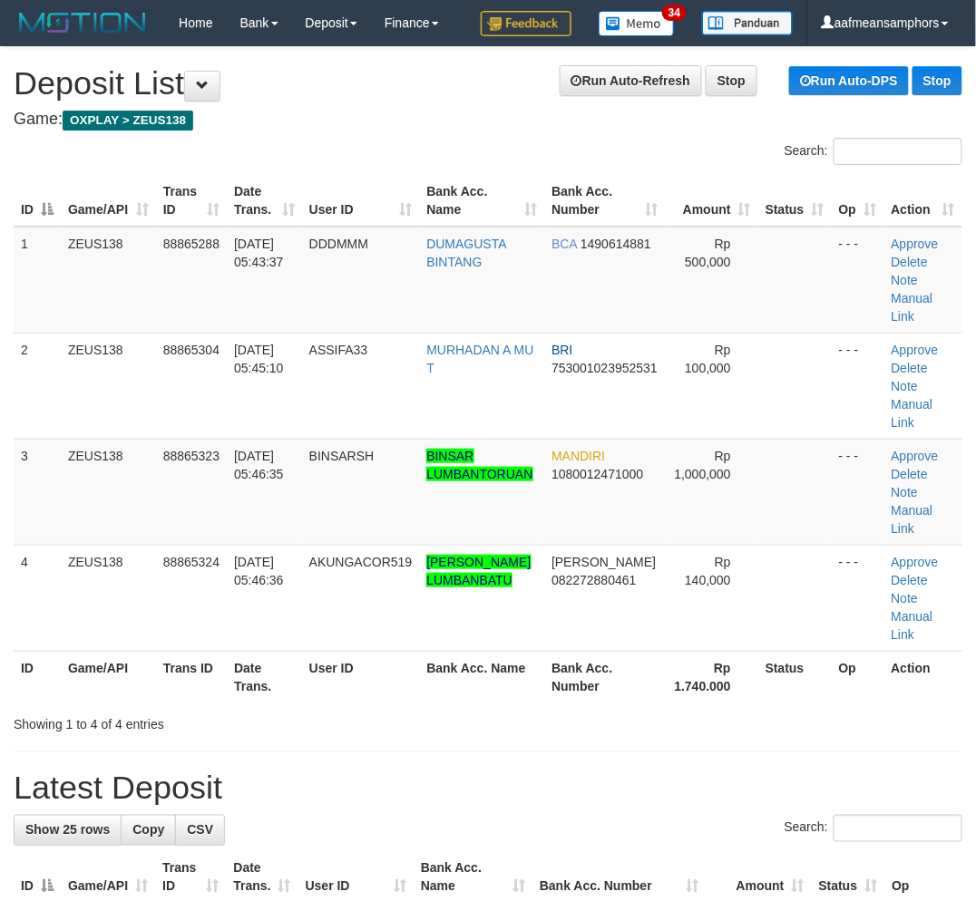
click at [313, 632] on tr "4 ZEUS138 88865324 [DATE] 05:46:36 AKUNGACOR519 [PERSON_NAME] LUMBANBATU [PERSO…" at bounding box center [488, 598] width 948 height 106
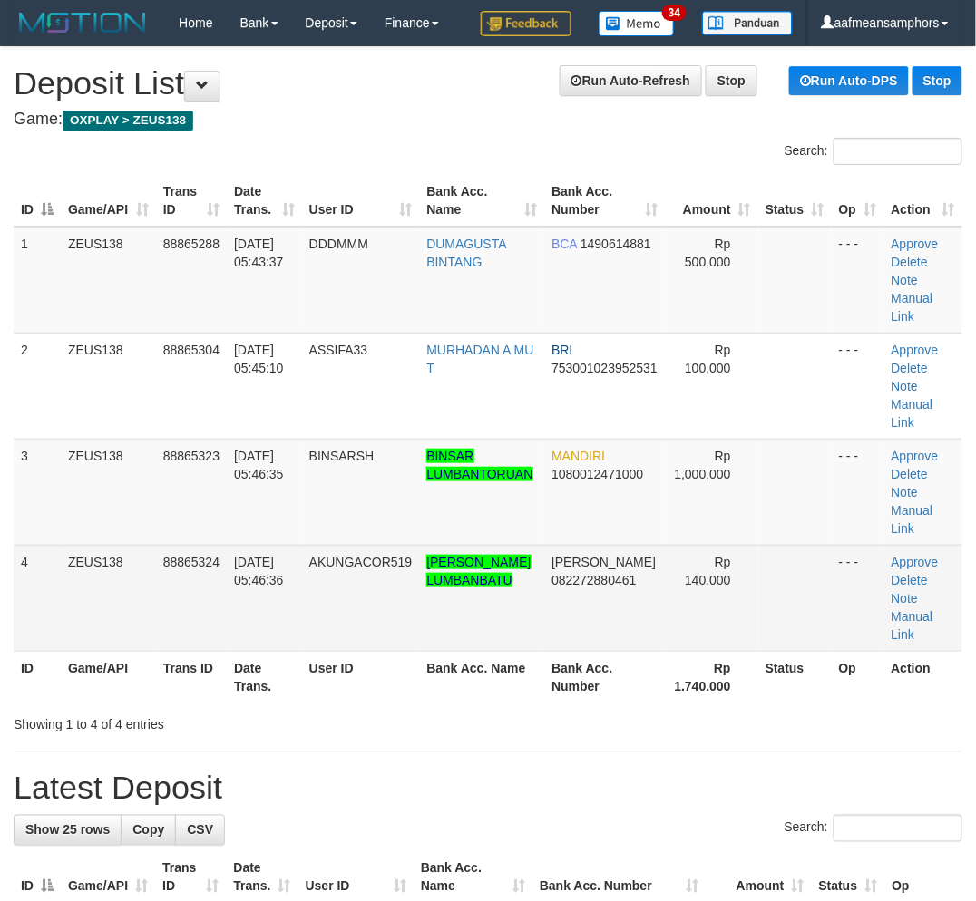
drag, startPoint x: 277, startPoint y: 630, endPoint x: 254, endPoint y: 639, distance: 25.3
click at [270, 636] on td "[DATE] 05:46:36" at bounding box center [264, 598] width 75 height 106
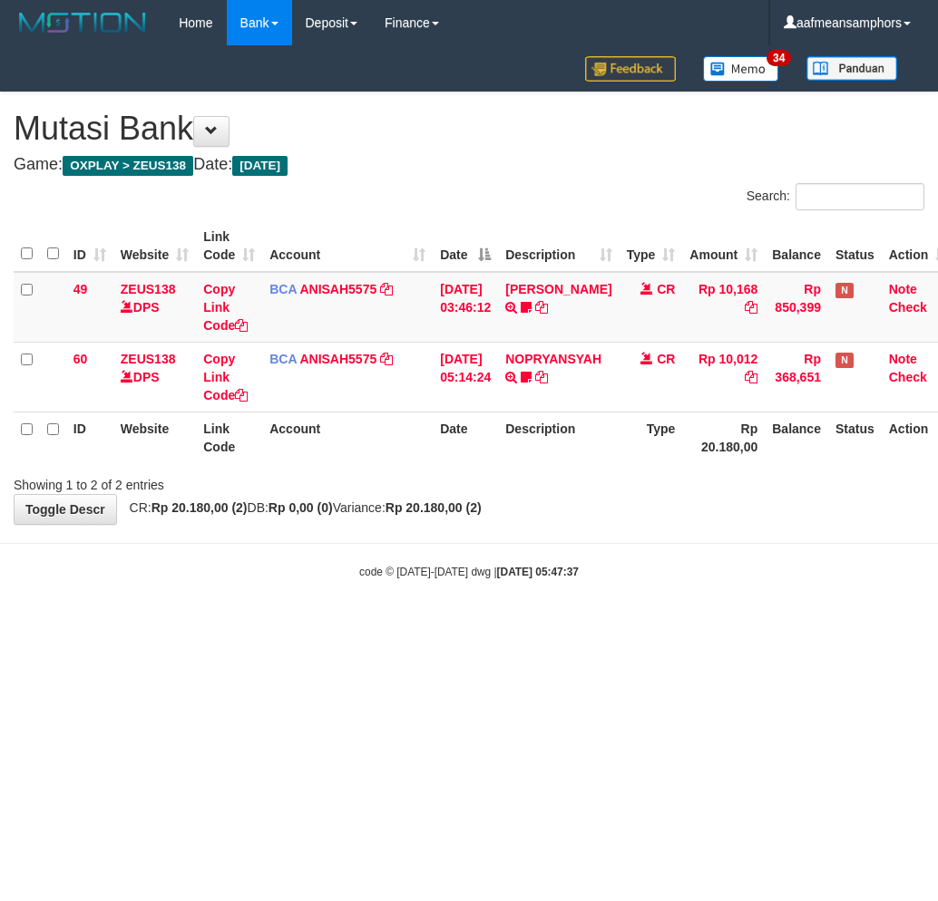
click at [612, 626] on html "Toggle navigation Home Bank Account List Load By Website Group [OXPLAY] ZEUS138…" at bounding box center [469, 313] width 938 height 626
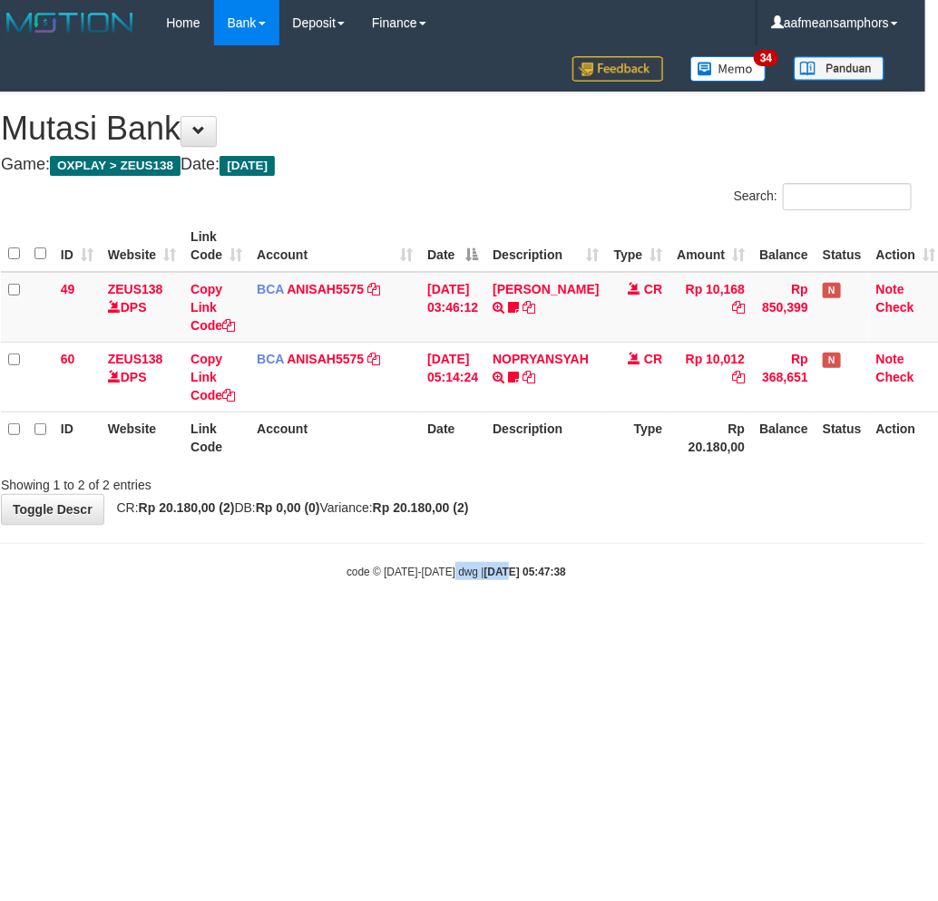
click at [470, 626] on html "Toggle navigation Home Bank Account List Load By Website Group [OXPLAY] ZEUS138…" at bounding box center [456, 313] width 938 height 626
drag, startPoint x: 520, startPoint y: 685, endPoint x: 604, endPoint y: 628, distance: 101.8
click at [520, 626] on html "Toggle navigation Home Bank Account List Load By Website Group [OXPLAY] ZEUS138…" at bounding box center [456, 313] width 938 height 626
click at [510, 483] on div "Showing 1 to 2 of 2 entries" at bounding box center [456, 481] width 938 height 25
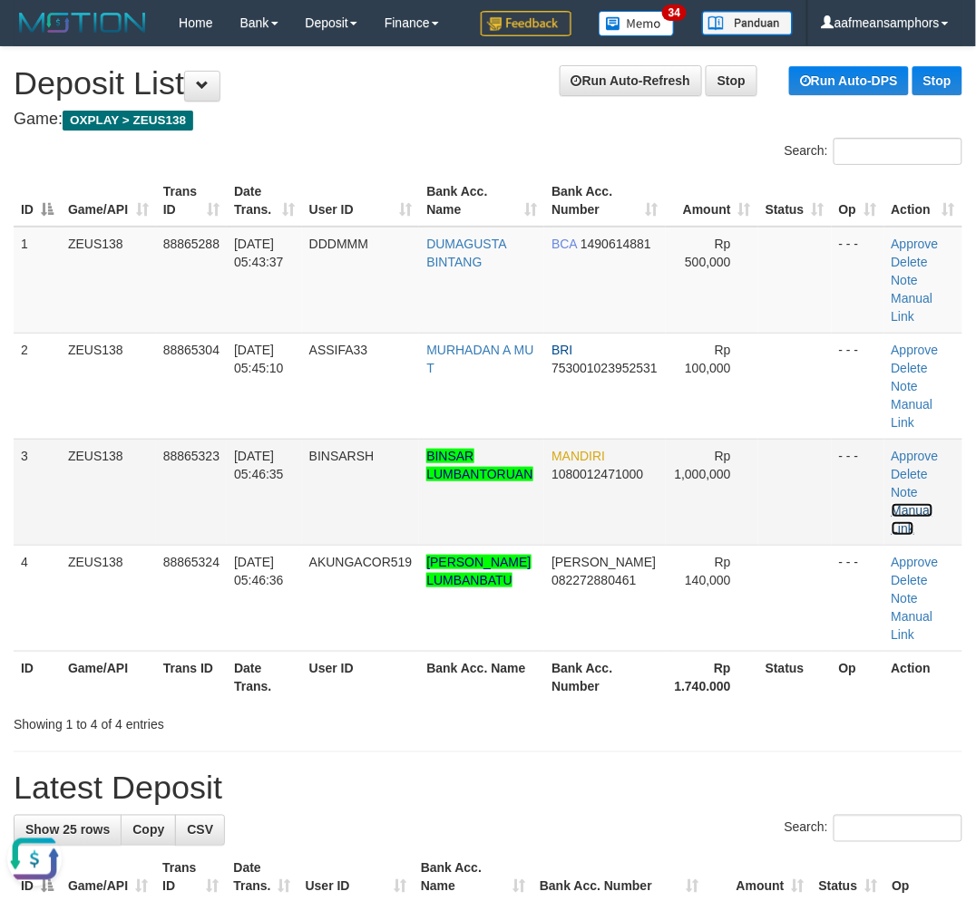
drag, startPoint x: 916, startPoint y: 512, endPoint x: 825, endPoint y: 522, distance: 91.2
click at [916, 512] on link "Manual Link" at bounding box center [912, 519] width 42 height 33
click at [332, 784] on h1 "Latest Deposit" at bounding box center [488, 789] width 948 height 36
drag, startPoint x: 334, startPoint y: 774, endPoint x: 1, endPoint y: 689, distance: 343.5
click at [330, 771] on h1 "Latest Deposit" at bounding box center [488, 789] width 948 height 36
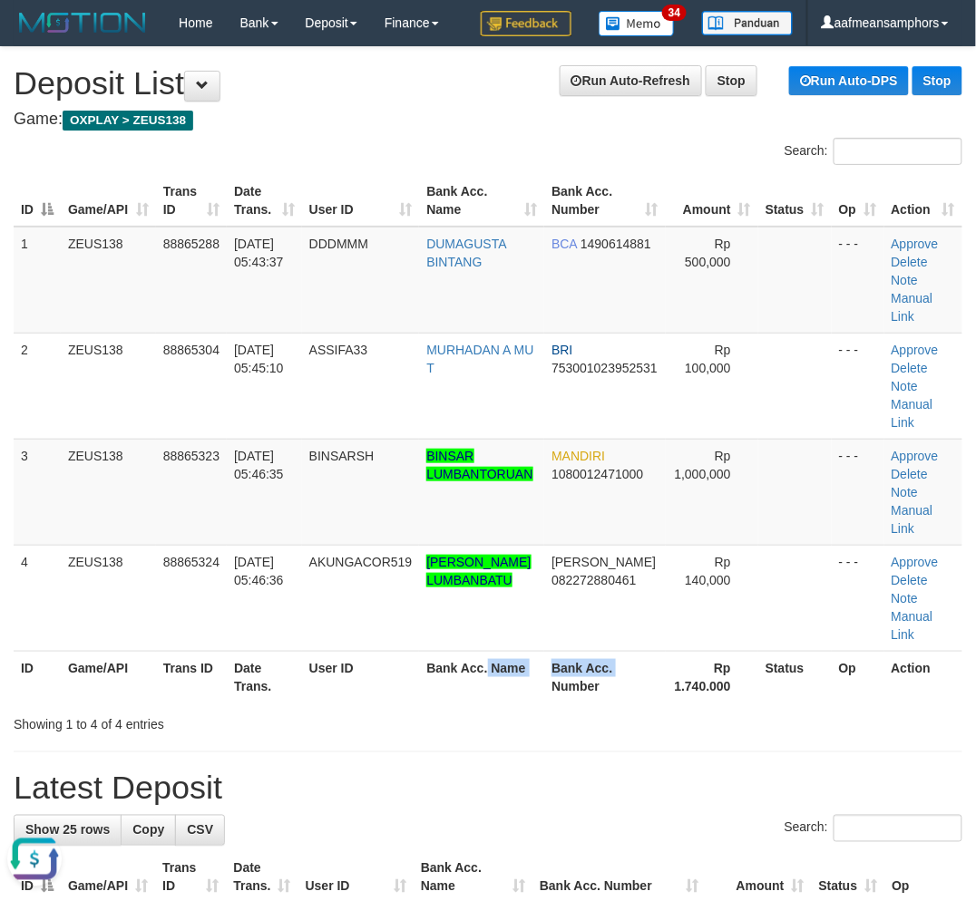
drag, startPoint x: 550, startPoint y: 680, endPoint x: 531, endPoint y: 669, distance: 21.9
click at [539, 673] on th "Bank Acc. Name" at bounding box center [481, 677] width 125 height 52
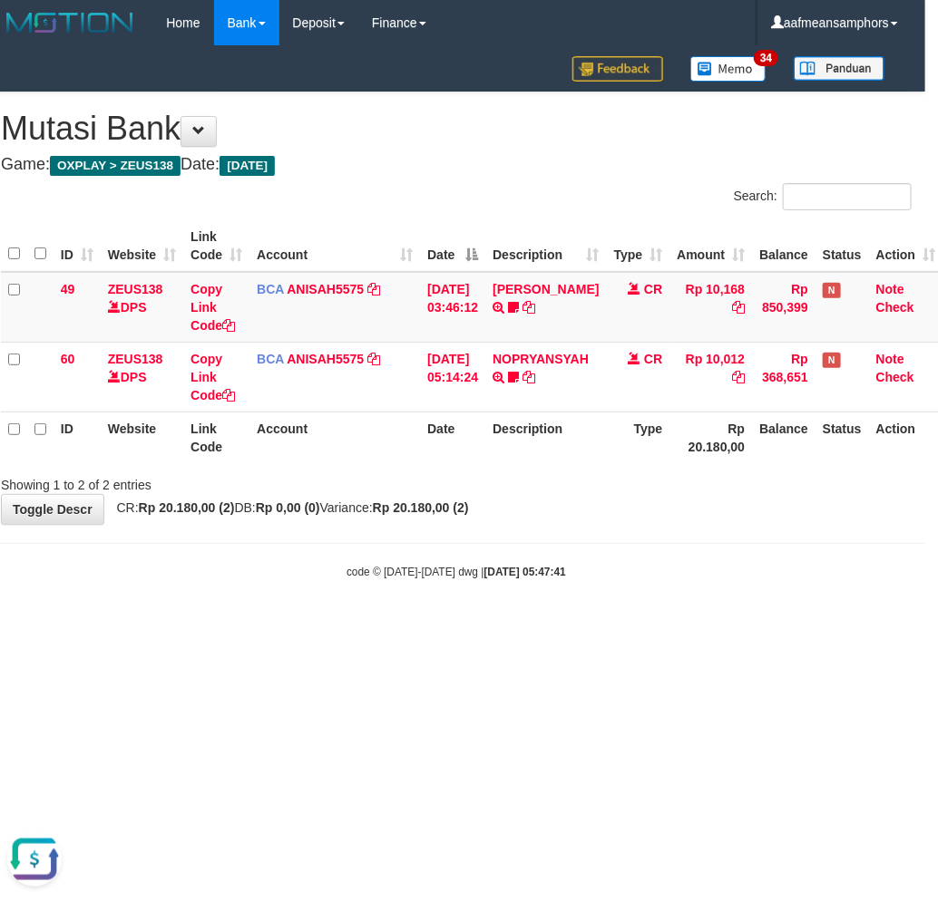
drag, startPoint x: 606, startPoint y: 743, endPoint x: 629, endPoint y: 745, distance: 23.6
click at [628, 626] on html "Toggle navigation Home Bank Account List Load By Website Group [OXPLAY] ZEUS138…" at bounding box center [456, 313] width 938 height 626
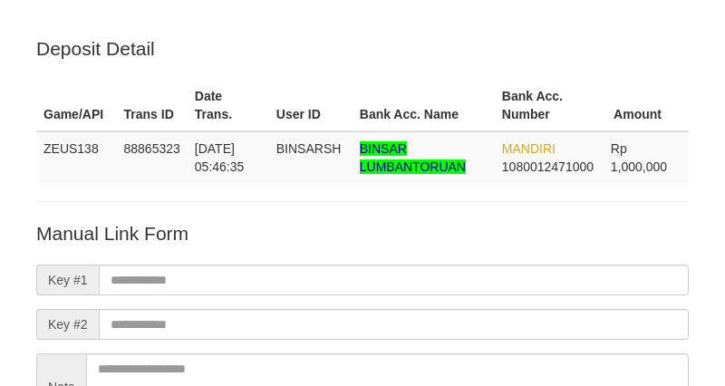
scroll to position [202, 0]
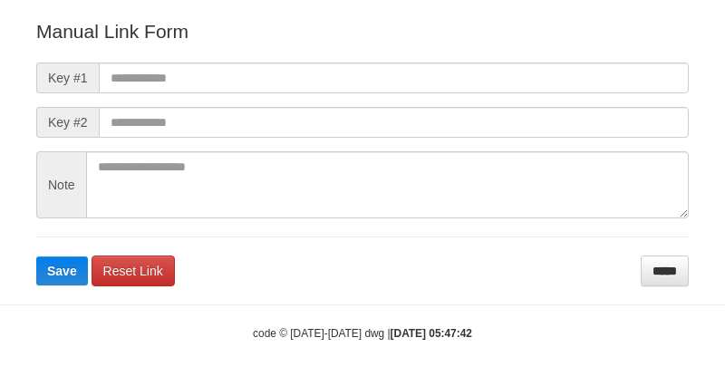
click at [605, 294] on body "Deposit Detail Game/API Trans ID Date Trans. User ID Bank Acc. Name Bank Acc. N…" at bounding box center [362, 92] width 725 height 589
drag, startPoint x: 538, startPoint y: 278, endPoint x: 559, endPoint y: 286, distance: 22.1
click at [546, 279] on form "Manual Link Form Key #1 Key #2 Note Save Reset Link *****" at bounding box center [362, 152] width 653 height 268
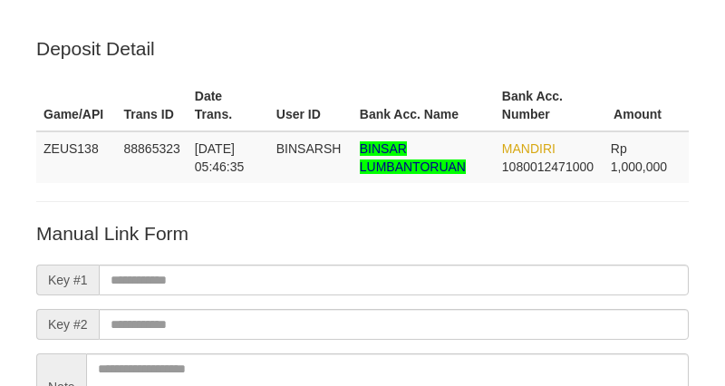
scroll to position [202, 0]
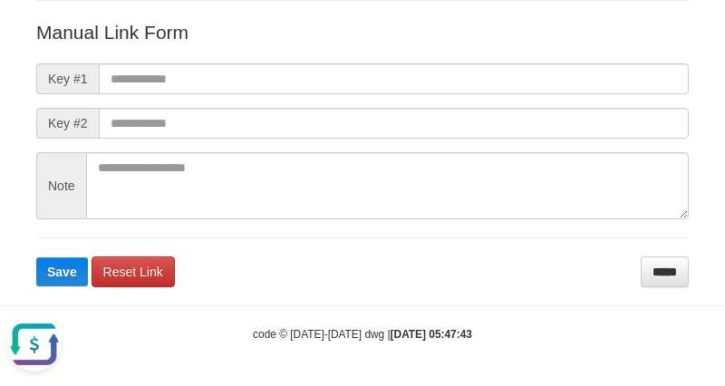
click at [551, 317] on body "Deposit Detail Game/API Trans ID Date Trans. User ID Bank Acc. Name Bank Acc. N…" at bounding box center [362, 93] width 725 height 589
click at [556, 317] on body "Deposit Detail Game/API Trans ID Date Trans. User ID Bank Acc. Name Bank Acc. N…" at bounding box center [362, 93] width 725 height 589
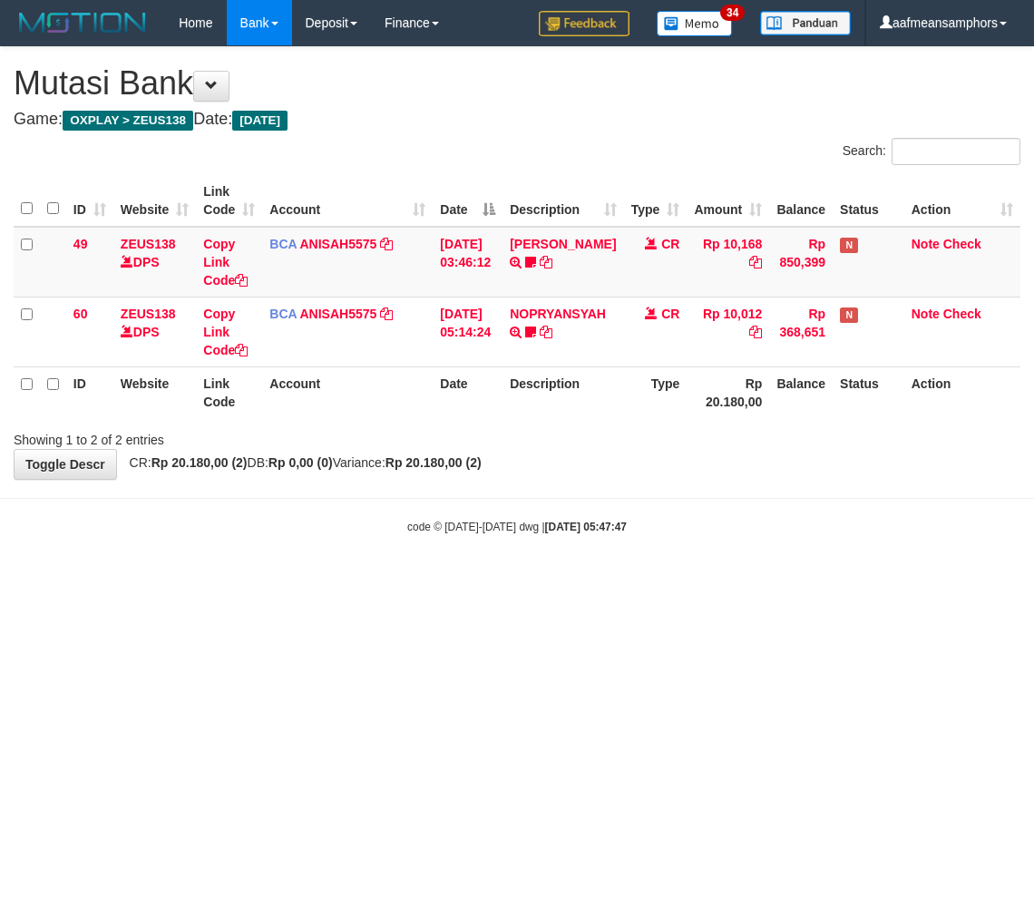
click at [496, 580] on html "Toggle navigation Home Bank Account List Load By Website Group [OXPLAY] ZEUS138…" at bounding box center [517, 290] width 1034 height 580
drag, startPoint x: 334, startPoint y: 723, endPoint x: 413, endPoint y: 709, distance: 80.9
click at [333, 580] on html "Toggle navigation Home Bank Account List Load By Website Group [OXPLAY] ZEUS138…" at bounding box center [517, 290] width 1034 height 580
click at [482, 580] on html "Toggle navigation Home Bank Account List Load By Website Group [OXPLAY] ZEUS138…" at bounding box center [517, 290] width 1034 height 580
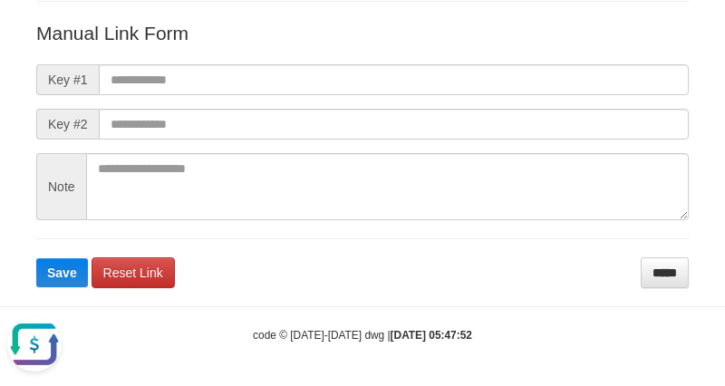
scroll to position [202, 0]
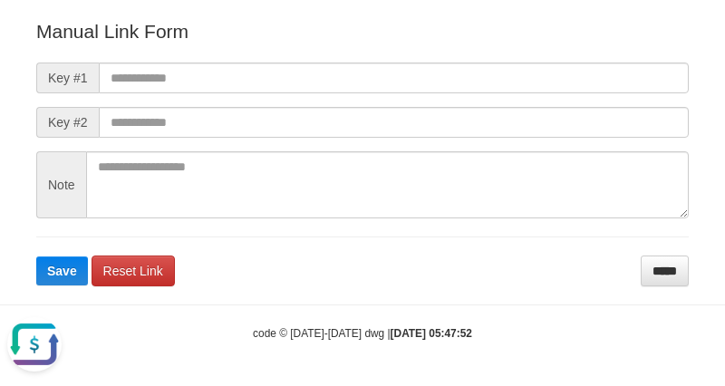
click at [568, 232] on form "Manual Link Form Key #1 Key #2 Note Save Reset Link *****" at bounding box center [362, 152] width 653 height 268
click at [408, 275] on form "Manual Link Form Key #1 Key #2 Note Save Reset Link *****" at bounding box center [362, 152] width 653 height 268
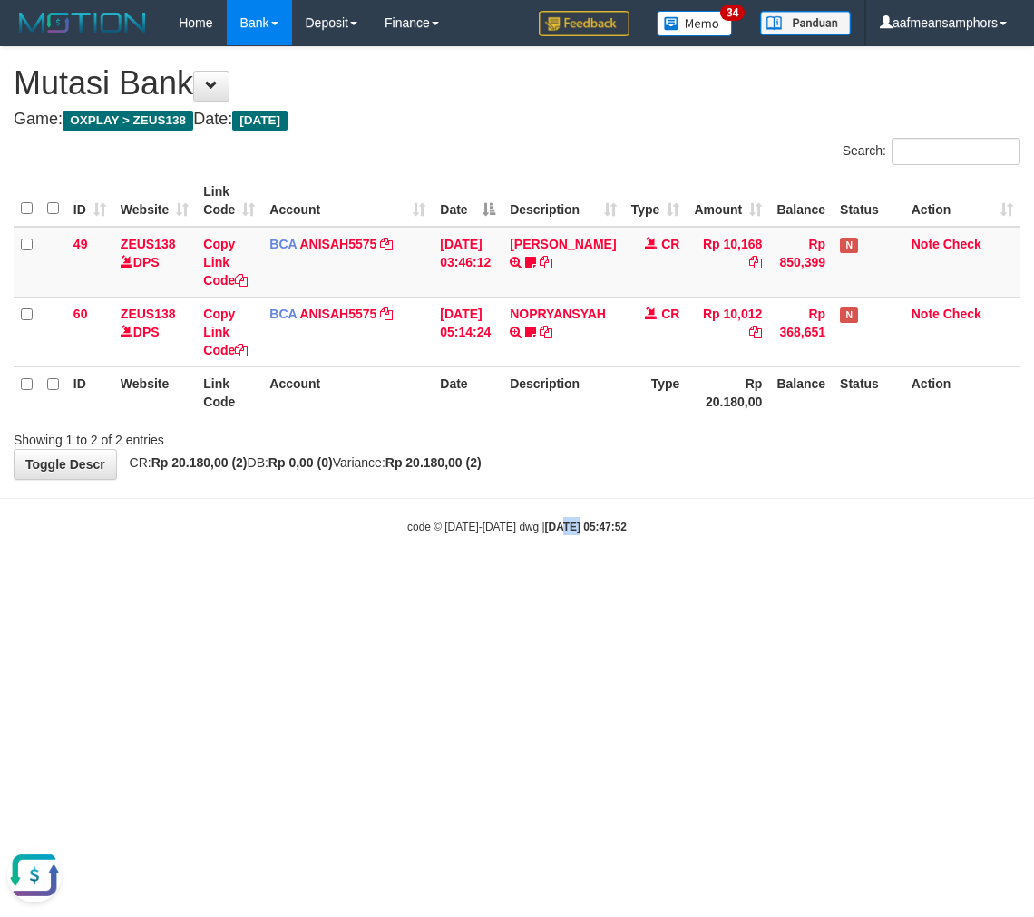
drag, startPoint x: 545, startPoint y: 624, endPoint x: 1032, endPoint y: 654, distance: 487.8
click at [573, 580] on html "Toggle navigation Home Bank Account List Load By Website Group [OXPLAY] ZEUS138…" at bounding box center [517, 290] width 1034 height 580
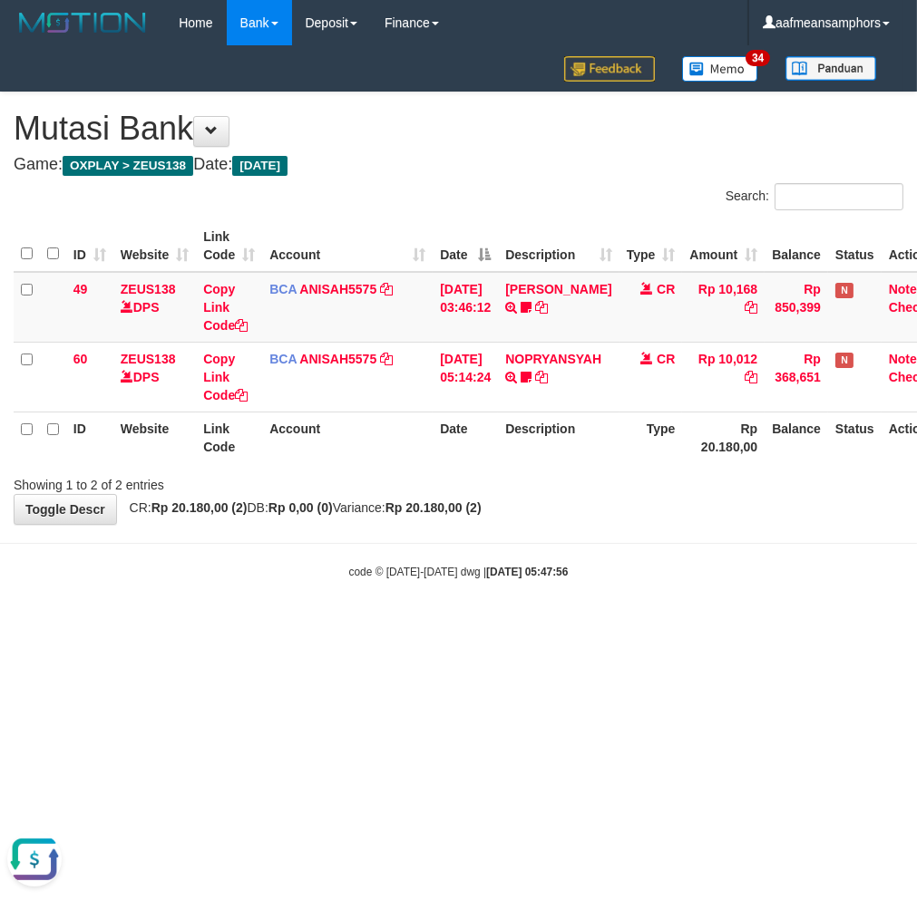
click at [627, 626] on html "Toggle navigation Home Bank Account List Load By Website Group [OXPLAY] ZEUS138…" at bounding box center [458, 313] width 917 height 626
click at [604, 626] on html "Toggle navigation Home Bank Account List Load By Website Group [OXPLAY] ZEUS138…" at bounding box center [458, 313] width 917 height 626
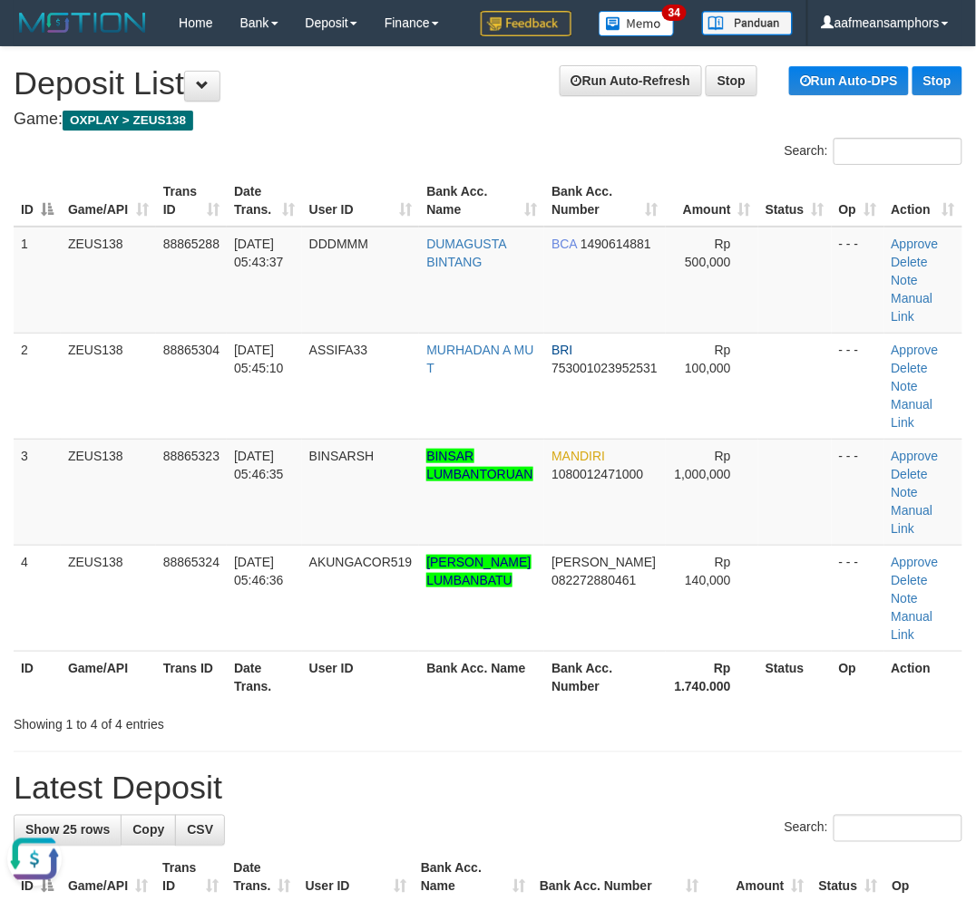
drag, startPoint x: 385, startPoint y: 725, endPoint x: 234, endPoint y: 705, distance: 152.8
click at [381, 725] on div "Showing 1 to 4 of 4 entries" at bounding box center [203, 720] width 379 height 25
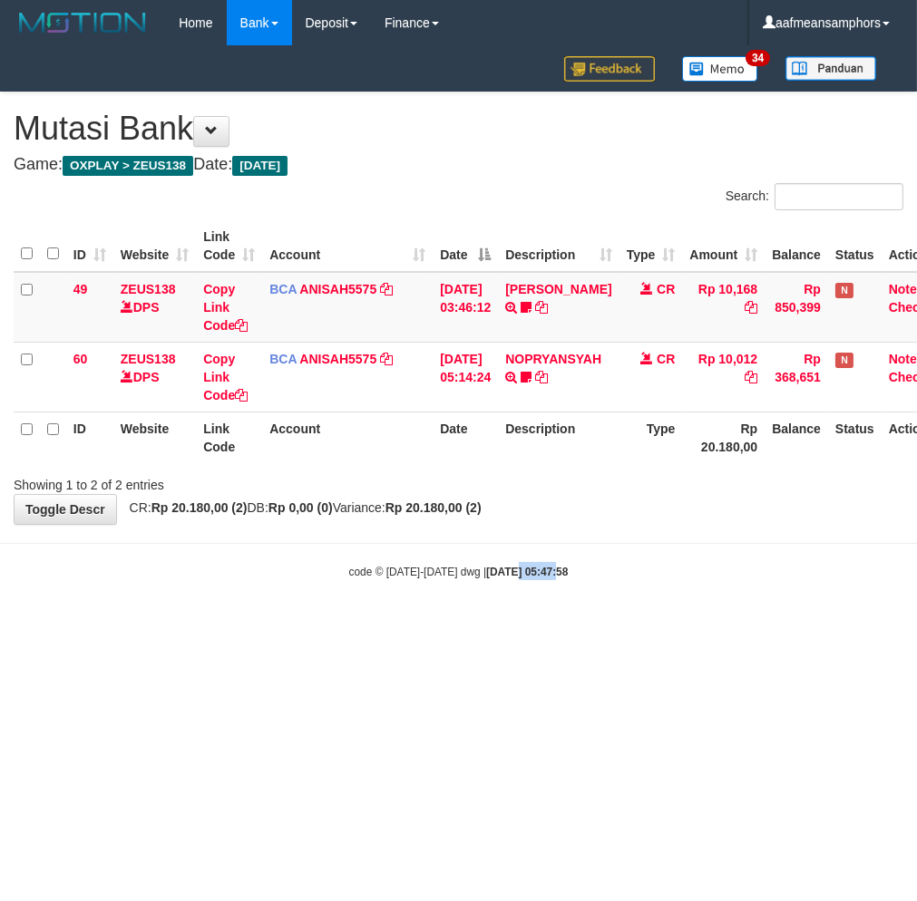
drag, startPoint x: 495, startPoint y: 628, endPoint x: 520, endPoint y: 626, distance: 25.5
click at [506, 626] on html "Toggle navigation Home Bank Account List Load By Website Group [OXPLAY] ZEUS138…" at bounding box center [458, 313] width 917 height 626
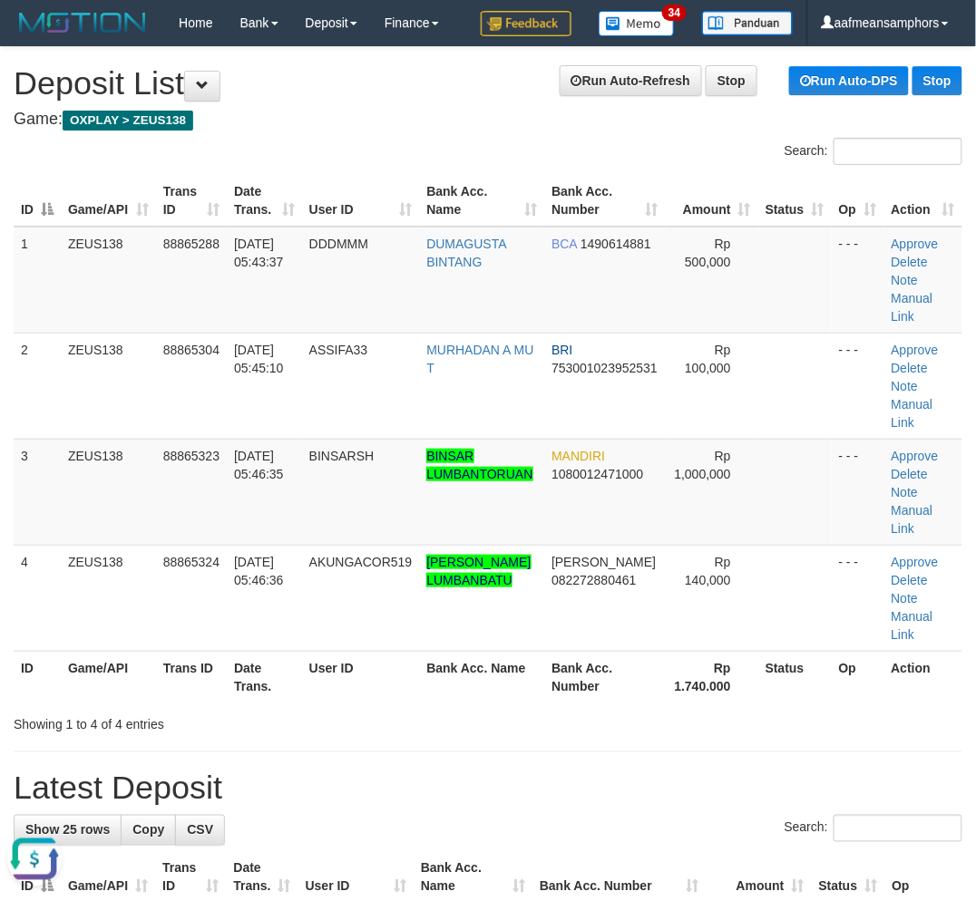
click at [438, 799] on h1 "Latest Deposit" at bounding box center [488, 789] width 948 height 36
drag, startPoint x: 424, startPoint y: 744, endPoint x: 245, endPoint y: 708, distance: 183.2
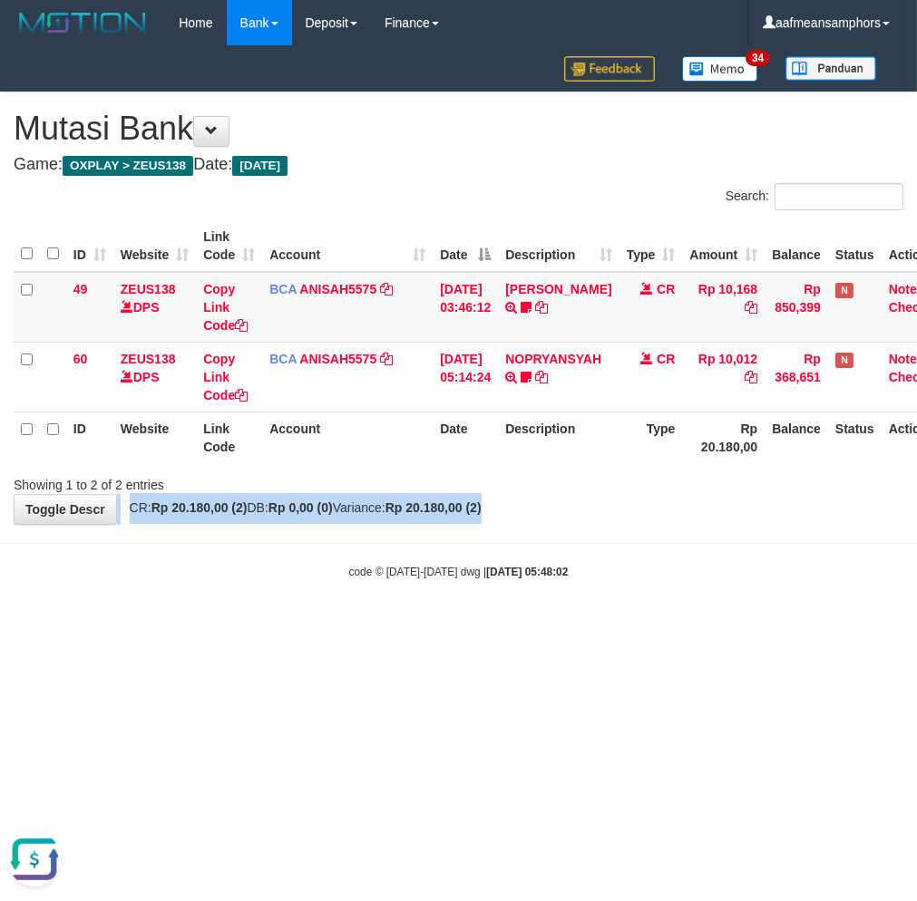
drag, startPoint x: 583, startPoint y: 494, endPoint x: 665, endPoint y: 481, distance: 82.7
click at [580, 495] on div "**********" at bounding box center [458, 308] width 917 height 432
click at [664, 481] on div "Showing 1 to 2 of 2 entries" at bounding box center [458, 481] width 917 height 25
click at [665, 481] on div "Showing 1 to 2 of 2 entries" at bounding box center [458, 481] width 917 height 25
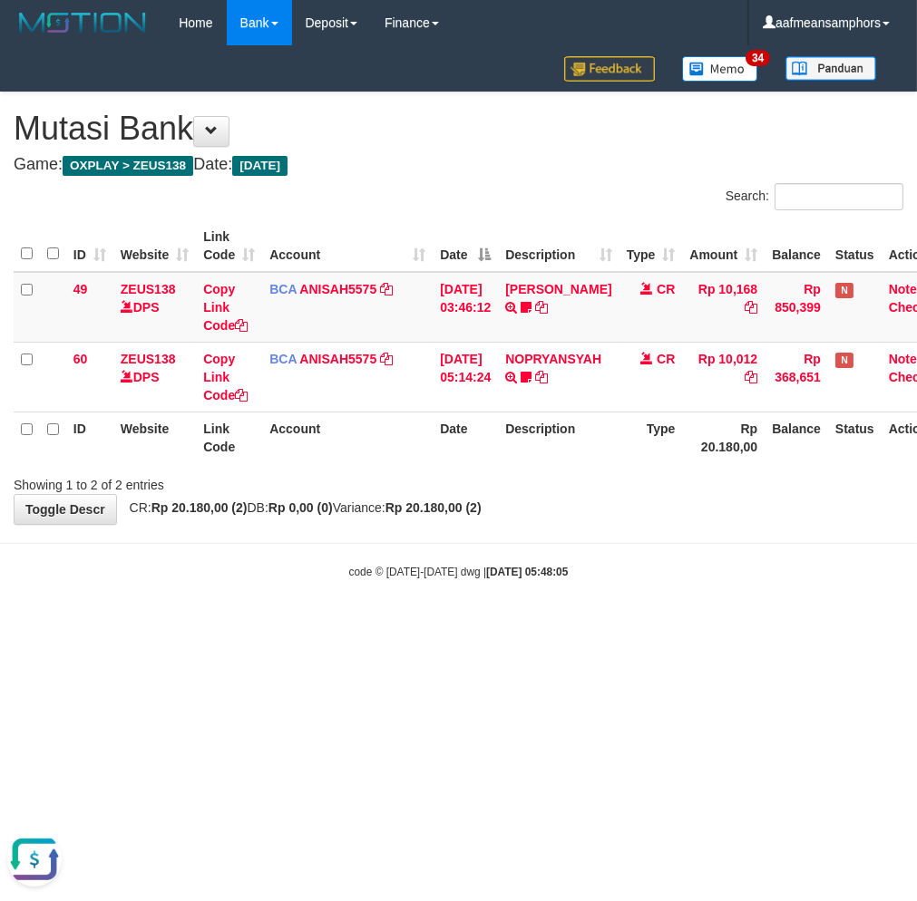
click at [654, 571] on div "code © 2012-2018 dwg | 2025/10/01 05:48:05" at bounding box center [458, 571] width 917 height 18
click at [611, 553] on body "Toggle navigation Home Bank Account List Load By Website Group [OXPLAY] ZEUS138…" at bounding box center [458, 313] width 917 height 626
drag, startPoint x: 609, startPoint y: 553, endPoint x: 632, endPoint y: 520, distance: 39.7
click at [610, 550] on body "Toggle navigation Home Bank Account List Load By Website Group [OXPLAY] ZEUS138…" at bounding box center [458, 313] width 917 height 626
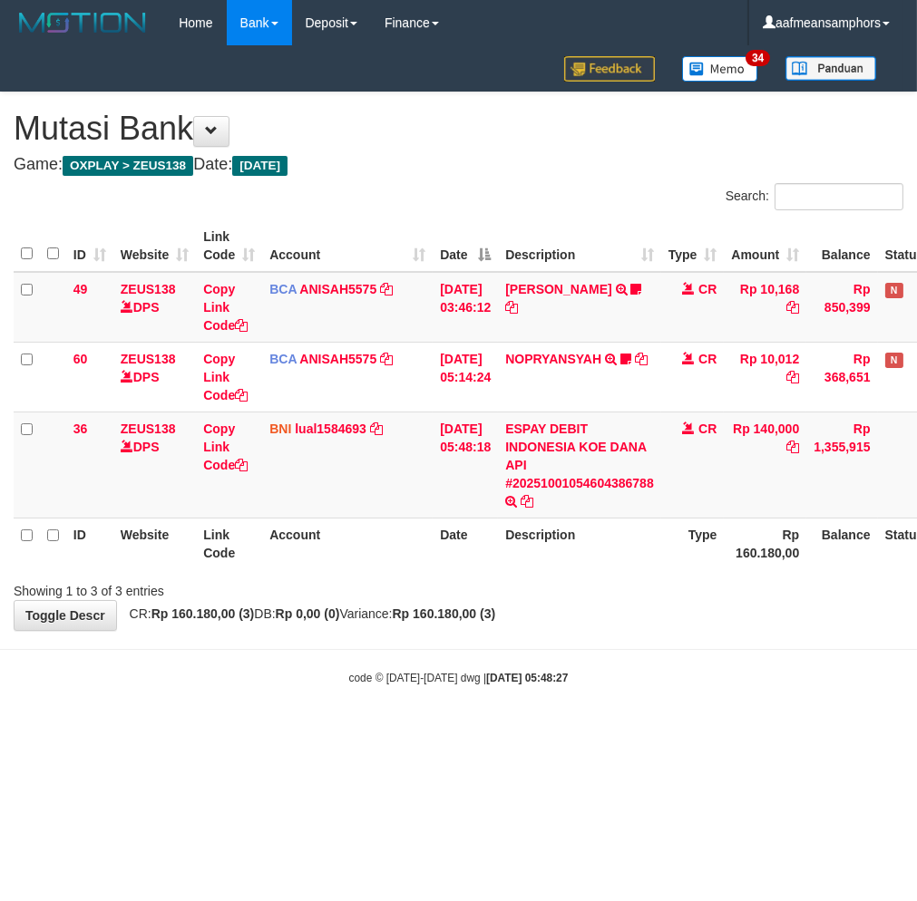
click at [691, 604] on div "**********" at bounding box center [458, 361] width 917 height 538
click at [653, 585] on div "Showing 1 to 3 of 3 entries" at bounding box center [458, 587] width 917 height 25
click at [628, 673] on div "code © 2012-2018 dwg | 2025/10/01 05:48:31" at bounding box center [458, 677] width 917 height 18
drag, startPoint x: 452, startPoint y: 698, endPoint x: 440, endPoint y: 693, distance: 13.0
click at [449, 698] on body "Toggle navigation Home Bank Account List Load By Website Group [OXPLAY] ZEUS138…" at bounding box center [458, 366] width 917 height 732
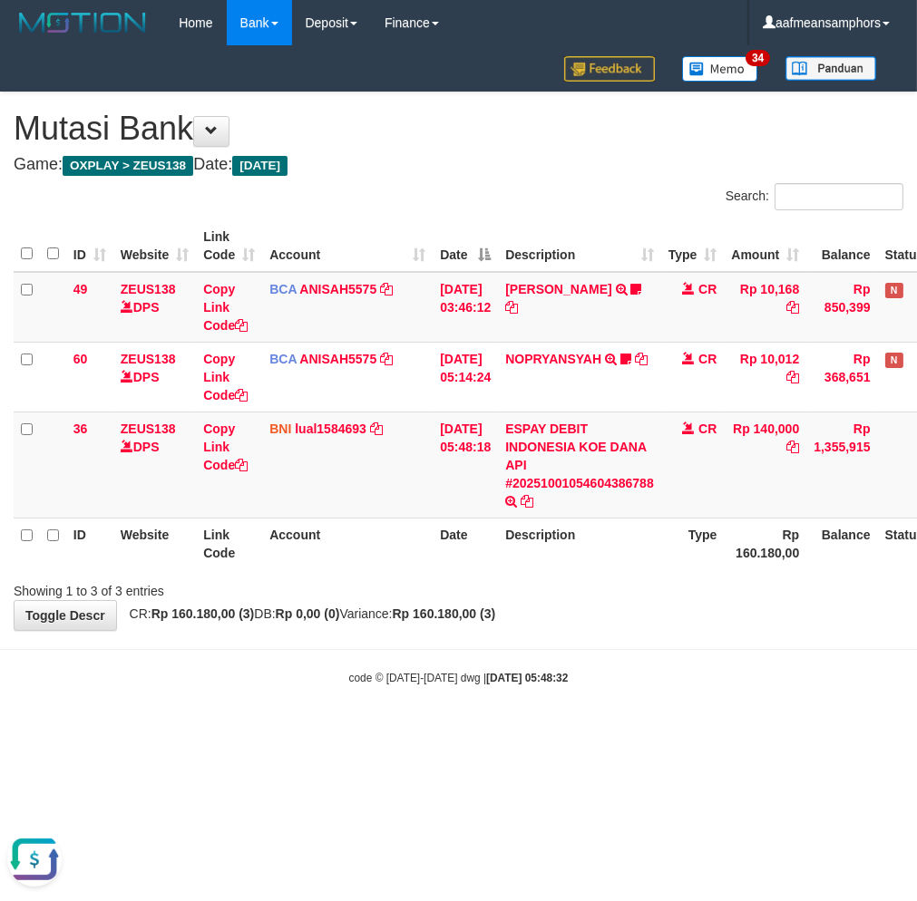
drag, startPoint x: 433, startPoint y: 686, endPoint x: 492, endPoint y: 664, distance: 63.1
click at [454, 685] on body "Toggle navigation Home Bank Account List Load By Website Group [OXPLAY] ZEUS138…" at bounding box center [458, 366] width 917 height 732
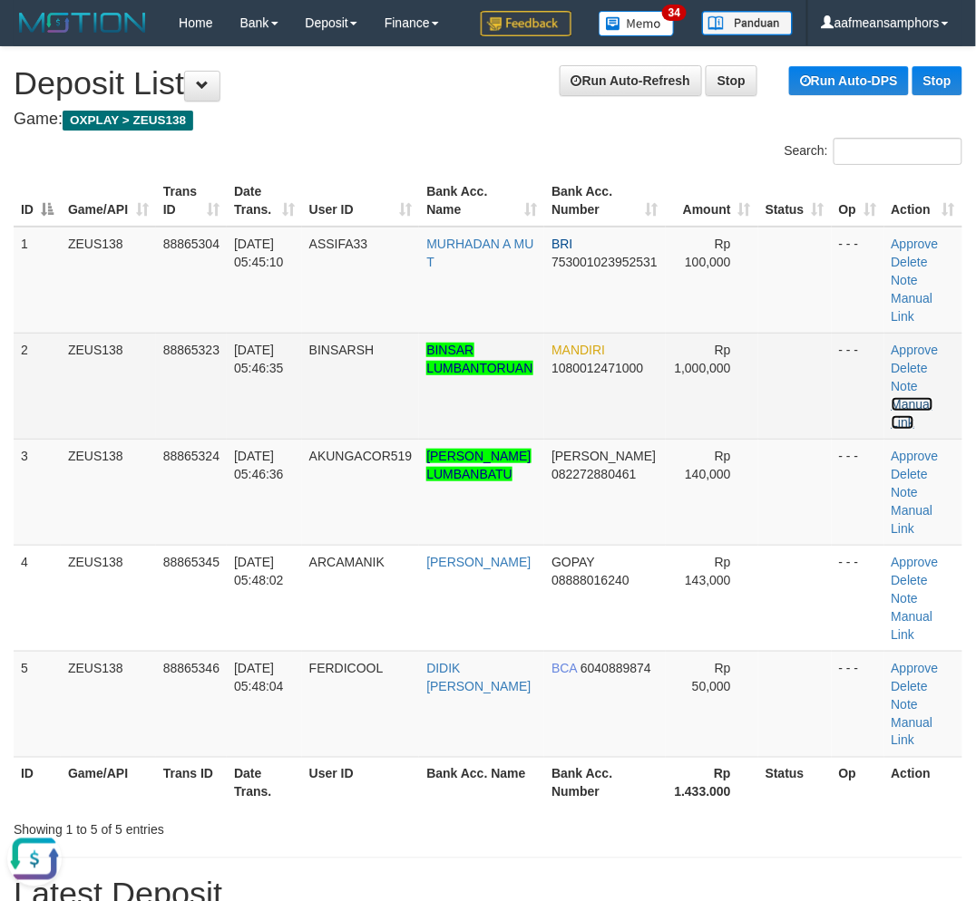
click at [914, 403] on link "Manual Link" at bounding box center [912, 413] width 42 height 33
drag, startPoint x: 452, startPoint y: 401, endPoint x: 442, endPoint y: 392, distance: 13.5
click at [452, 401] on td "BINSAR LUMBANTORUAN" at bounding box center [481, 386] width 125 height 106
click at [358, 347] on span "BINSARSH" at bounding box center [341, 350] width 65 height 15
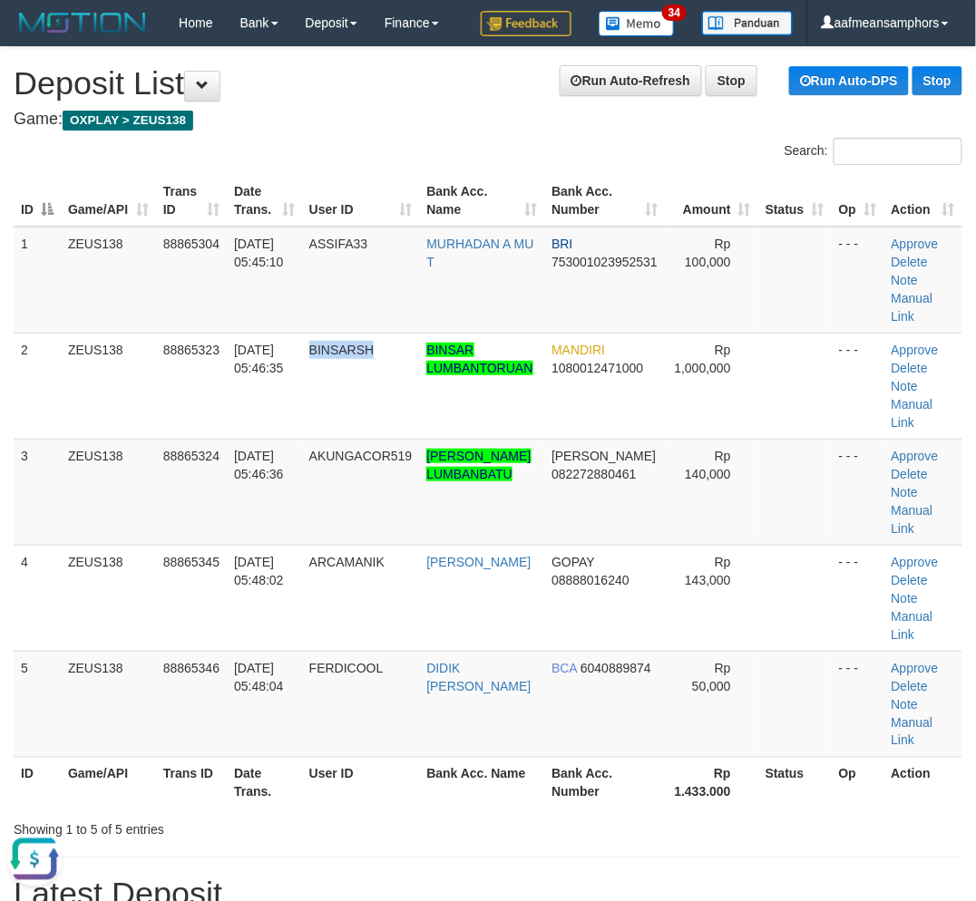
copy span "BINSARSH"
click at [343, 514] on td "AKUNGACOR519" at bounding box center [361, 492] width 118 height 106
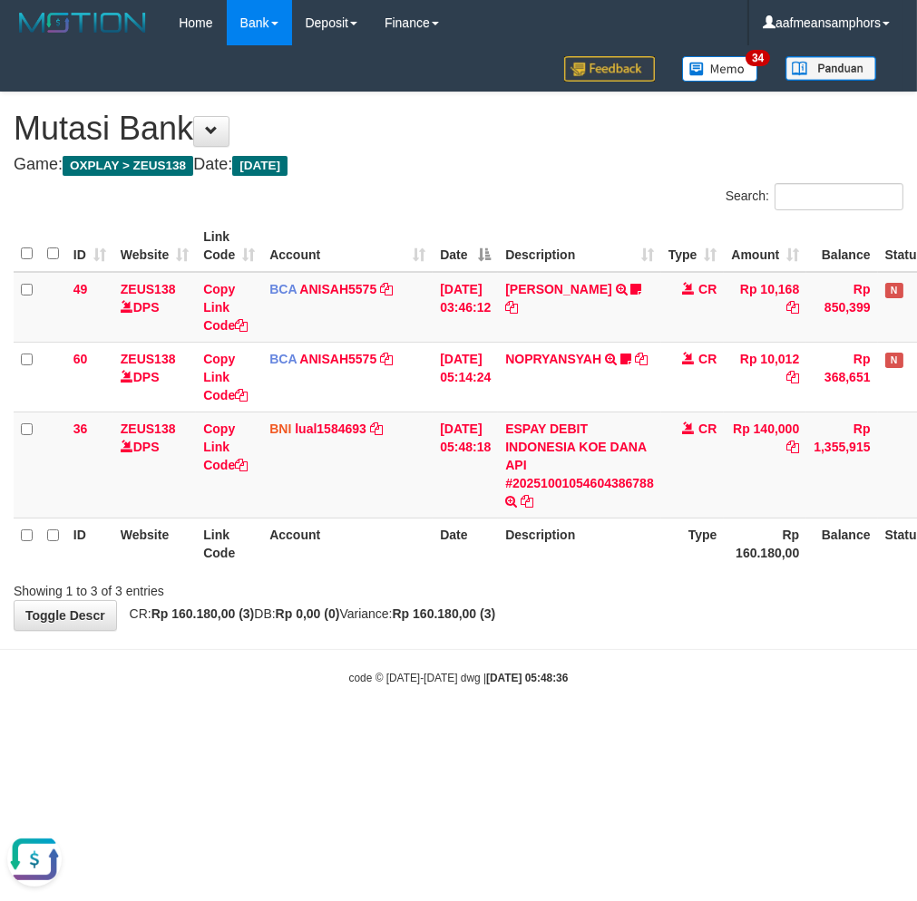
drag, startPoint x: 665, startPoint y: 733, endPoint x: 674, endPoint y: 731, distance: 9.2
click at [671, 732] on html "Toggle navigation Home Bank Account List Load By Website Group [OXPLAY] ZEUS138…" at bounding box center [458, 366] width 917 height 732
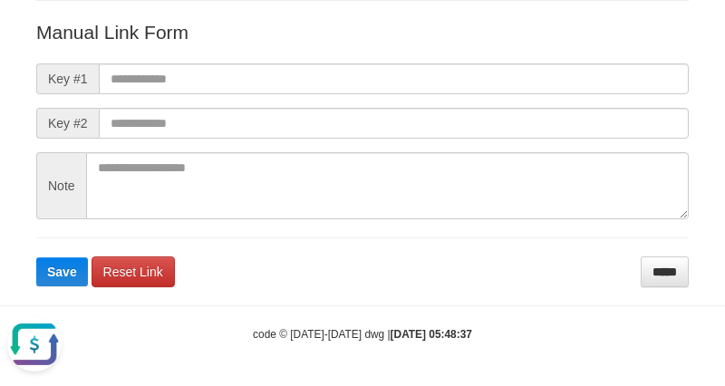
click at [496, 273] on form "Manual Link Form Key #1 Key #2 Note Save Reset Link *****" at bounding box center [362, 153] width 653 height 268
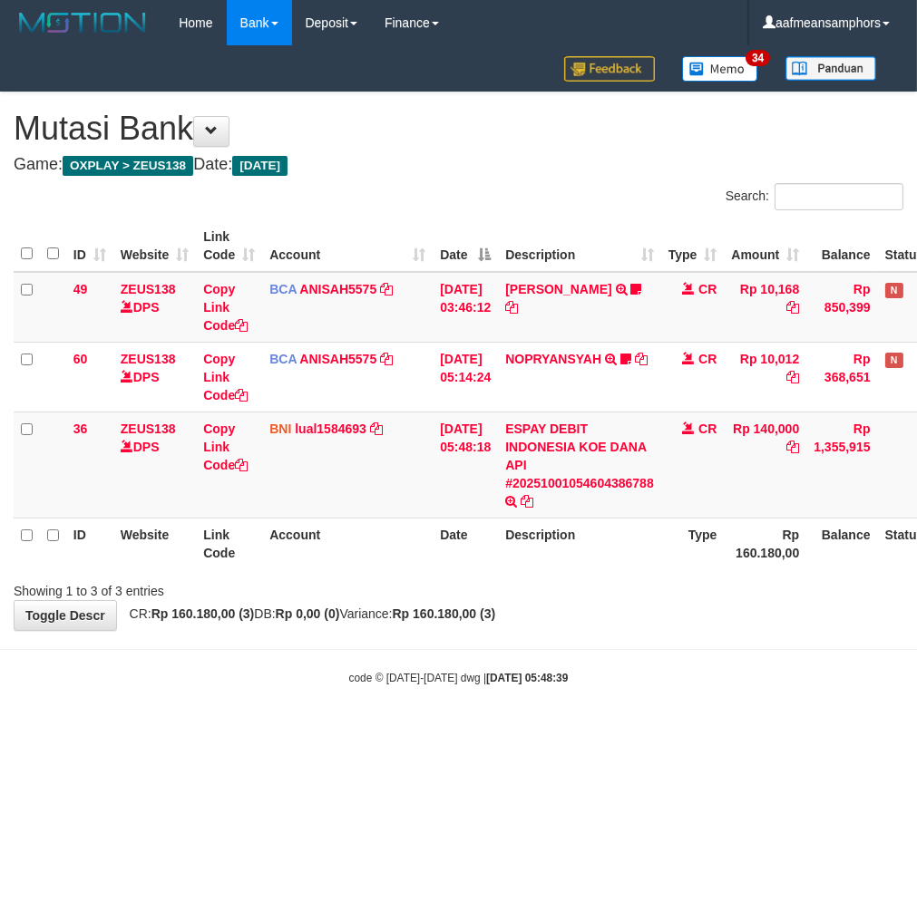
click at [782, 725] on body "Toggle navigation Home Bank Account List Load By Website Group [OXPLAY] ZEUS138…" at bounding box center [458, 366] width 917 height 732
click at [704, 675] on div "code © 2012-2018 dwg | 2025/10/01 05:48:39" at bounding box center [458, 677] width 917 height 18
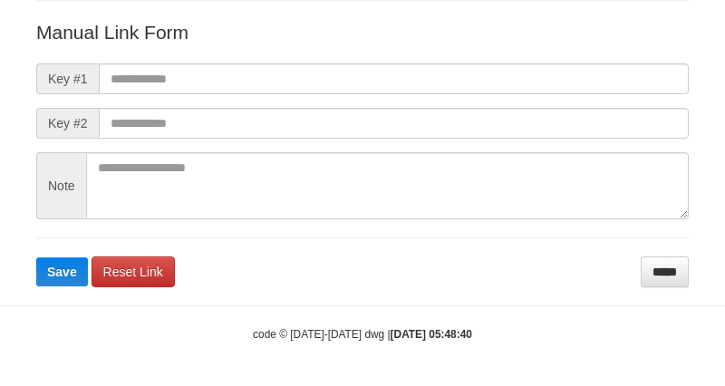
scroll to position [200, 0]
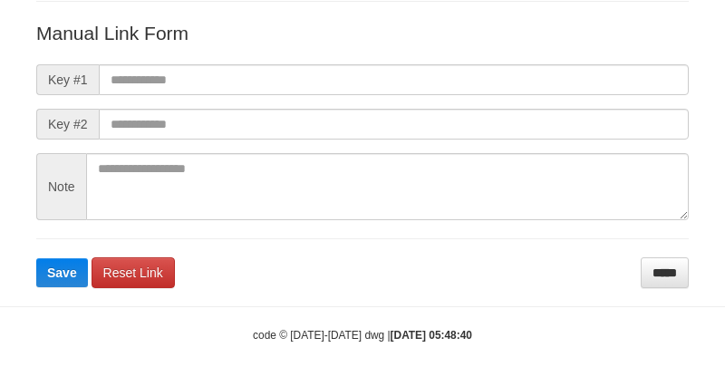
click at [504, 287] on form "Manual Link Form Key #1 Key #2 Note Save Reset Link *****" at bounding box center [362, 154] width 653 height 268
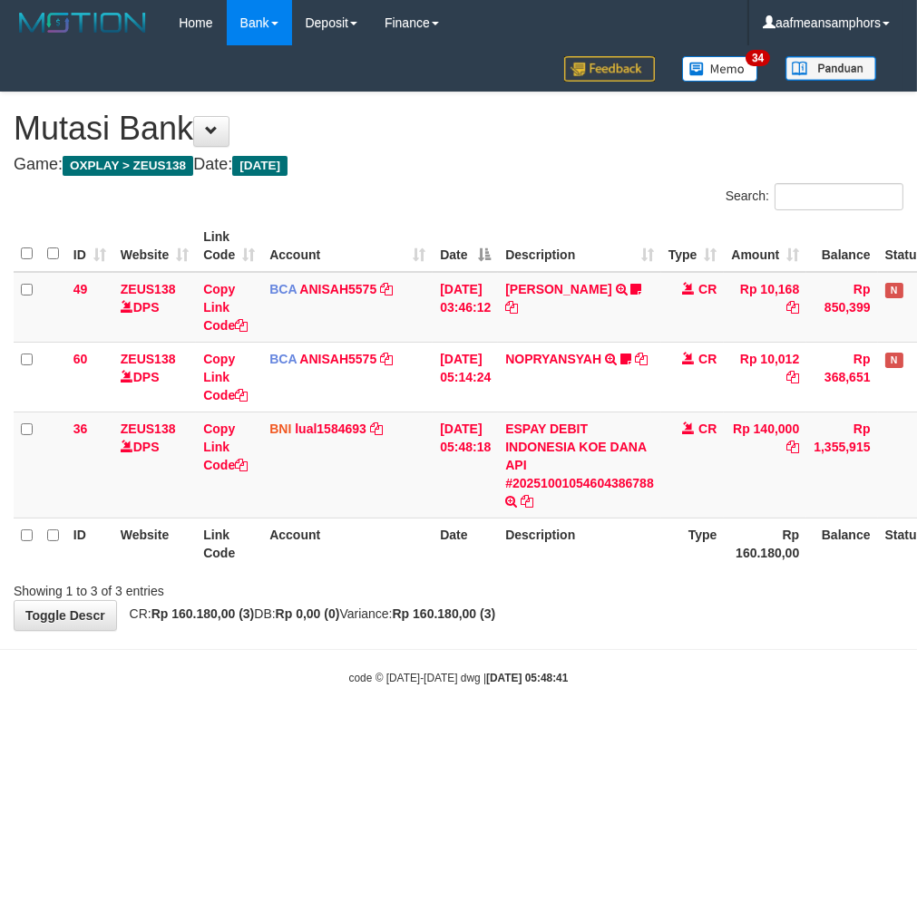
click at [753, 732] on html "Toggle navigation Home Bank Account List Load By Website Group [OXPLAY] ZEUS138…" at bounding box center [458, 366] width 917 height 732
drag, startPoint x: 723, startPoint y: 737, endPoint x: 750, endPoint y: 690, distance: 54.4
click at [721, 732] on html "Toggle navigation Home Bank Account List Load By Website Group [OXPLAY] ZEUS138…" at bounding box center [458, 366] width 917 height 732
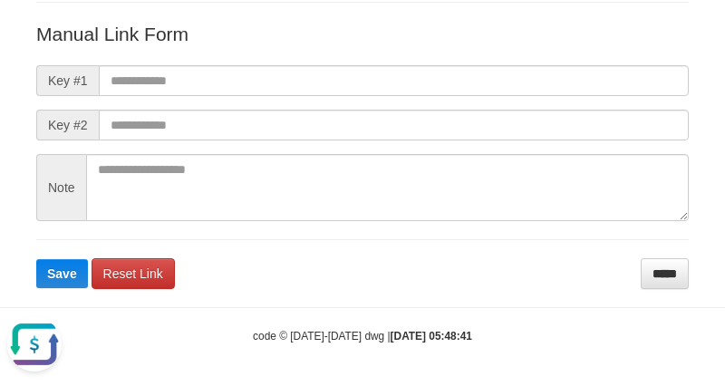
click at [512, 276] on form "Manual Link Form Key #1 Key #2 Note Save Reset Link *****" at bounding box center [362, 155] width 653 height 268
drag, startPoint x: 512, startPoint y: 276, endPoint x: 503, endPoint y: 281, distance: 10.6
click at [514, 276] on form "Manual Link Form Key #1 Key #2 Note Save Reset Link *****" at bounding box center [362, 155] width 653 height 268
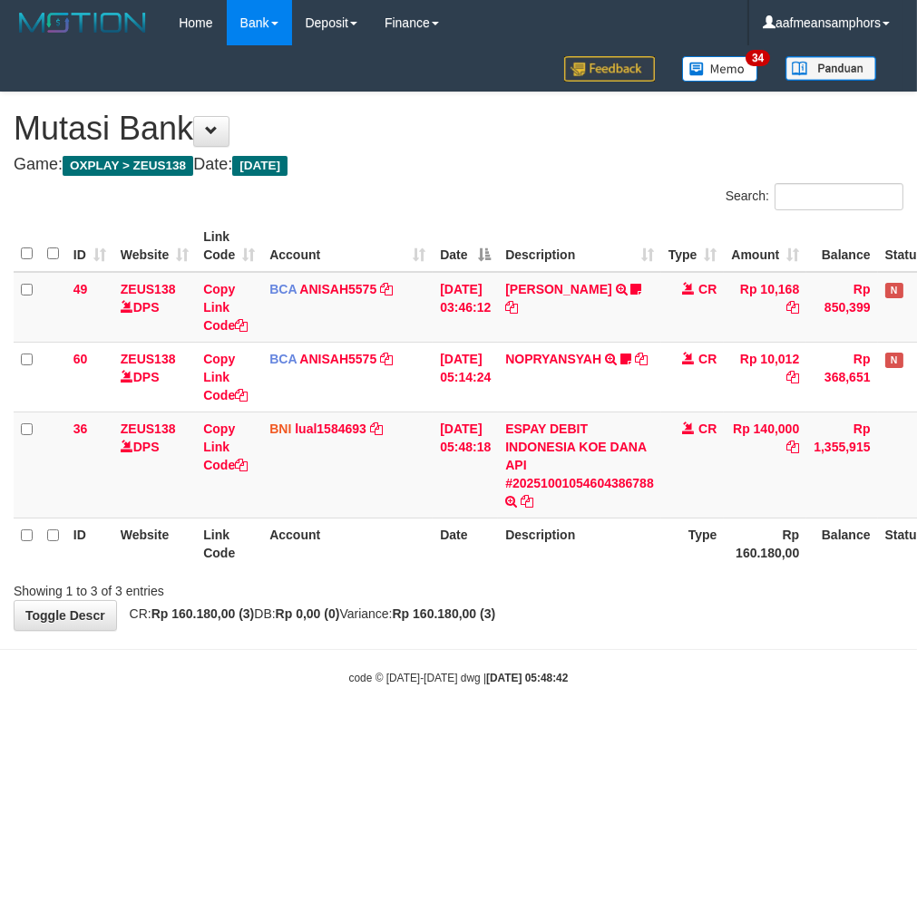
click at [673, 705] on body "Toggle navigation Home Bank Account List Load By Website Group [OXPLAY] ZEUS138…" at bounding box center [458, 366] width 917 height 732
drag, startPoint x: 663, startPoint y: 782, endPoint x: 669, endPoint y: 763, distance: 20.9
click at [667, 732] on html "Toggle navigation Home Bank Account List Load By Website Group [OXPLAY] ZEUS138…" at bounding box center [458, 366] width 917 height 732
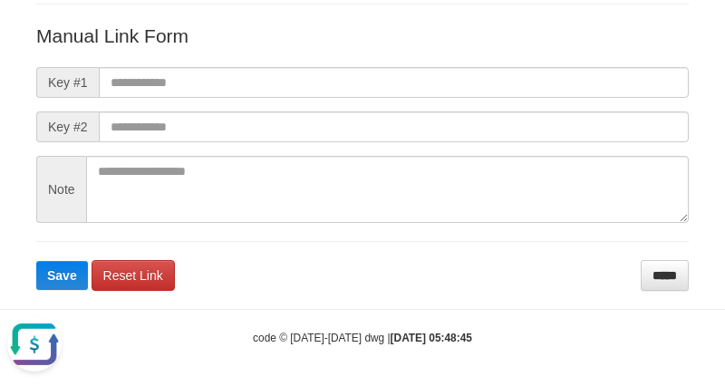
click at [524, 294] on body "Deposit Detail Game/API Trans ID Date Trans. User ID Bank Acc. Name Bank Acc. N…" at bounding box center [362, 96] width 725 height 589
click at [532, 294] on body "Deposit Detail Game/API Trans ID Date Trans. User ID Bank Acc. Name Bank Acc. N…" at bounding box center [362, 96] width 725 height 589
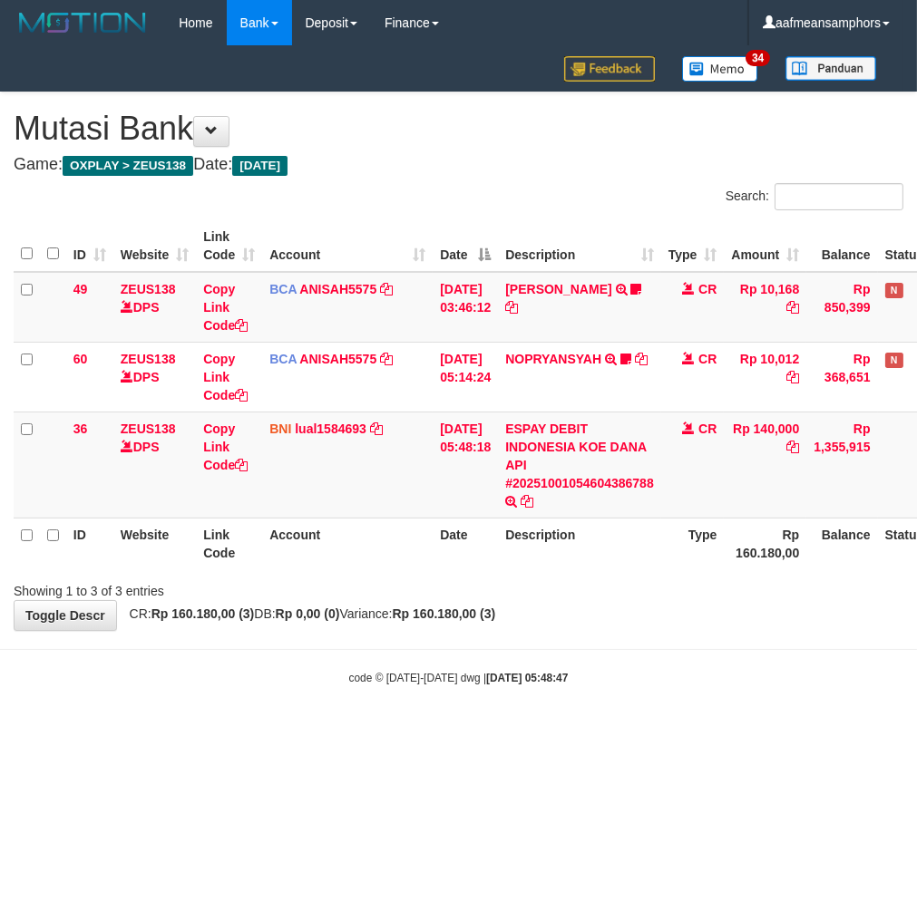
drag, startPoint x: 695, startPoint y: 746, endPoint x: 701, endPoint y: 734, distance: 13.4
click at [695, 732] on html "Toggle navigation Home Bank Account List Load By Website Group [OXPLAY] ZEUS138…" at bounding box center [458, 366] width 917 height 732
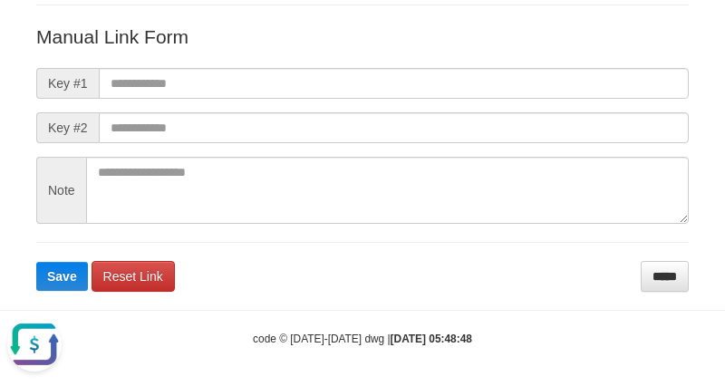
click at [435, 345] on div "code © [DATE]-[DATE] dwg | [DATE] 05:48:48" at bounding box center [362, 338] width 725 height 18
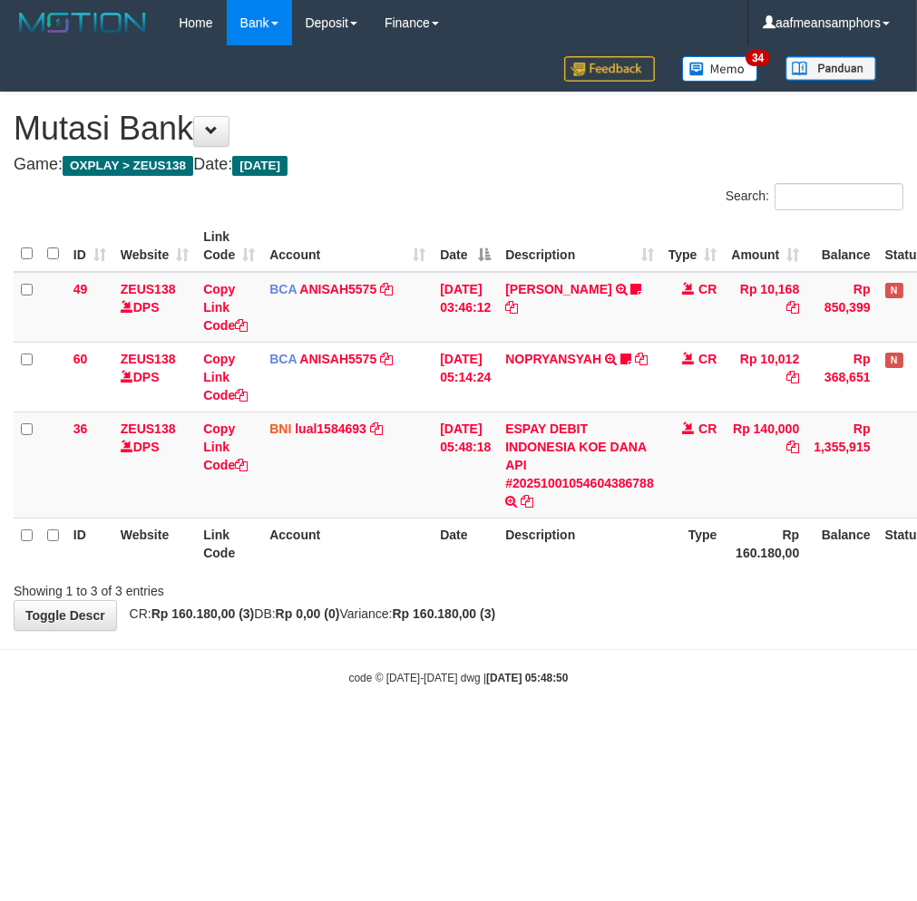
click at [656, 681] on div "code © [DATE]-[DATE] dwg | [DATE] 05:48:50" at bounding box center [458, 677] width 917 height 18
drag, startPoint x: 0, startPoint y: 0, endPoint x: 642, endPoint y: 680, distance: 935.2
click at [644, 680] on div "code © [DATE]-[DATE] dwg | [DATE] 05:48:52" at bounding box center [458, 677] width 917 height 18
click at [636, 682] on div "code © [DATE]-[DATE] dwg | [DATE] 05:48:52" at bounding box center [458, 677] width 917 height 18
drag, startPoint x: 692, startPoint y: 758, endPoint x: 705, endPoint y: 744, distance: 19.2
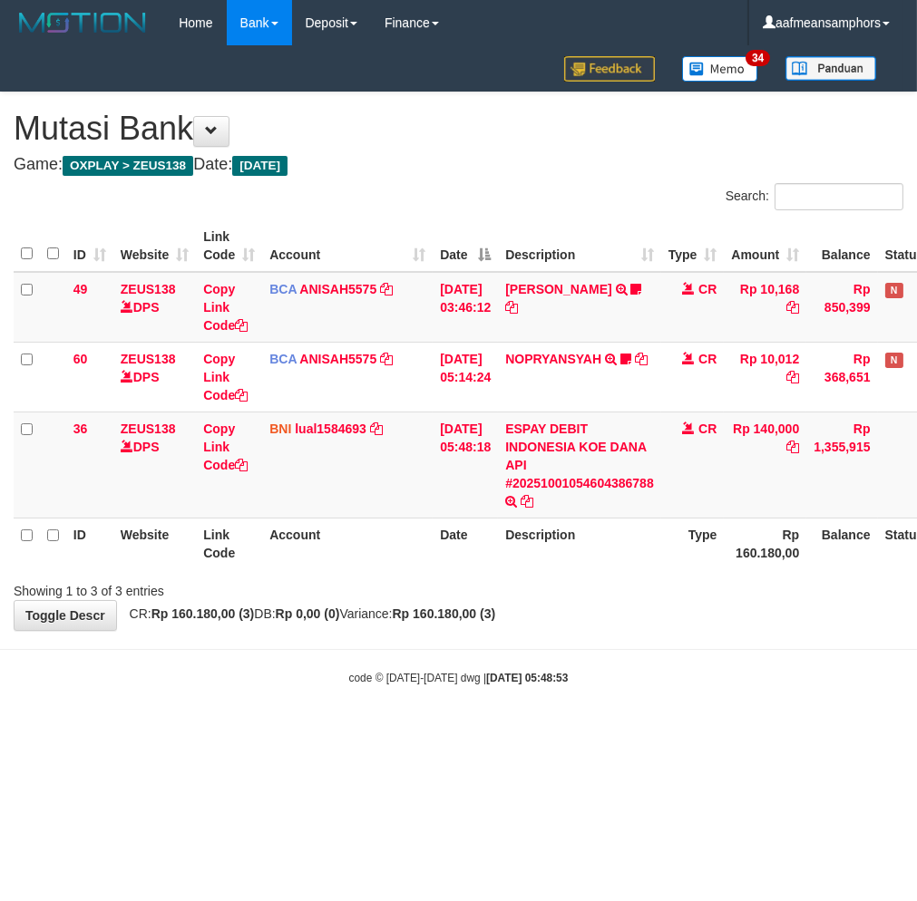
click at [690, 732] on html "Toggle navigation Home Bank Account List Load By Website Group [OXPLAY] ZEUS138…" at bounding box center [458, 366] width 917 height 732
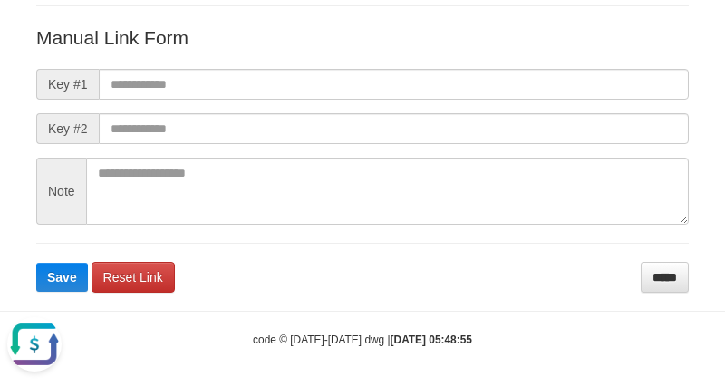
click at [450, 293] on body "Deposit Detail Game/API Trans ID Date Trans. User ID Bank Acc. Name Bank Acc. N…" at bounding box center [362, 98] width 725 height 589
click at [455, 294] on body "Deposit Detail Game/API Trans ID Date Trans. User ID Bank Acc. Name Bank Acc. N…" at bounding box center [362, 98] width 725 height 589
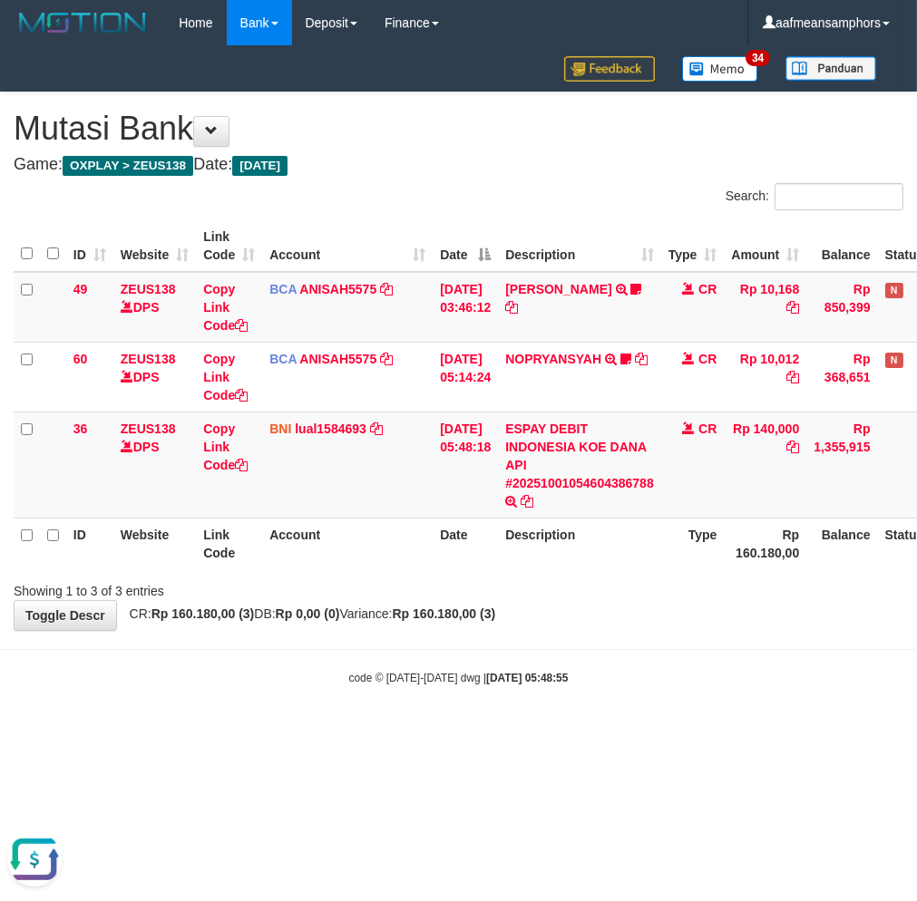
click at [623, 732] on html "Toggle navigation Home Bank Account List Load By Website Group [OXPLAY] ZEUS138…" at bounding box center [458, 366] width 917 height 732
click at [622, 732] on html "Toggle navigation Home Bank Account List Load By Website Group [OXPLAY] ZEUS138…" at bounding box center [458, 366] width 917 height 732
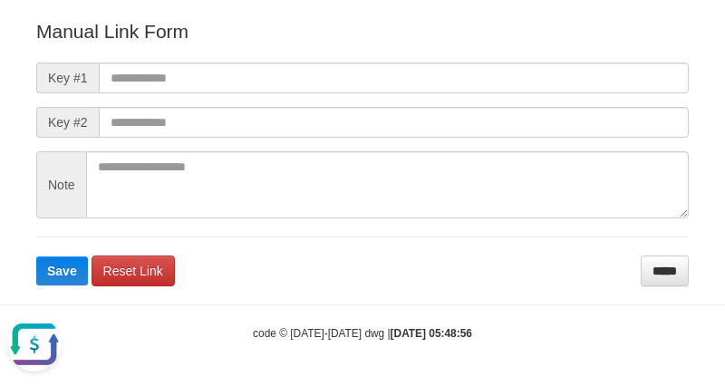
click at [547, 300] on body "Deposit Detail Game/API Trans ID Date Trans. User ID Bank Acc. Name Bank Acc. N…" at bounding box center [362, 92] width 725 height 589
click at [551, 300] on body "Deposit Detail Game/API Trans ID Date Trans. User ID Bank Acc. Name Bank Acc. N…" at bounding box center [362, 92] width 725 height 589
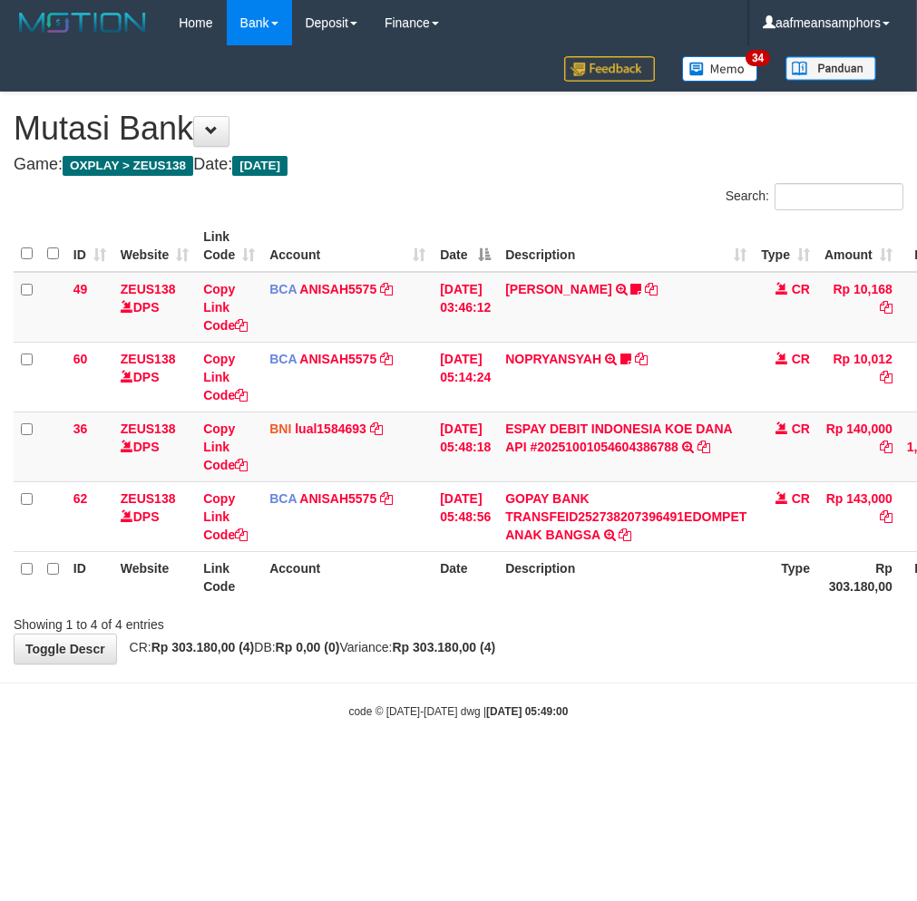
drag, startPoint x: 0, startPoint y: 0, endPoint x: 669, endPoint y: 732, distance: 991.5
click at [669, 732] on body "Toggle navigation Home Bank Account List Load By Website Group [OXPLAY] ZEUS138…" at bounding box center [458, 382] width 917 height 765
click at [682, 721] on body "Toggle navigation Home Bank Account List Load By Website Group [OXPLAY] ZEUS138…" at bounding box center [458, 382] width 917 height 765
drag, startPoint x: 611, startPoint y: 782, endPoint x: 627, endPoint y: 784, distance: 16.4
click at [624, 765] on html "Toggle navigation Home Bank Account List Load By Website Group [OXPLAY] ZEUS138…" at bounding box center [458, 382] width 917 height 765
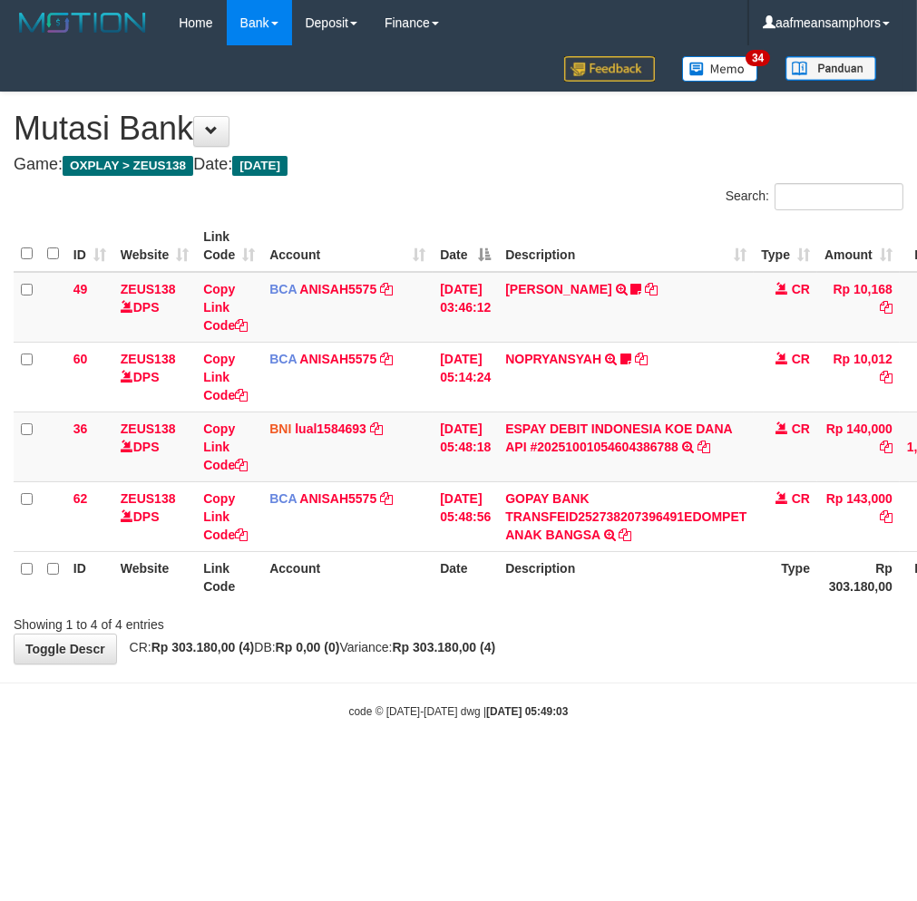
click at [649, 749] on body "Toggle navigation Home Bank Account List Load By Website Group [OXPLAY] ZEUS138…" at bounding box center [458, 382] width 917 height 765
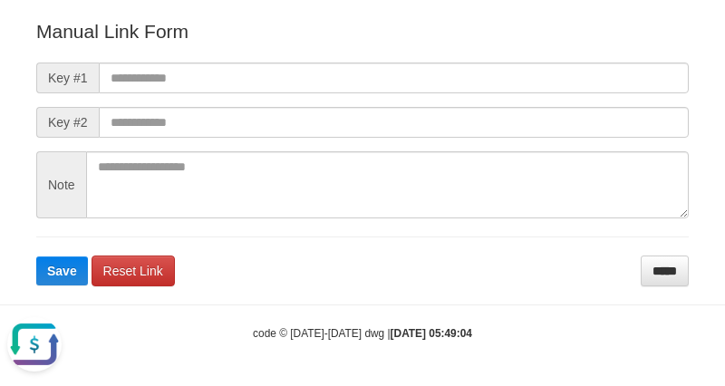
click at [500, 290] on body "Deposit Detail Game/API Trans ID Date Trans. User ID Bank Acc. Name Bank Acc. N…" at bounding box center [362, 92] width 725 height 589
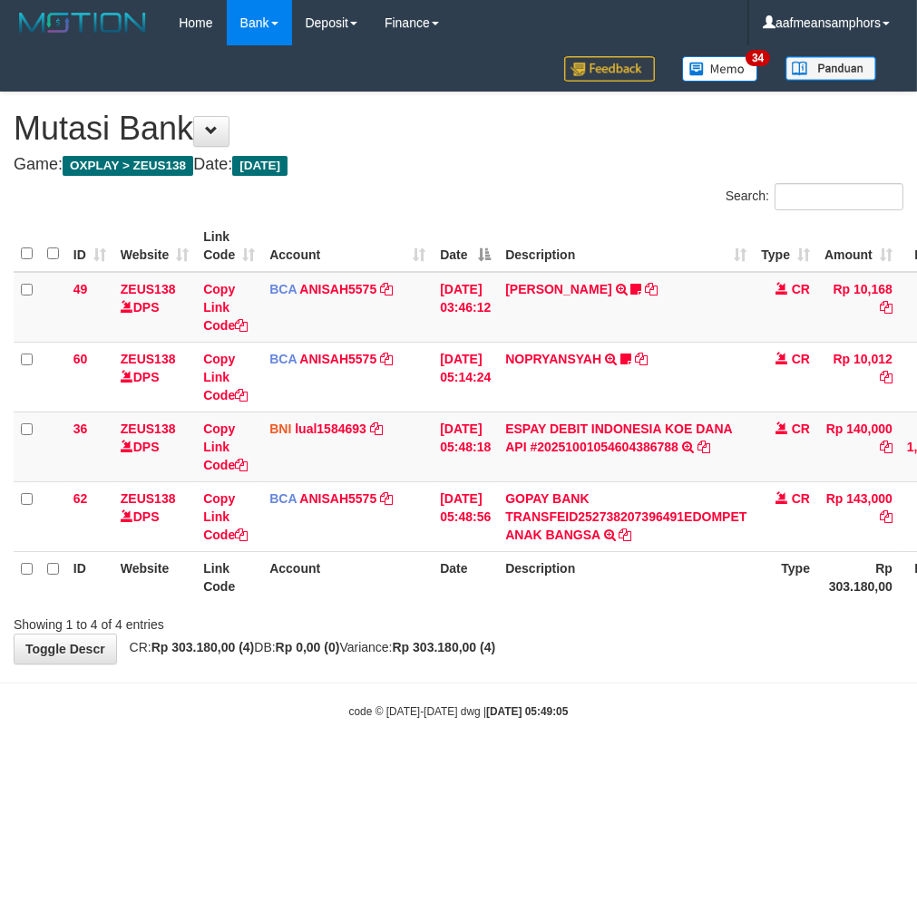
drag, startPoint x: 644, startPoint y: 732, endPoint x: 636, endPoint y: 739, distance: 10.3
click at [633, 739] on body "Toggle navigation Home Bank Account List Load By Website Group [OXPLAY] ZEUS138…" at bounding box center [458, 382] width 917 height 765
click at [667, 732] on body "Toggle navigation Home Bank Account List Load By Website Group [OXPLAY] ZEUS138…" at bounding box center [458, 382] width 917 height 765
click at [693, 748] on body "Toggle navigation Home Bank Account List Load By Website Group [OXPLAY] ZEUS138…" at bounding box center [458, 382] width 917 height 765
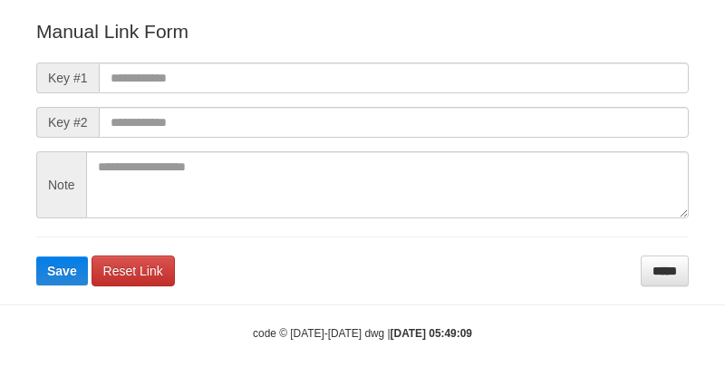
scroll to position [201, 0]
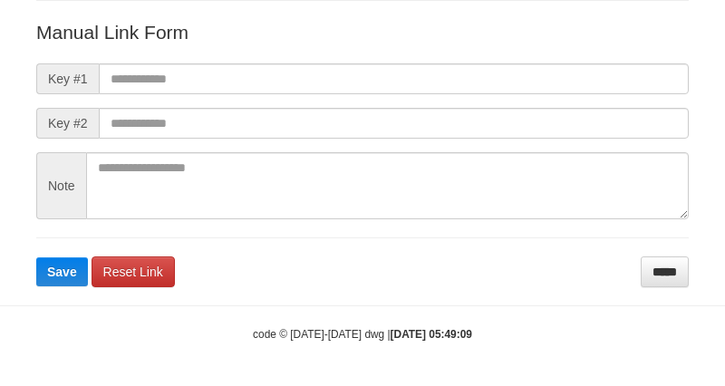
click at [409, 301] on body "Deposit Detail Game/API Trans ID Date Trans. User ID Bank Acc. Name Bank Acc. N…" at bounding box center [362, 93] width 725 height 589
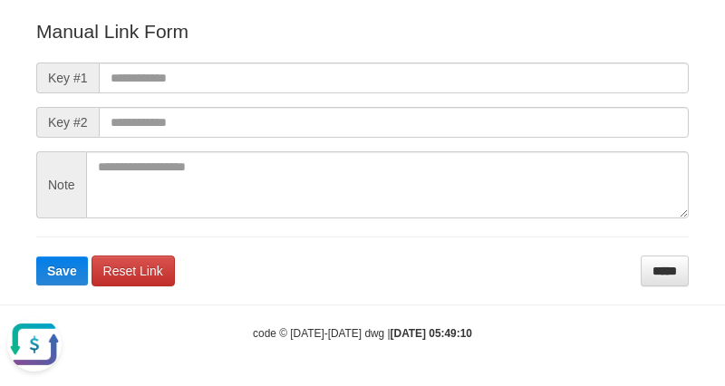
click at [470, 306] on body "Deposit Detail Game/API Trans ID Date Trans. User ID Bank Acc. Name Bank Acc. N…" at bounding box center [362, 92] width 725 height 589
click at [477, 308] on body "Deposit Detail Game/API Trans ID Date Trans. User ID Bank Acc. Name Bank Acc. N…" at bounding box center [362, 92] width 725 height 589
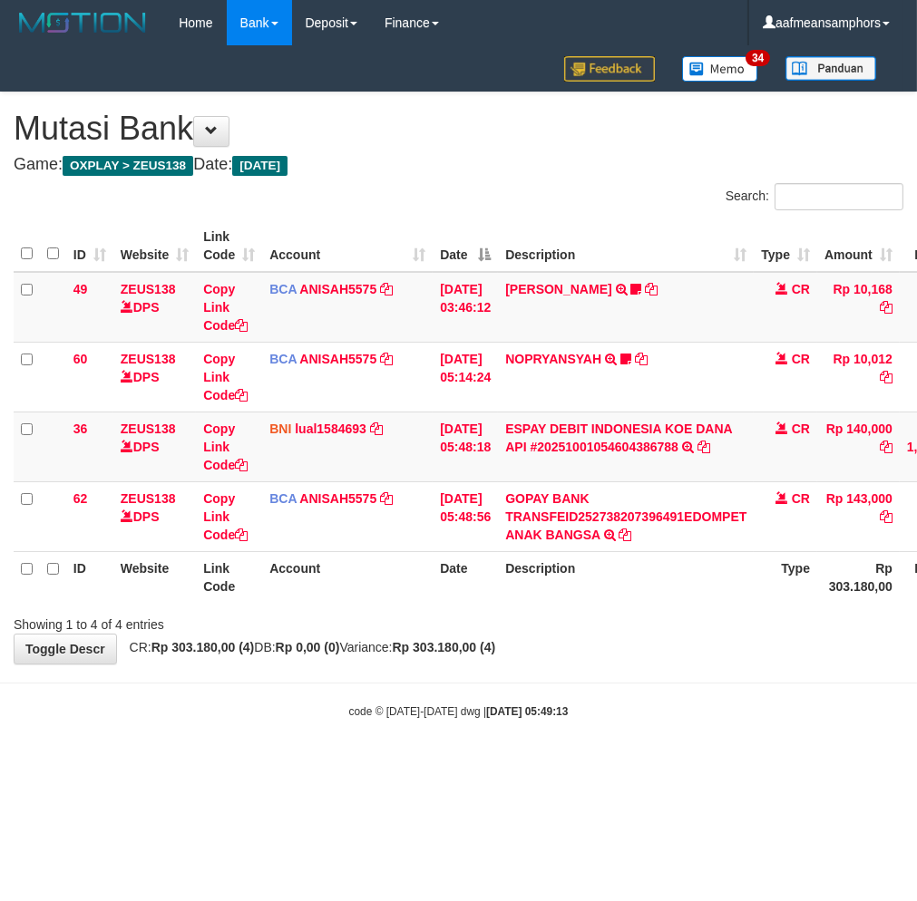
drag, startPoint x: 0, startPoint y: 0, endPoint x: 689, endPoint y: 726, distance: 1001.1
click at [685, 726] on body "Toggle navigation Home Bank Account List Load By Website Group [OXPLAY] ZEUS138…" at bounding box center [458, 382] width 917 height 765
drag, startPoint x: 0, startPoint y: 0, endPoint x: 681, endPoint y: 699, distance: 975.9
click at [675, 696] on body "Toggle navigation Home Bank Account List Load By Website Group [OXPLAY] ZEUS138…" at bounding box center [458, 382] width 917 height 765
click at [676, 695] on body "Toggle navigation Home Bank Account List Load By Website Group [OXPLAY] ZEUS138…" at bounding box center [458, 382] width 917 height 765
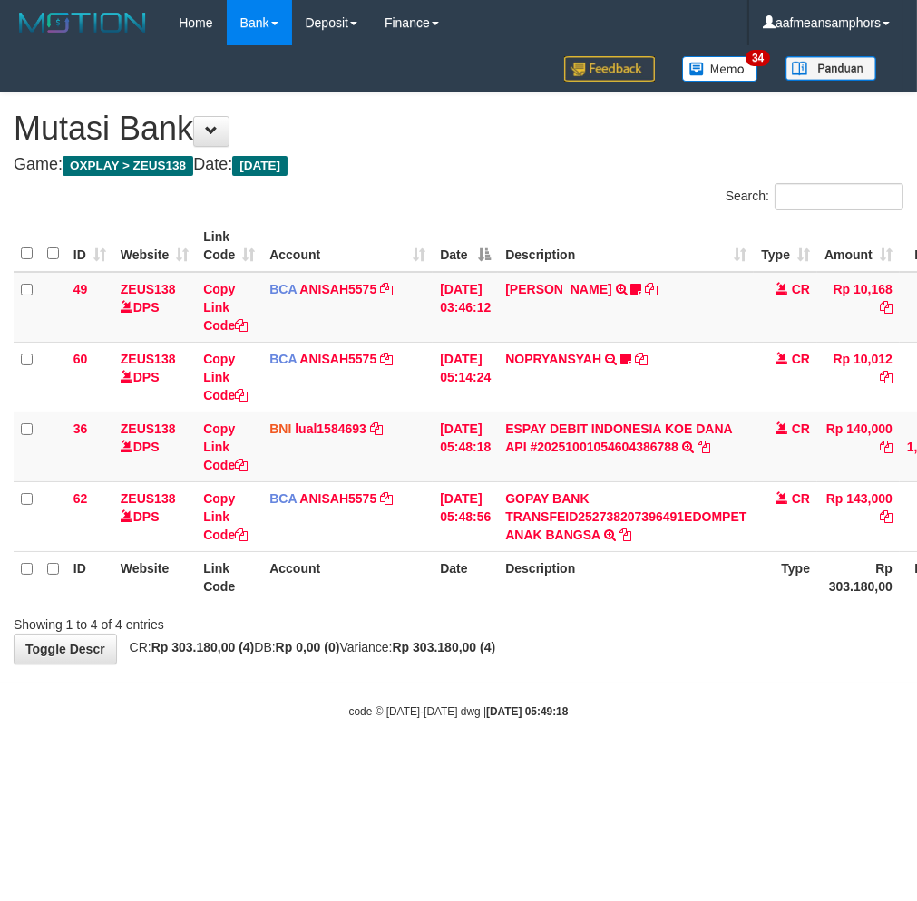
click at [675, 704] on div "code © [DATE]-[DATE] dwg | [DATE] 05:49:18" at bounding box center [458, 711] width 917 height 18
click at [675, 709] on div "code © 2012-2018 dwg | 2025/10/01 05:49:20" at bounding box center [458, 711] width 917 height 18
click at [695, 692] on body "Toggle navigation Home Bank Account List Load By Website Group [OXPLAY] ZEUS138…" at bounding box center [458, 382] width 917 height 765
click at [680, 692] on body "Toggle navigation Home Bank Account List Load By Website Group [OXPLAY] ZEUS138…" at bounding box center [458, 382] width 917 height 765
click at [713, 696] on body "Toggle navigation Home Bank Account List Load By Website Group [OXPLAY] ZEUS138…" at bounding box center [458, 382] width 917 height 765
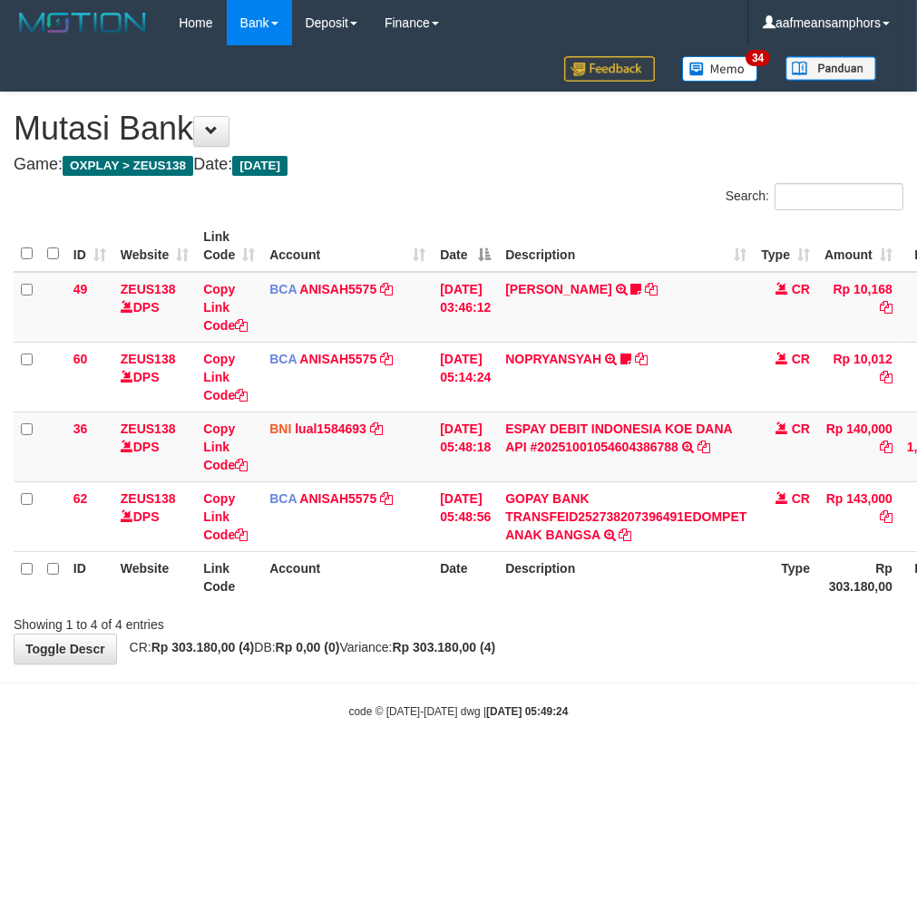
click at [685, 610] on div "Showing 1 to 4 of 4 entries" at bounding box center [458, 620] width 917 height 25
drag, startPoint x: 691, startPoint y: 605, endPoint x: 708, endPoint y: 594, distance: 20.4
click at [692, 605] on div "ID Website Link Code Account Date Description Type Amount Balance Status Action…" at bounding box center [458, 412] width 917 height 394
click at [686, 598] on th "Description" at bounding box center [626, 577] width 256 height 52
drag, startPoint x: 657, startPoint y: 626, endPoint x: 641, endPoint y: 627, distance: 16.4
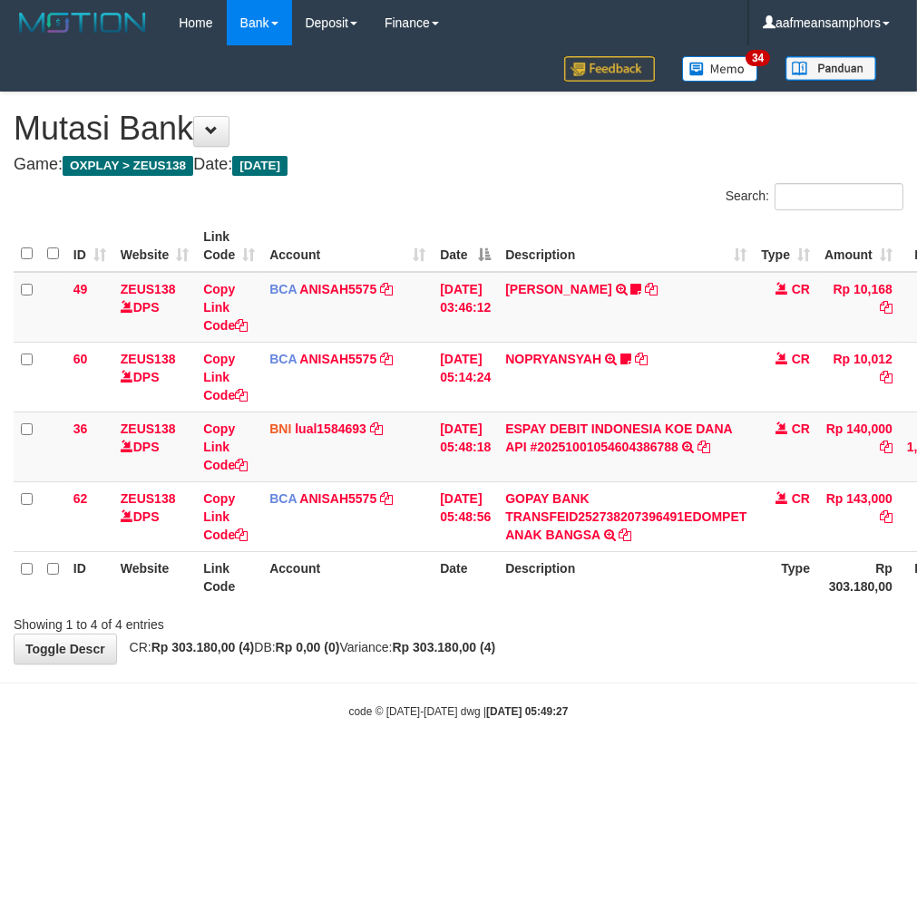
click at [644, 629] on div "Showing 1 to 4 of 4 entries" at bounding box center [458, 620] width 917 height 25
click at [695, 727] on body "Toggle navigation Home Bank Account List Load By Website Group [OXPLAY] ZEUS138…" at bounding box center [458, 382] width 917 height 765
click at [694, 727] on body "Toggle navigation Home Bank Account List Load By Website Group [OXPLAY] ZEUS138…" at bounding box center [458, 382] width 917 height 765
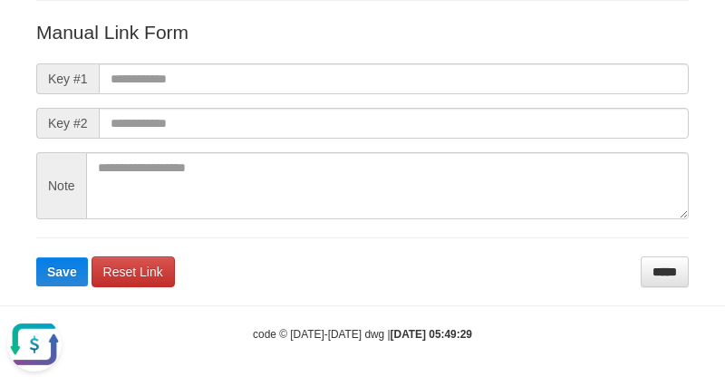
drag, startPoint x: 496, startPoint y: 284, endPoint x: 484, endPoint y: 279, distance: 12.6
click at [496, 284] on form "Manual Link Form Key #1 Key #2 Note Save Reset Link *****" at bounding box center [362, 153] width 653 height 268
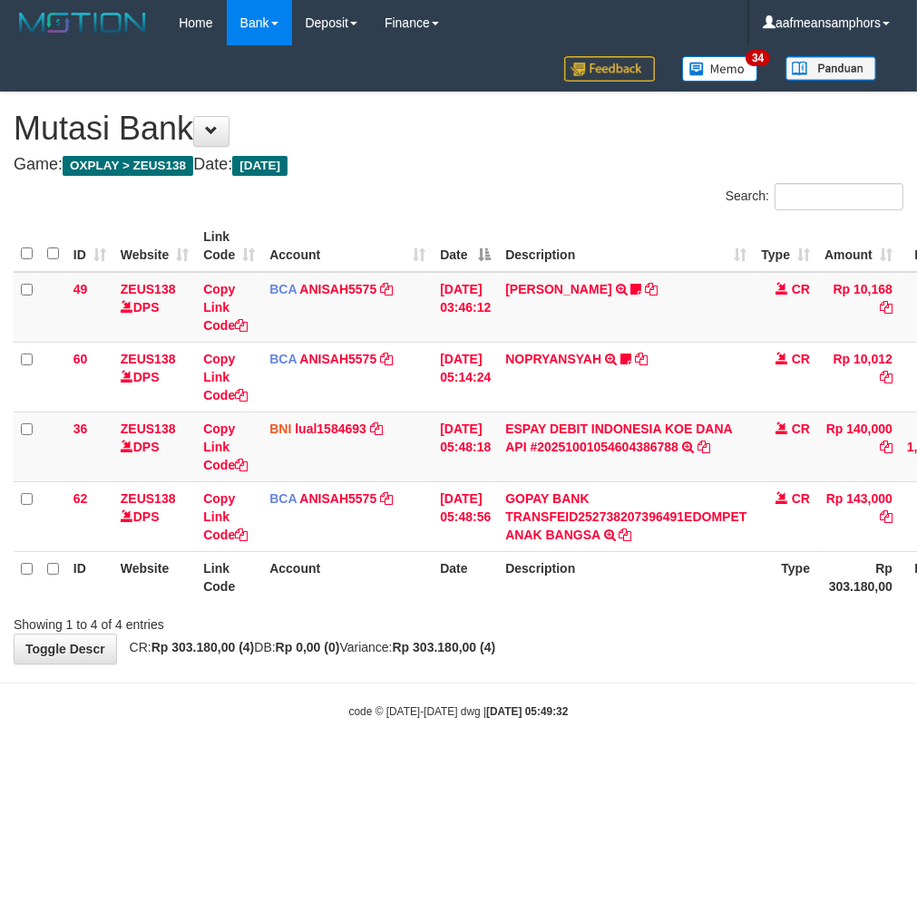
click at [687, 687] on body "Toggle navigation Home Bank Account List Load By Website Group [OXPLAY] ZEUS138…" at bounding box center [458, 382] width 917 height 765
drag, startPoint x: 0, startPoint y: 0, endPoint x: 687, endPoint y: 673, distance: 961.7
click at [687, 671] on body "Toggle navigation Home Bank Account List Load By Website Group [OXPLAY] ZEUS138…" at bounding box center [458, 382] width 917 height 765
click at [572, 716] on div "code © 2012-2018 dwg | 2025/10/01 05:49:34" at bounding box center [458, 711] width 917 height 18
click at [584, 703] on body "Toggle navigation Home Bank Account List Load By Website Group [OXPLAY] ZEUS138…" at bounding box center [458, 382] width 917 height 765
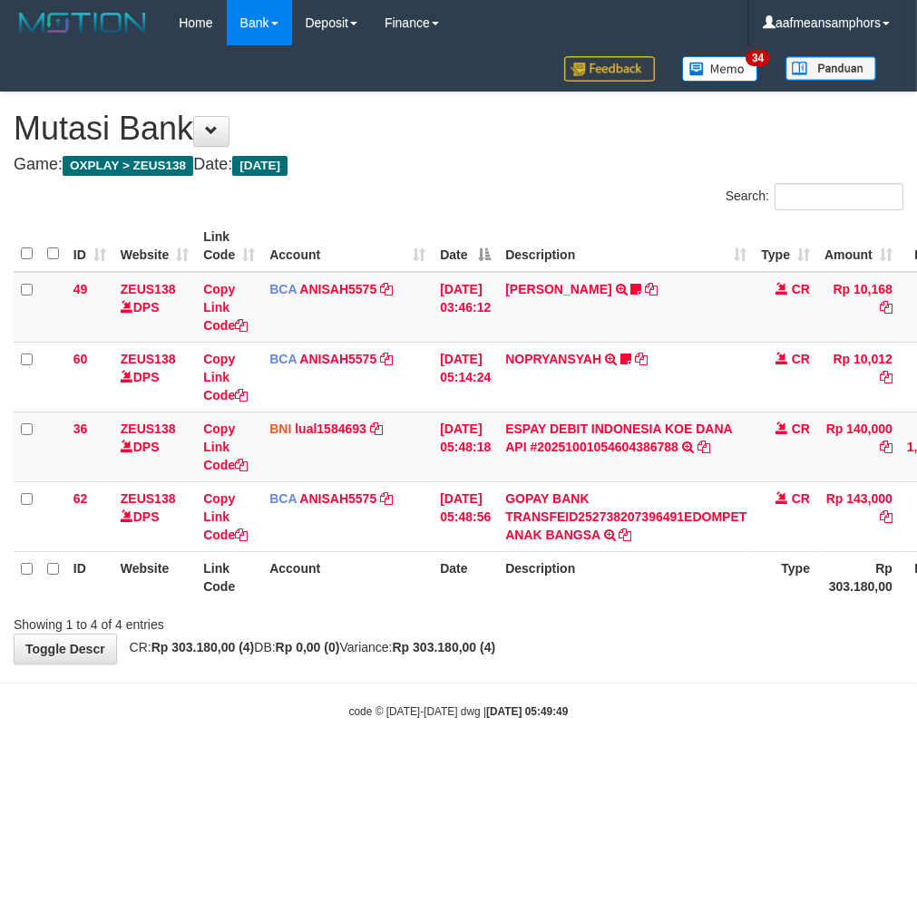
click at [618, 674] on body "Toggle navigation Home Bank Account List Load By Website Group [OXPLAY] ZEUS138…" at bounding box center [458, 382] width 917 height 765
click at [617, 662] on div "**********" at bounding box center [458, 377] width 917 height 571
drag, startPoint x: 0, startPoint y: 0, endPoint x: 636, endPoint y: 656, distance: 914.4
click at [631, 655] on div "**********" at bounding box center [458, 377] width 917 height 571
click at [631, 692] on body "Toggle navigation Home Bank Account List Load By Website Group [OXPLAY] ZEUS138…" at bounding box center [458, 382] width 917 height 765
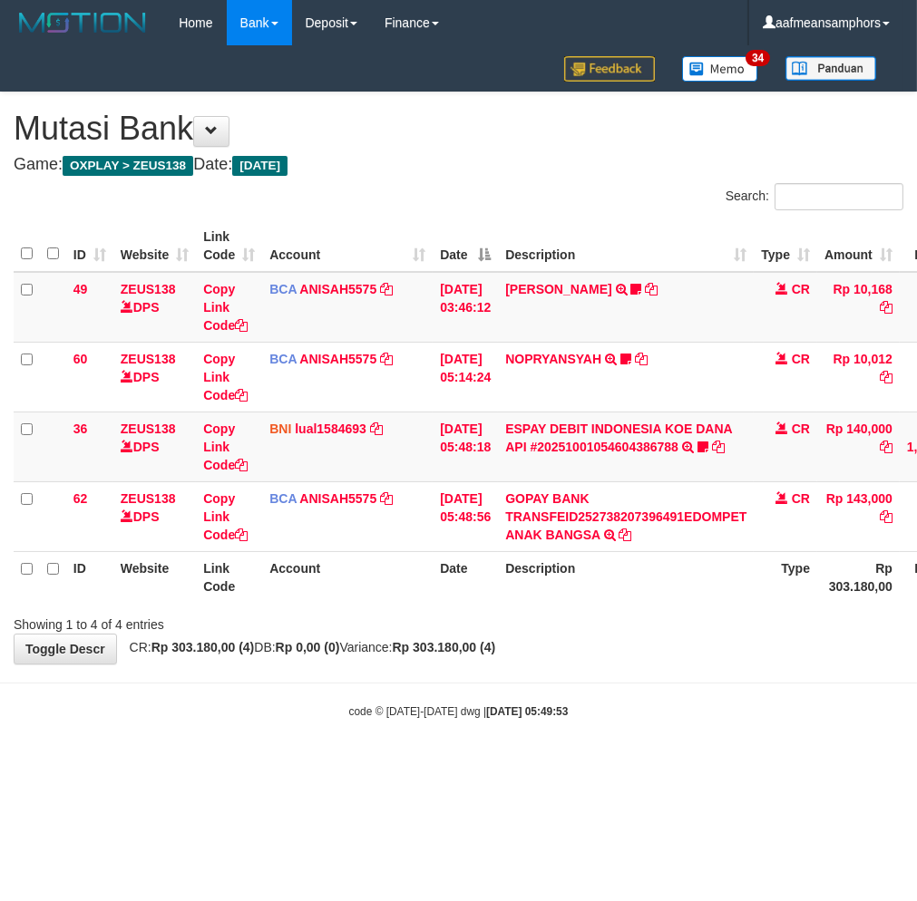
click at [631, 692] on body "Toggle navigation Home Bank Account List Load By Website Group [OXPLAY] ZEUS138…" at bounding box center [458, 382] width 917 height 765
click at [631, 691] on body "Toggle navigation Home Bank Account List Load By Website Group [OXPLAY] ZEUS138…" at bounding box center [458, 382] width 917 height 765
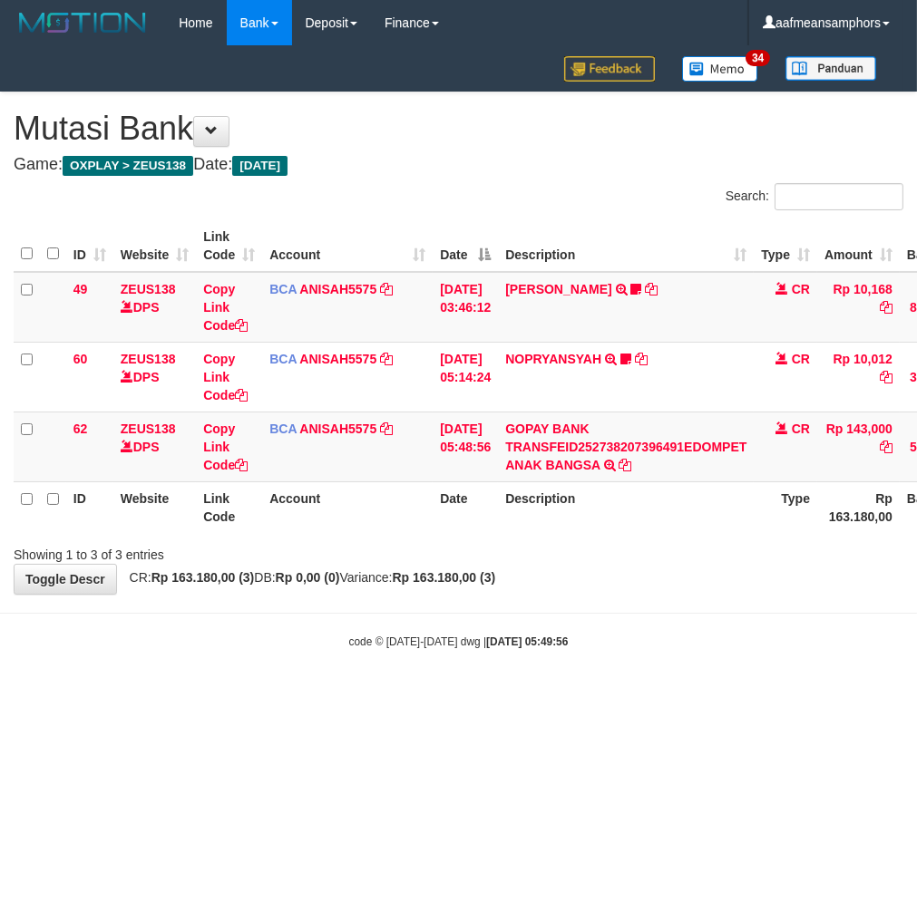
click at [628, 673] on body "Toggle navigation Home Bank Account List Load By Website Group [OXPLAY] ZEUS138…" at bounding box center [458, 347] width 917 height 695
click at [628, 642] on div "code © [DATE]-[DATE] dwg | [DATE] 05:49:57" at bounding box center [458, 641] width 917 height 18
click at [646, 615] on body "Toggle navigation Home Bank Account List Load By Website Group [OXPLAY] ZEUS138…" at bounding box center [458, 347] width 917 height 695
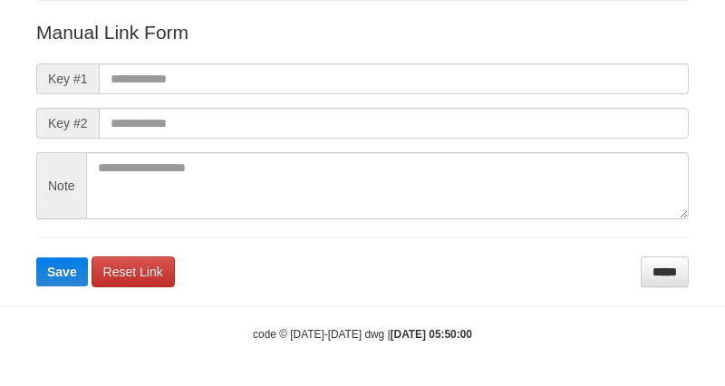
scroll to position [200, 0]
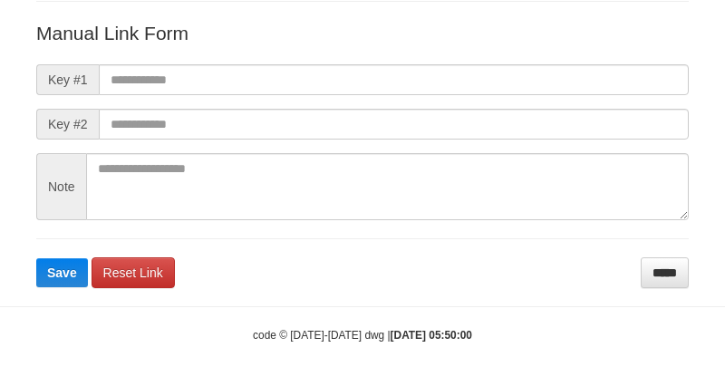
click at [551, 300] on body "Deposit Detail Game/API Trans ID Date Trans. User ID Bank Acc. Name Bank Acc. N…" at bounding box center [362, 94] width 725 height 589
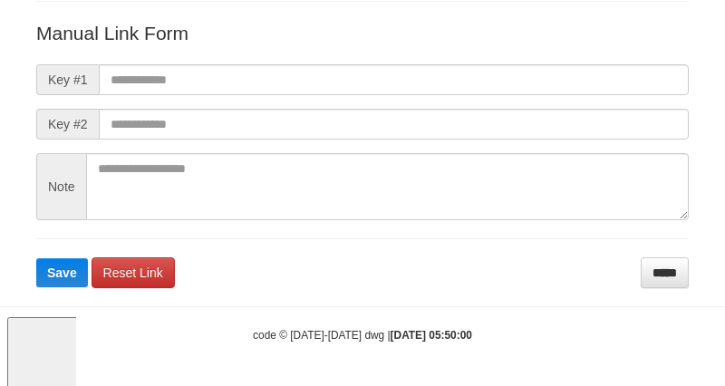
click at [557, 303] on body "Deposit Detail Game/API Trans ID Date Trans. User ID Bank Acc. Name Bank Acc. N…" at bounding box center [362, 94] width 725 height 589
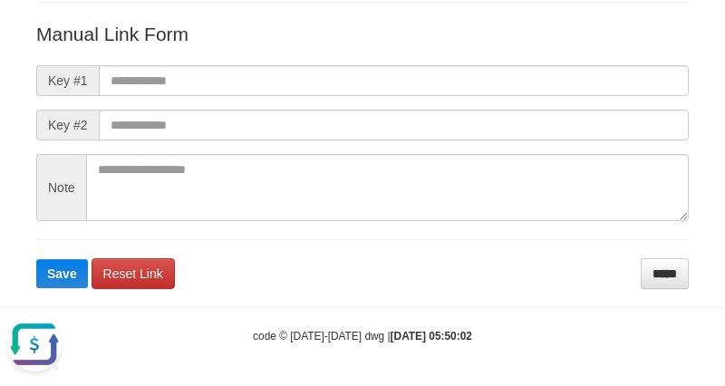
click at [544, 290] on body "Deposit Detail Game/API Trans ID Date Trans. User ID Bank Acc. Name Bank Acc. N…" at bounding box center [362, 95] width 725 height 589
click at [542, 283] on form "Manual Link Form Key #1 Key #2 Note Save Reset Link *****" at bounding box center [362, 155] width 653 height 268
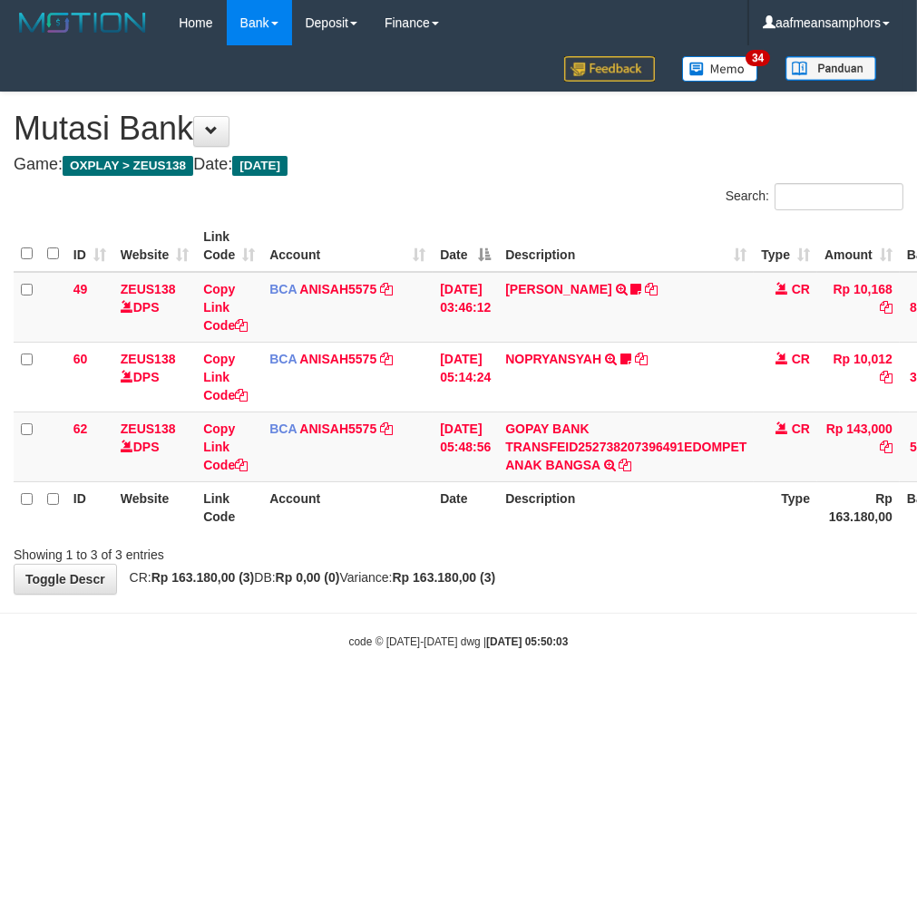
drag, startPoint x: 0, startPoint y: 0, endPoint x: 693, endPoint y: 782, distance: 1045.0
click at [693, 695] on html "Toggle navigation Home Bank Account List Load By Website Group [OXPLAY] ZEUS138…" at bounding box center [458, 347] width 917 height 695
click at [640, 695] on html "Toggle navigation Home Bank Account List Load By Website Group [OXPLAY] ZEUS138…" at bounding box center [458, 347] width 917 height 695
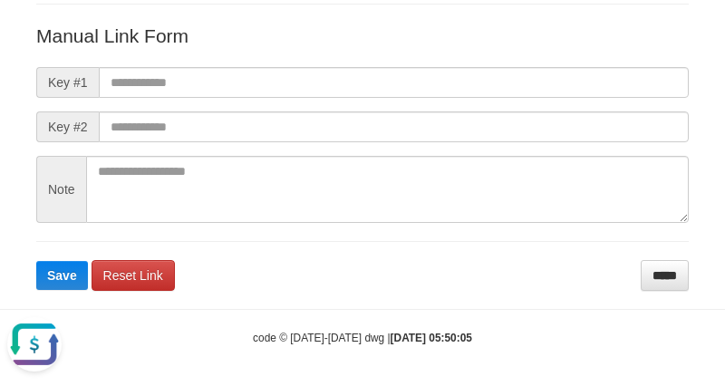
click at [473, 296] on body "Deposit Detail Game/API Trans ID Date Trans. User ID Bank Acc. Name Bank Acc. N…" at bounding box center [362, 96] width 725 height 589
click at [477, 295] on body "Deposit Detail Game/API Trans ID Date Trans. User ID Bank Acc. Name Bank Acc. N…" at bounding box center [362, 96] width 725 height 589
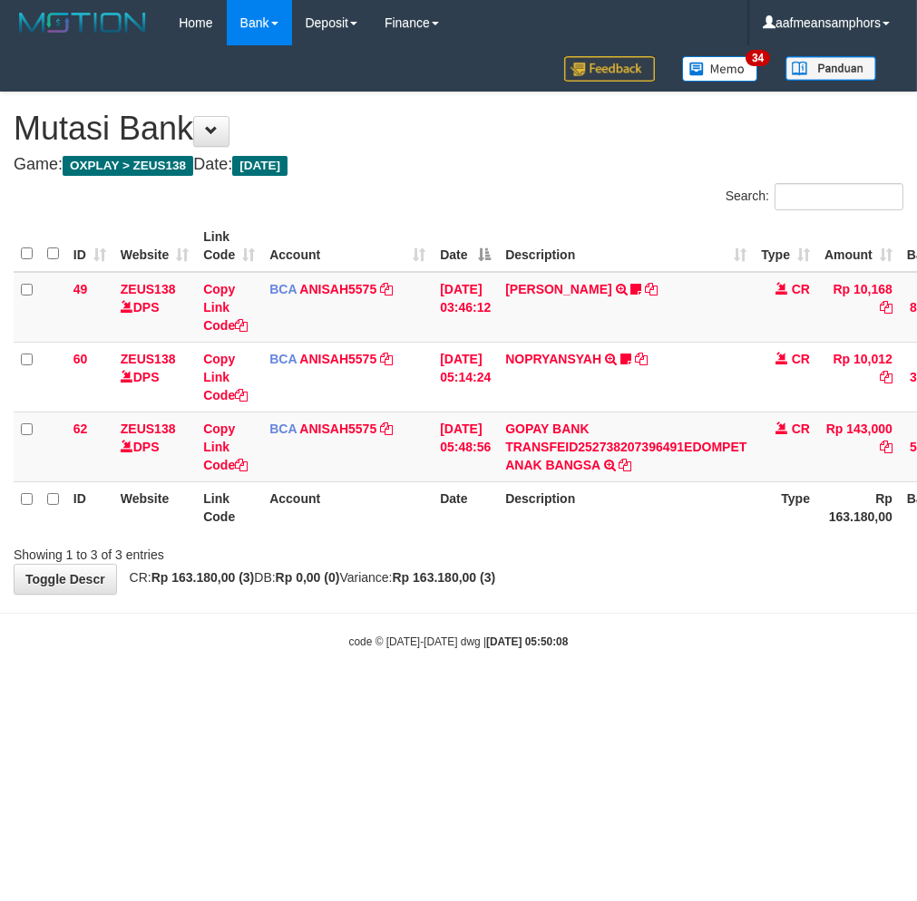
drag, startPoint x: 637, startPoint y: 819, endPoint x: 737, endPoint y: 829, distance: 100.2
click at [678, 695] on html "Toggle navigation Home Bank Account List Load By Website Group [OXPLAY] ZEUS138…" at bounding box center [458, 347] width 917 height 695
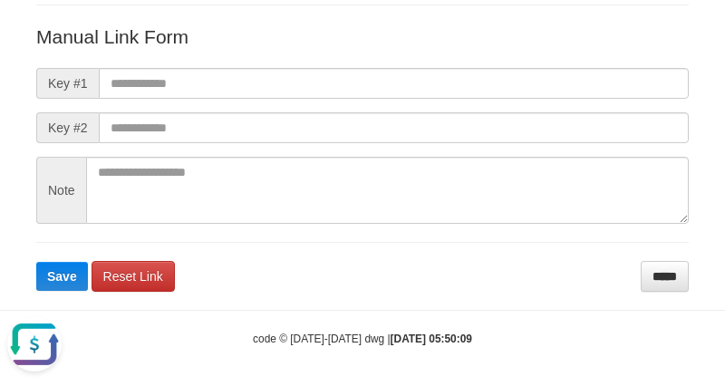
click at [429, 301] on body "Deposit Detail Game/API Trans ID Date Trans. User ID Bank Acc. Name Bank Acc. N…" at bounding box center [362, 97] width 725 height 589
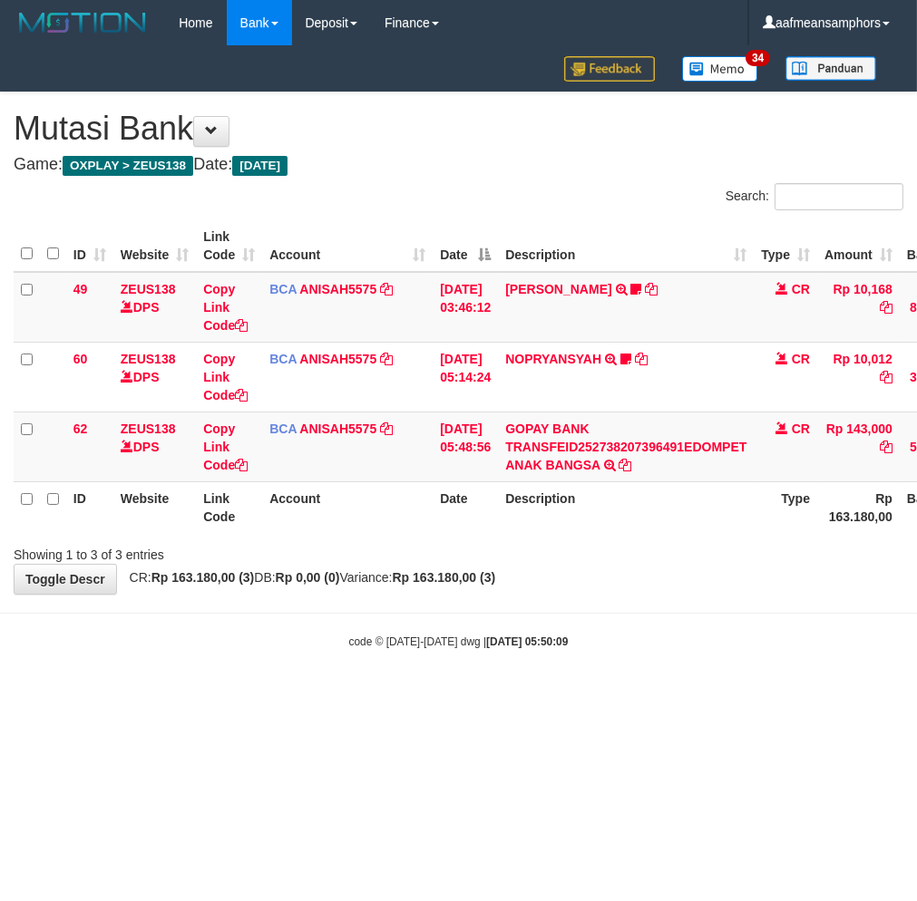
drag, startPoint x: 0, startPoint y: 0, endPoint x: 694, endPoint y: 735, distance: 1010.9
click at [711, 695] on html "Toggle navigation Home Bank Account List Load By Website Group [OXPLAY] ZEUS138…" at bounding box center [458, 347] width 917 height 695
click at [704, 695] on html "Toggle navigation Home Bank Account List Load By Website Group [OXPLAY] ZEUS138…" at bounding box center [458, 347] width 917 height 695
click at [713, 695] on html "Toggle navigation Home Bank Account List Load By Website Group [OXPLAY] ZEUS138…" at bounding box center [458, 347] width 917 height 695
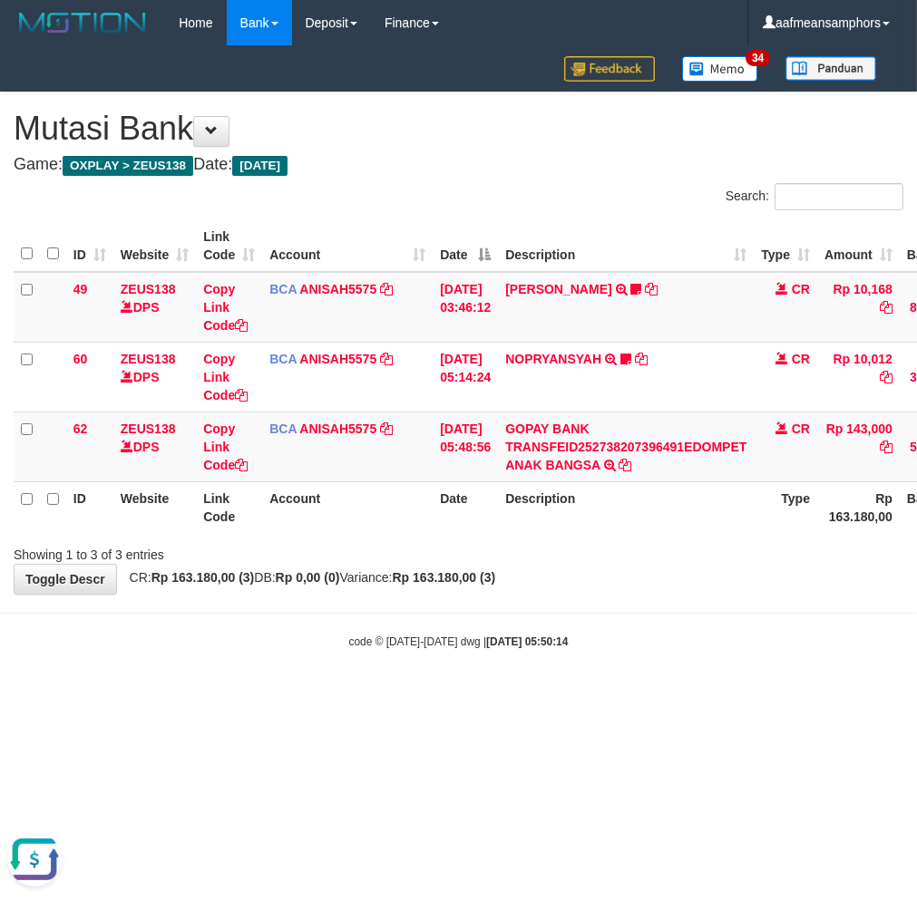
click at [737, 695] on html "Toggle navigation Home Bank Account List Load By Website Group [OXPLAY] ZEUS138…" at bounding box center [458, 347] width 917 height 695
click at [569, 695] on html "Toggle navigation Home Bank Account List Load By Website Group [OXPLAY] ZEUS138…" at bounding box center [458, 347] width 917 height 695
click at [580, 695] on html "Toggle navigation Home Bank Account List Load By Website Group [OXPLAY] ZEUS138…" at bounding box center [458, 347] width 917 height 695
drag, startPoint x: 578, startPoint y: 826, endPoint x: 590, endPoint y: 818, distance: 14.3
click at [588, 695] on html "Toggle navigation Home Bank Account List Load By Website Group [OXPLAY] ZEUS138…" at bounding box center [458, 347] width 917 height 695
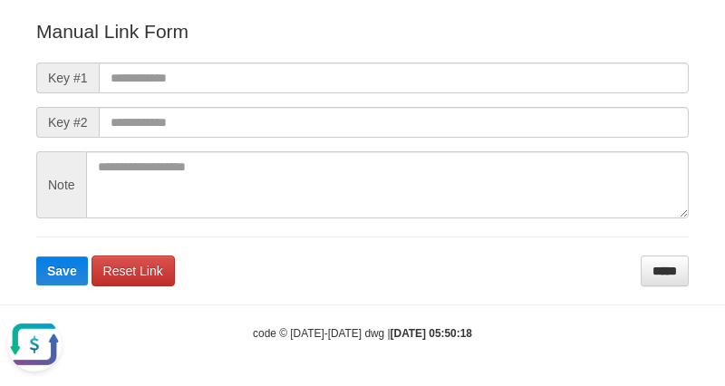
click at [493, 355] on body "Deposit Detail Game/API Trans ID Date Trans. User ID Bank Acc. Name Bank Acc. N…" at bounding box center [362, 92] width 725 height 589
click at [486, 350] on body "Deposit Detail Game/API Trans ID Date Trans. User ID Bank Acc. Name Bank Acc. N…" at bounding box center [362, 92] width 725 height 589
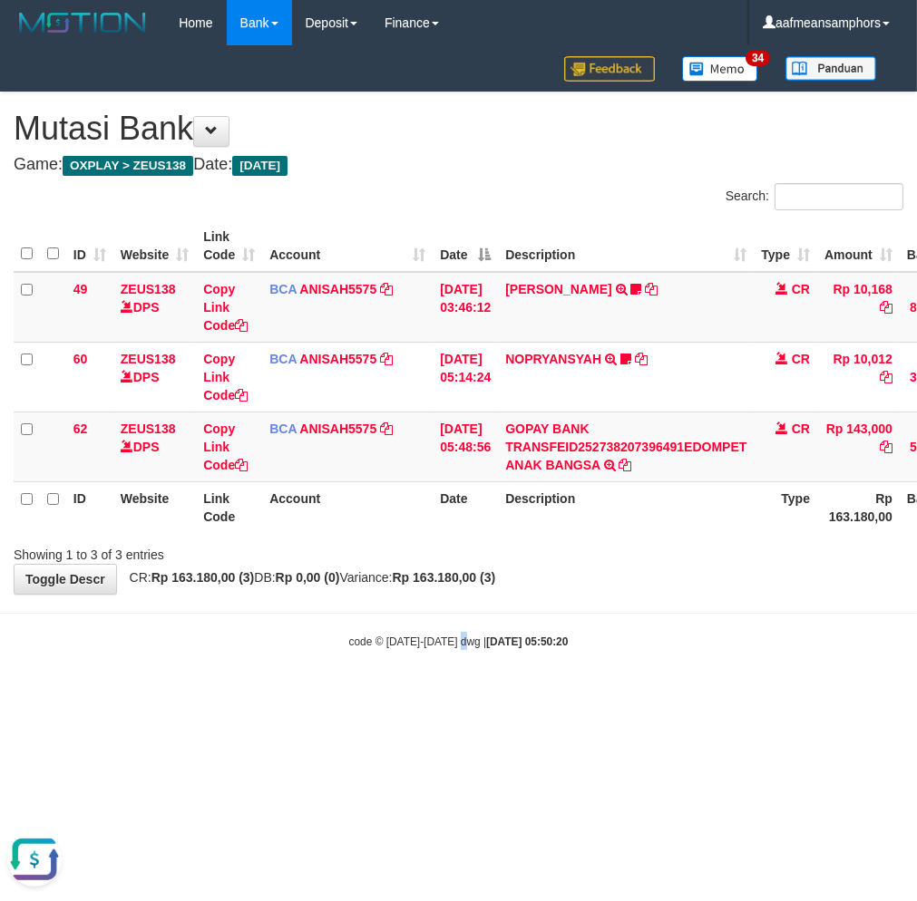
drag, startPoint x: 464, startPoint y: 776, endPoint x: 458, endPoint y: 769, distance: 9.6
click at [462, 695] on html "Toggle navigation Home Bank Account List Load By Website Group [OXPLAY] ZEUS138…" at bounding box center [458, 347] width 917 height 695
click at [454, 695] on html "Toggle navigation Home Bank Account List Load By Website Group [OXPLAY] ZEUS138…" at bounding box center [458, 347] width 917 height 695
drag, startPoint x: 637, startPoint y: 730, endPoint x: 622, endPoint y: 719, distance: 18.9
click at [627, 695] on html "Toggle navigation Home Bank Account List Load By Website Group [OXPLAY] ZEUS138…" at bounding box center [458, 347] width 917 height 695
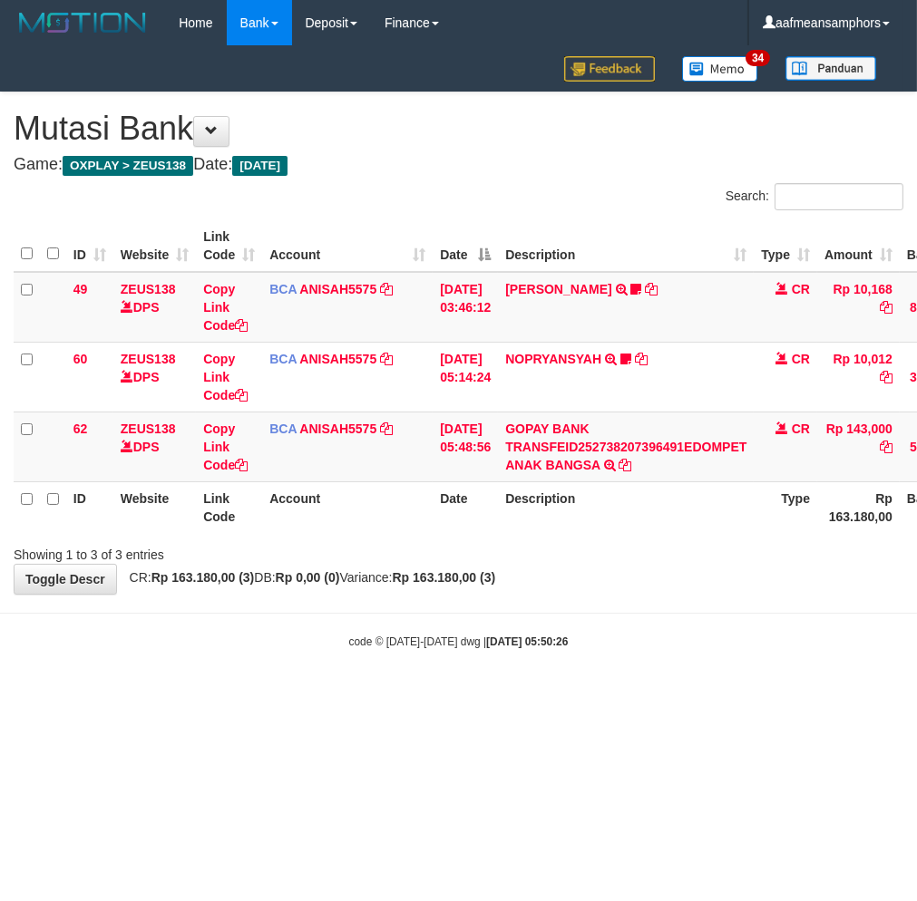
click at [595, 695] on html "Toggle navigation Home Bank Account List Load By Website Group [OXPLAY] ZEUS138…" at bounding box center [458, 347] width 917 height 695
drag, startPoint x: 591, startPoint y: 696, endPoint x: 565, endPoint y: 714, distance: 31.4
click at [565, 695] on html "Toggle navigation Home Bank Account List Load By Website Group [OXPLAY] ZEUS138…" at bounding box center [458, 347] width 917 height 695
click at [558, 695] on html "Toggle navigation Home Bank Account List Load By Website Group [OXPLAY] ZEUS138…" at bounding box center [458, 347] width 917 height 695
click at [614, 695] on html "Toggle navigation Home Bank Account List Load By Website Group [OXPLAY] ZEUS138…" at bounding box center [458, 347] width 917 height 695
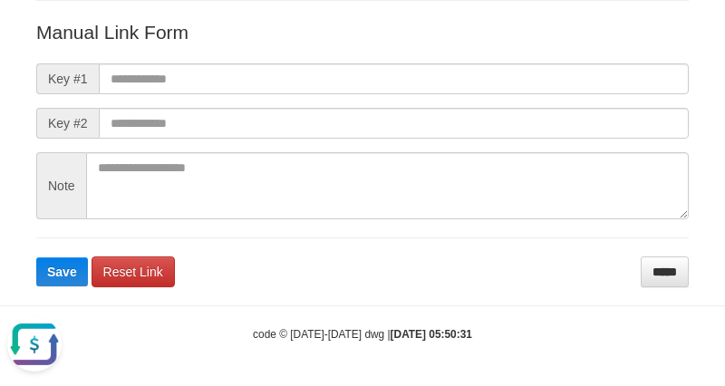
scroll to position [202, 0]
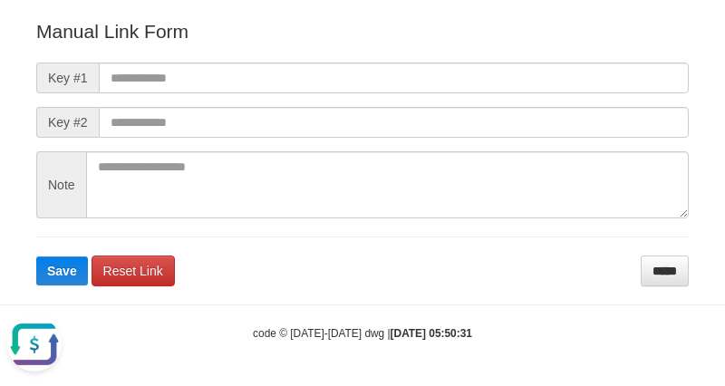
click at [529, 277] on form "Manual Link Form Key #1 Key #2 Note Save Reset Link *****" at bounding box center [362, 152] width 653 height 268
click at [524, 276] on form "Manual Link Form Key #1 Key #2 Note Save Reset Link *****" at bounding box center [362, 152] width 653 height 268
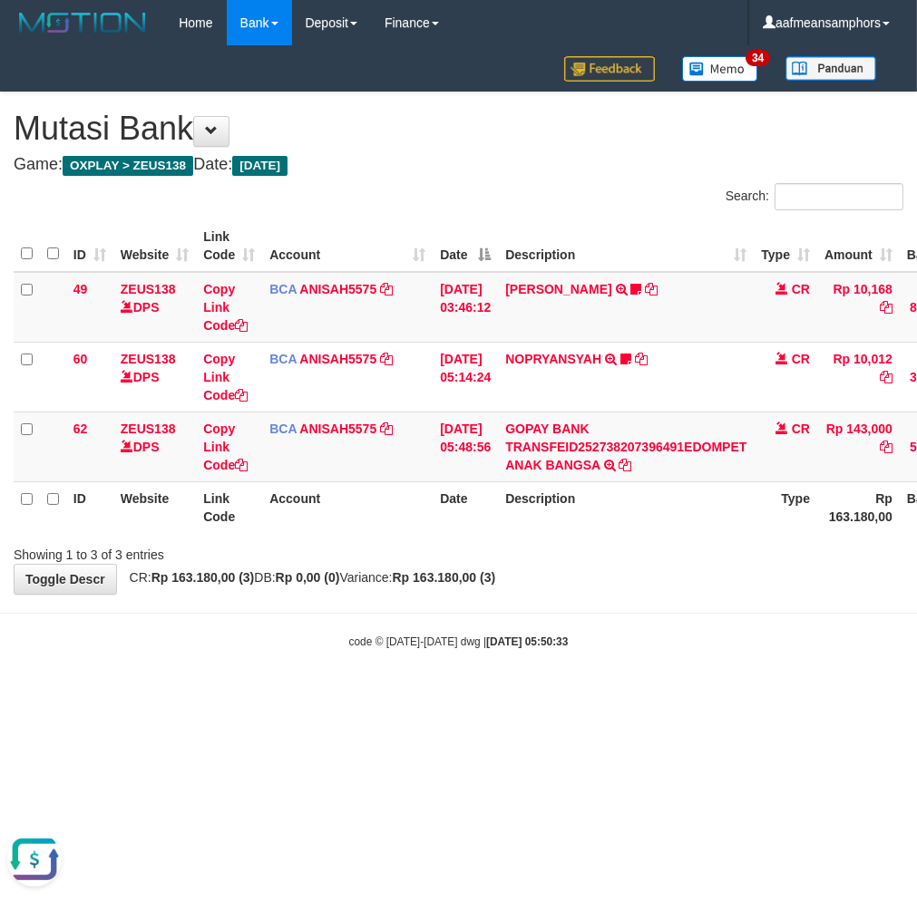
click at [530, 695] on html "Toggle navigation Home Bank Account List Load By Website Group [OXPLAY] ZEUS138…" at bounding box center [458, 347] width 917 height 695
drag, startPoint x: 0, startPoint y: 0, endPoint x: 546, endPoint y: 714, distance: 899.1
click at [546, 695] on html "Toggle navigation Home Bank Account List Load By Website Group [OXPLAY] ZEUS138…" at bounding box center [458, 347] width 917 height 695
